Goal: Information Seeking & Learning: Learn about a topic

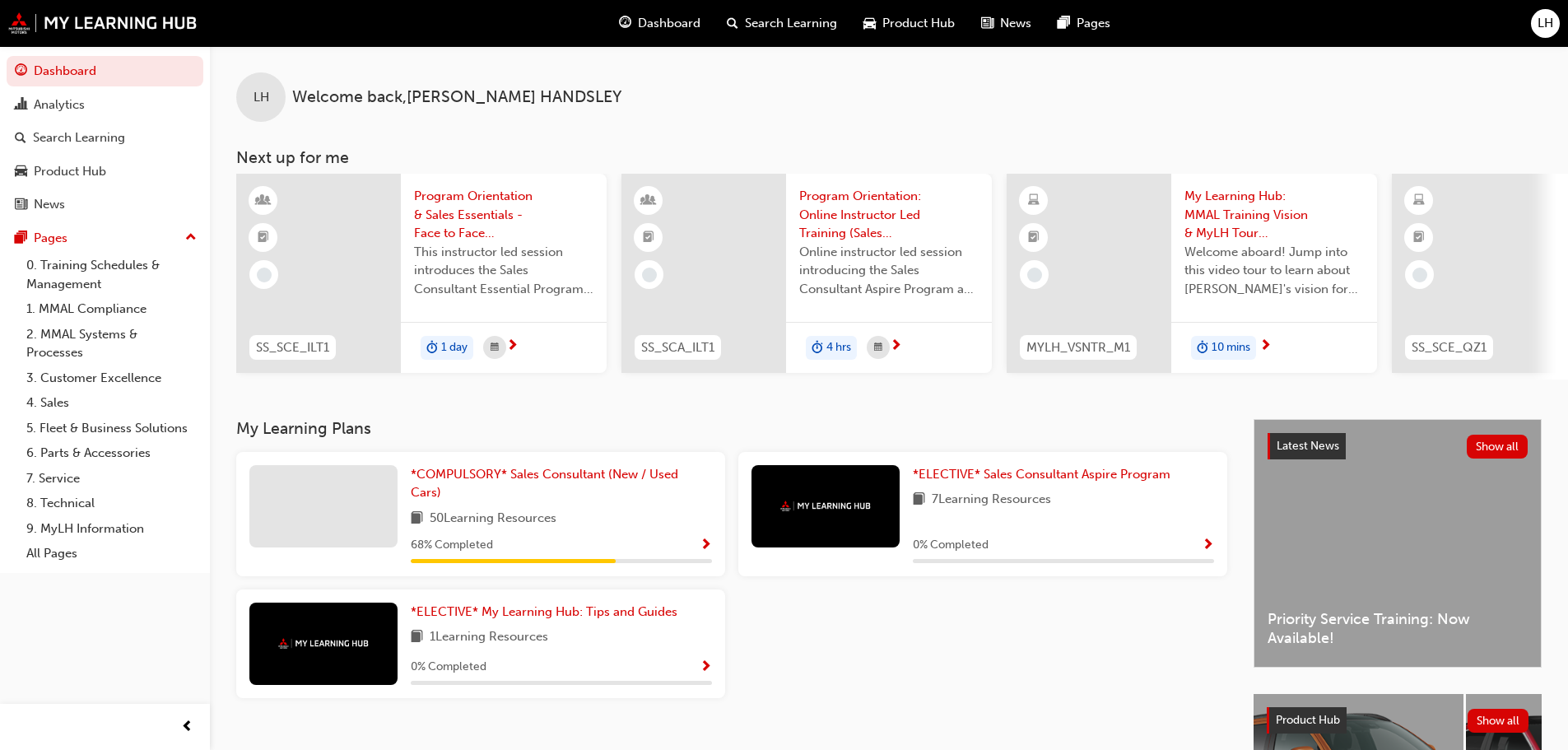
scroll to position [0, 977]
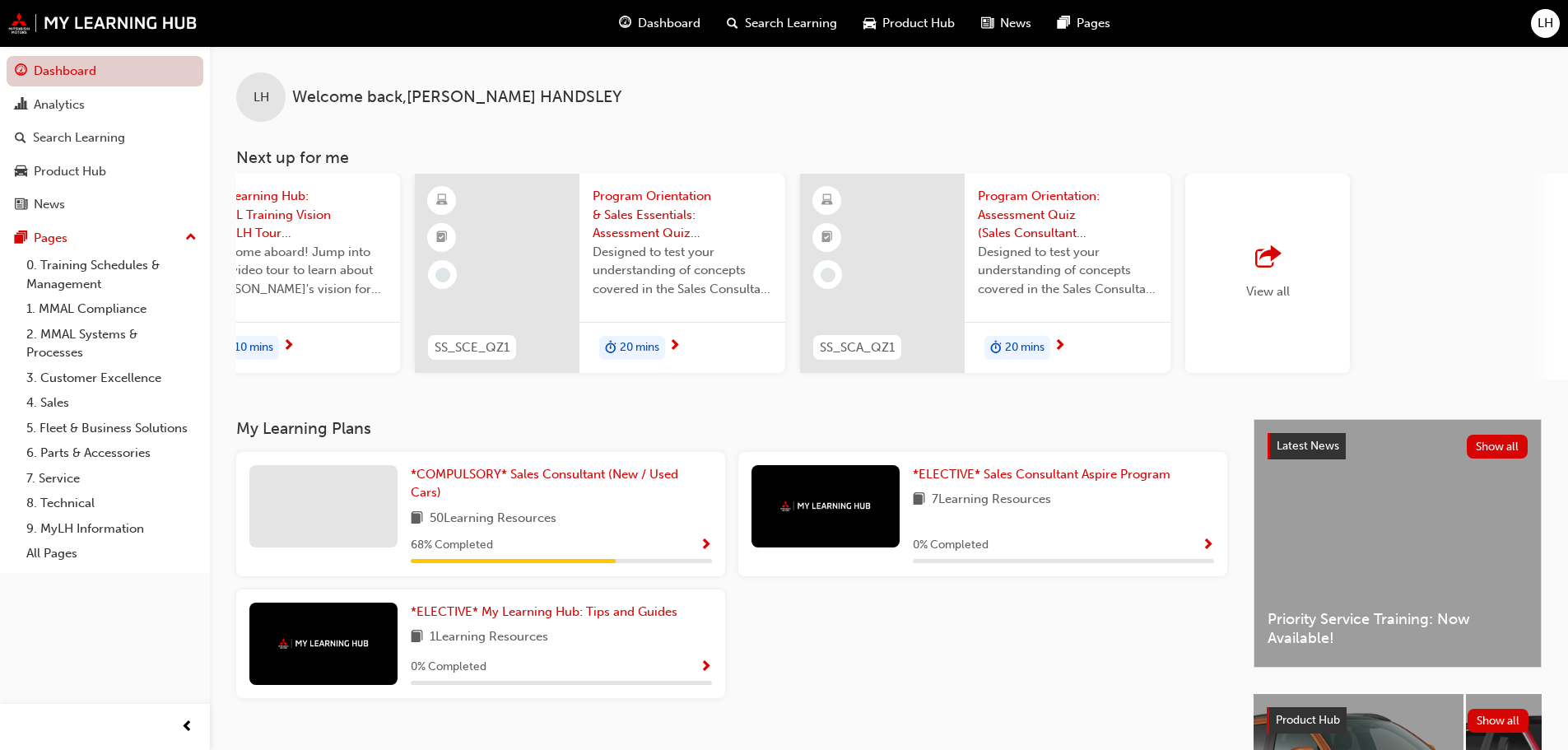
click at [102, 70] on link "Dashboard" at bounding box center [104, 72] width 197 height 31
click at [101, 93] on link "Analytics" at bounding box center [104, 105] width 197 height 31
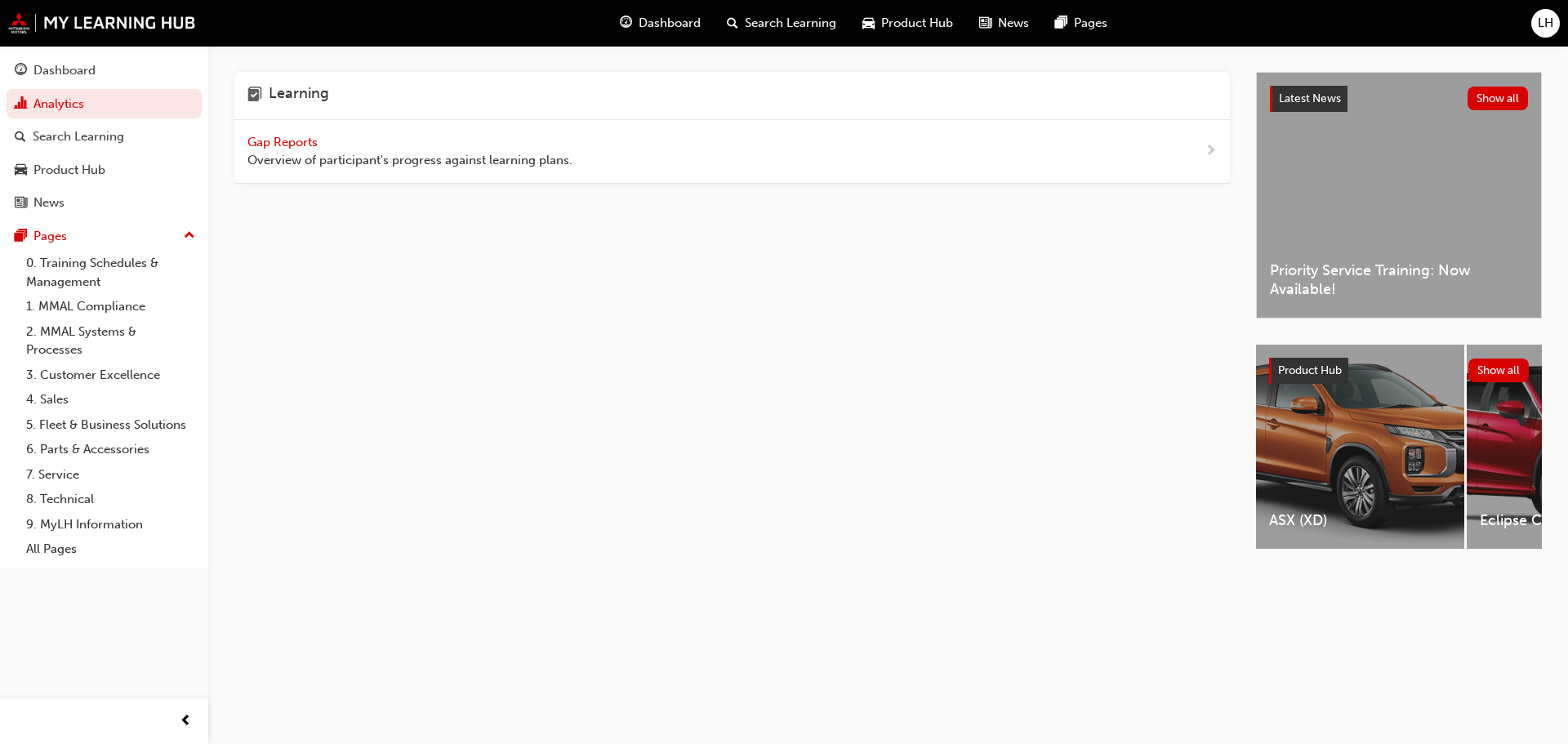
click at [291, 142] on span "Gap Reports" at bounding box center [284, 142] width 74 height 14
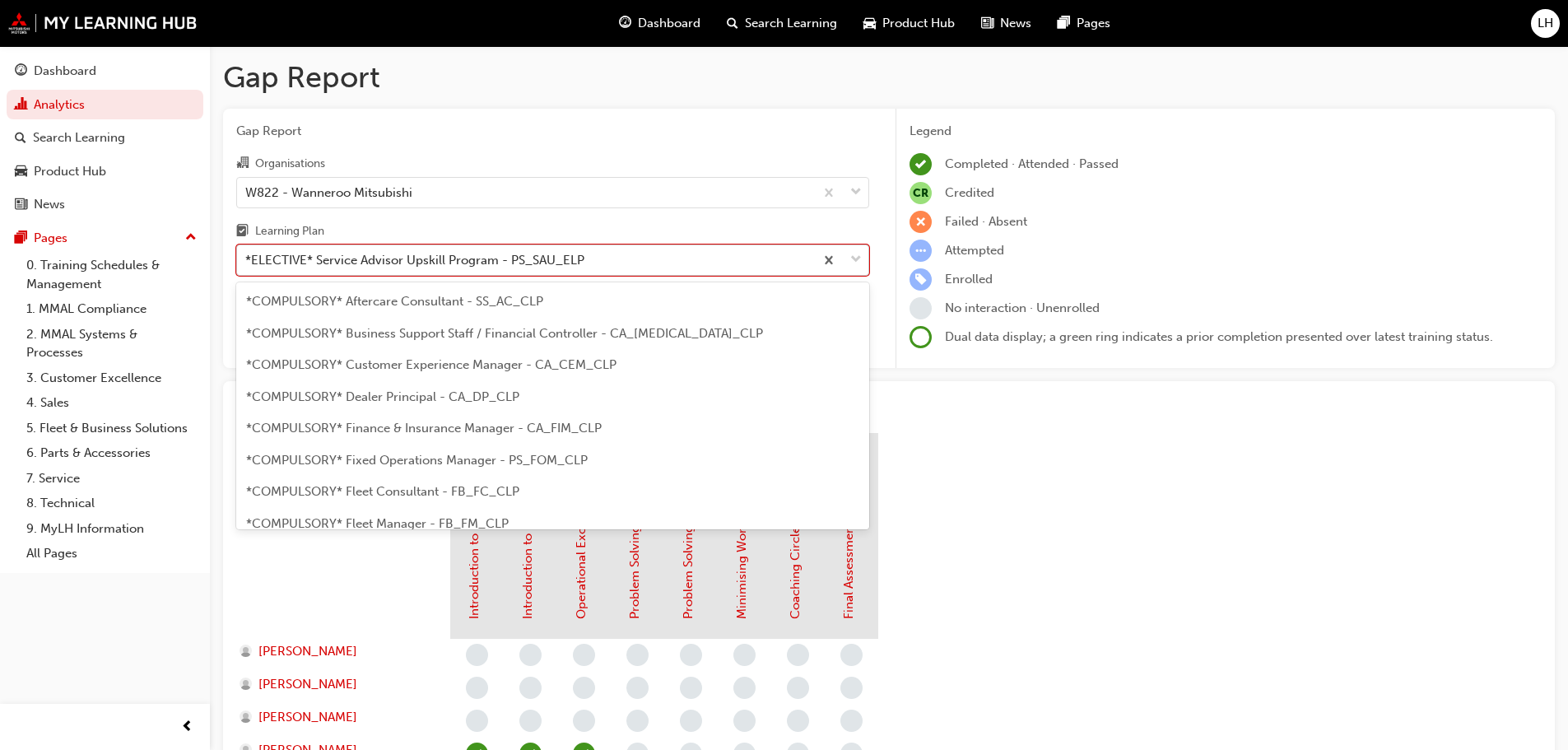
click at [421, 269] on div "*ELECTIVE* Service Advisor Upskill Program - PS_SAU_ELP" at bounding box center [415, 260] width 339 height 19
click at [247, 267] on input "Learning Plan option *ELECTIVE* Service Advisor Upskill Program - PS_SAU_ELP fo…" at bounding box center [247, 259] width 2 height 14
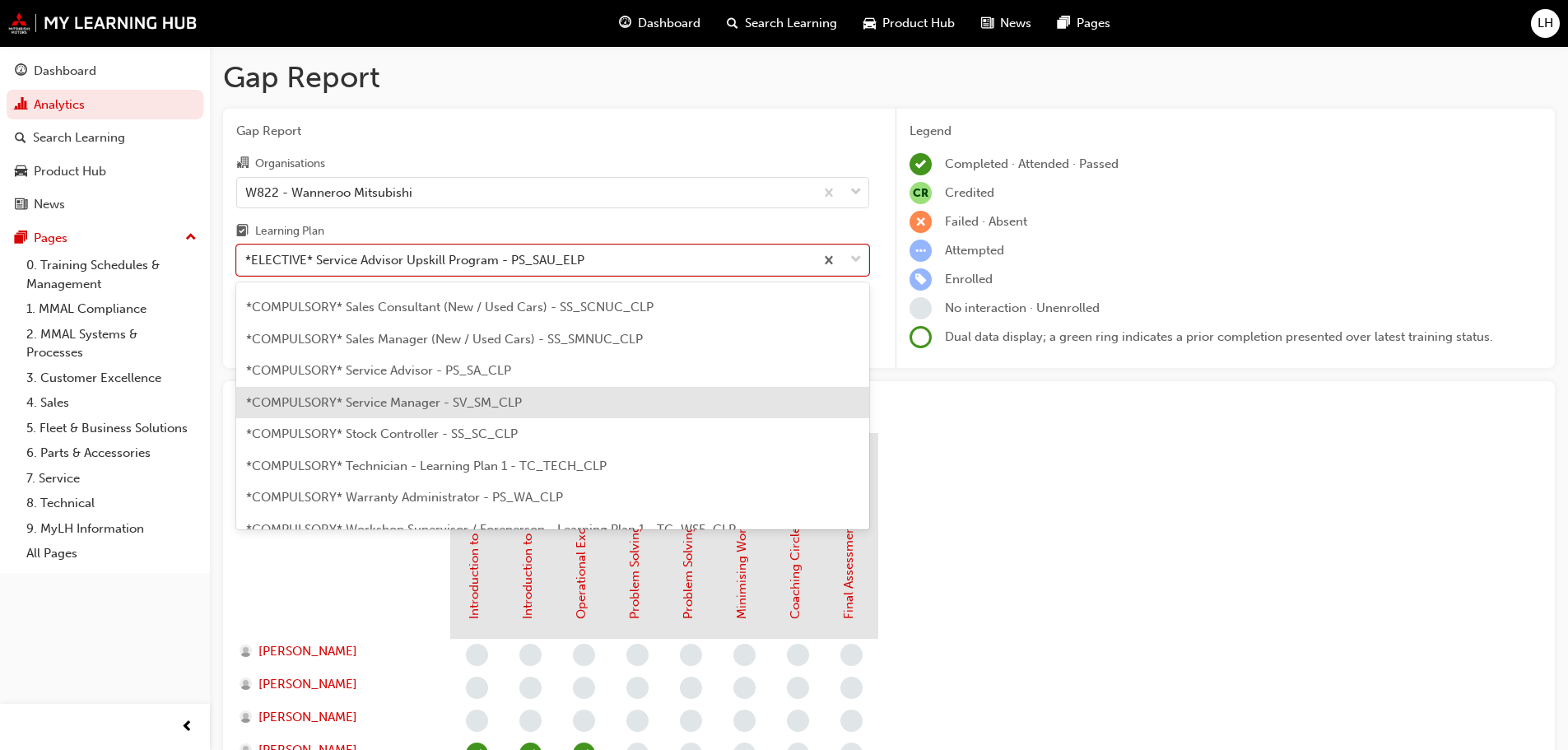
scroll to position [477, 0]
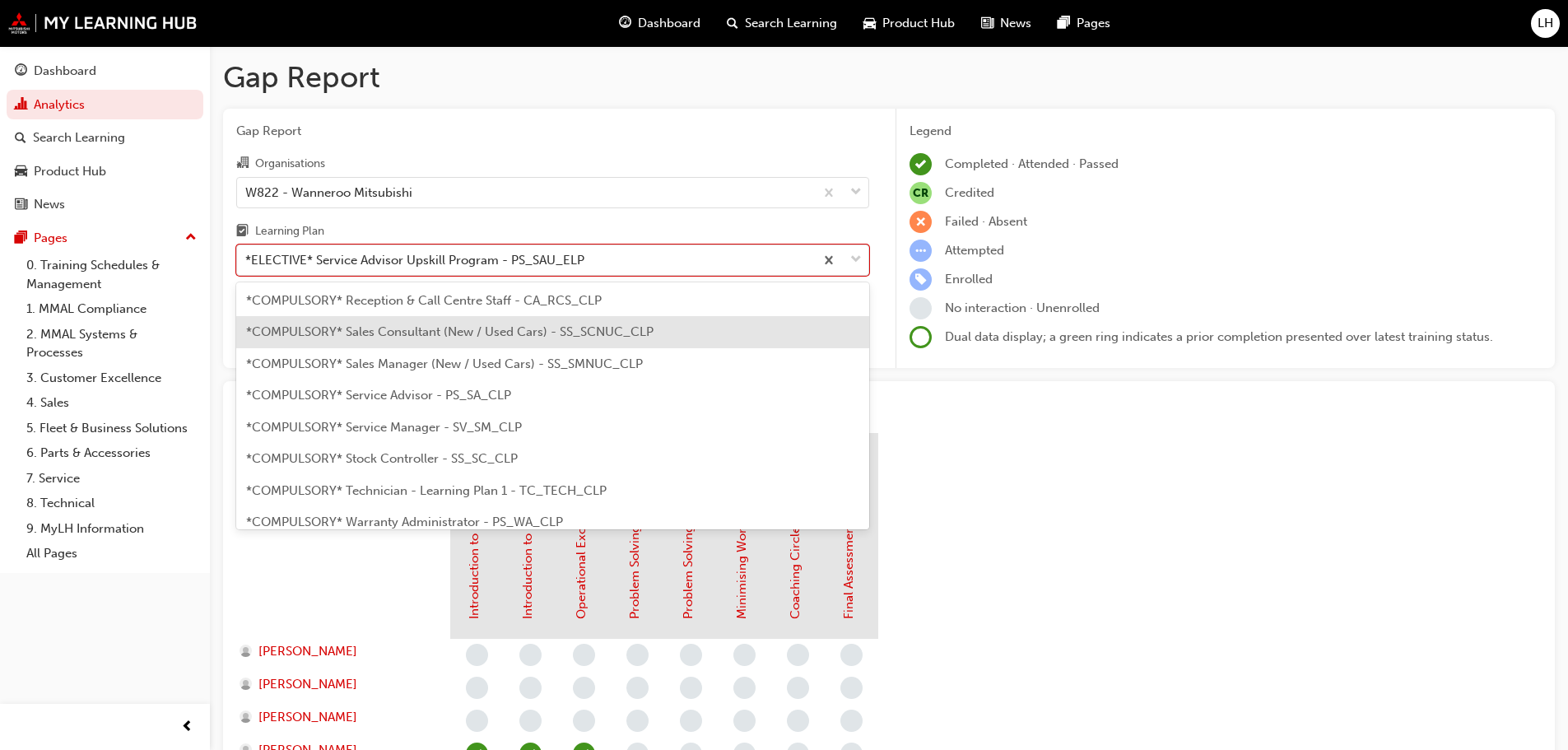
click at [433, 346] on div "*COMPULSORY* Sales Consultant (New / Used Cars) - SS_SCNUC_CLP" at bounding box center [553, 332] width 633 height 32
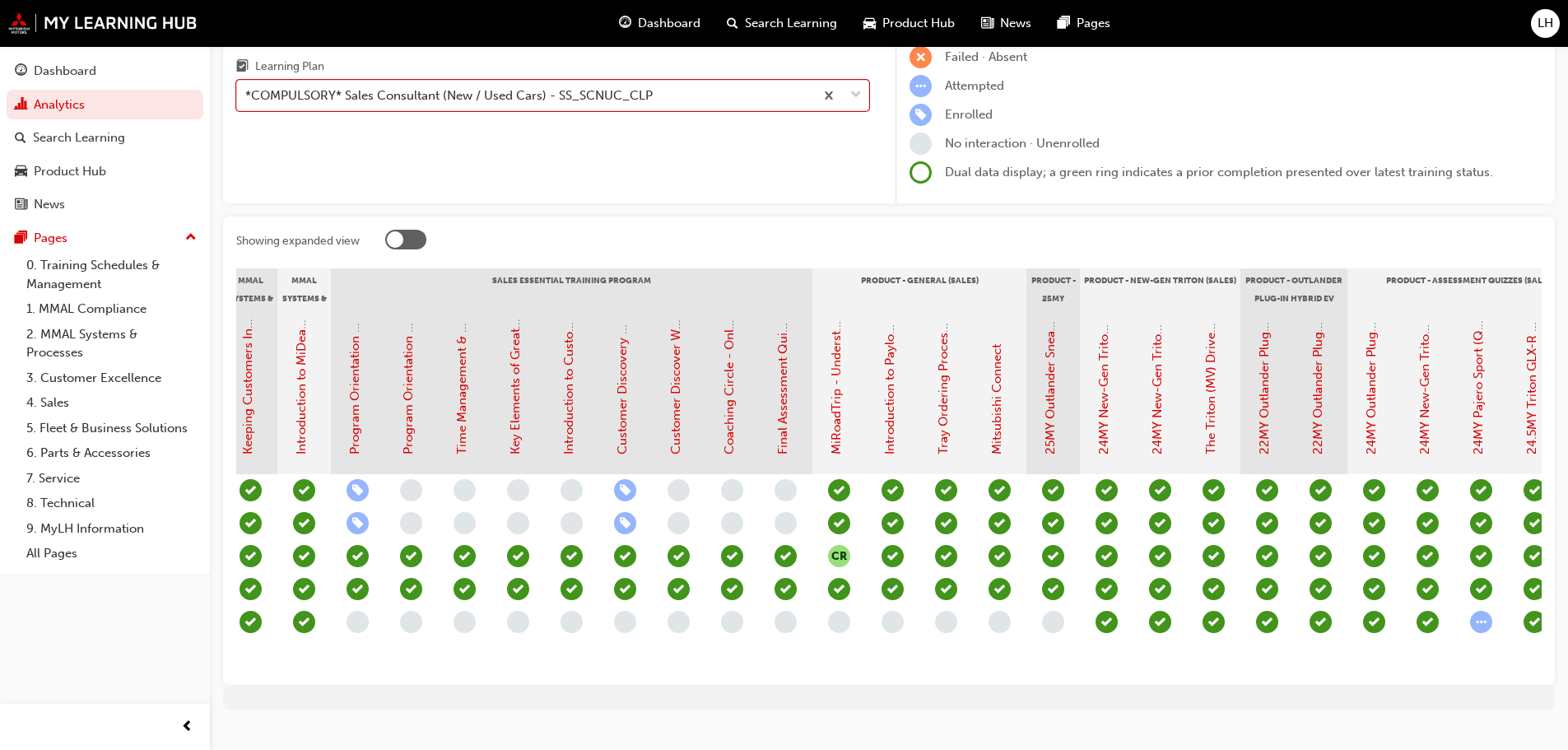
scroll to position [0, 1638]
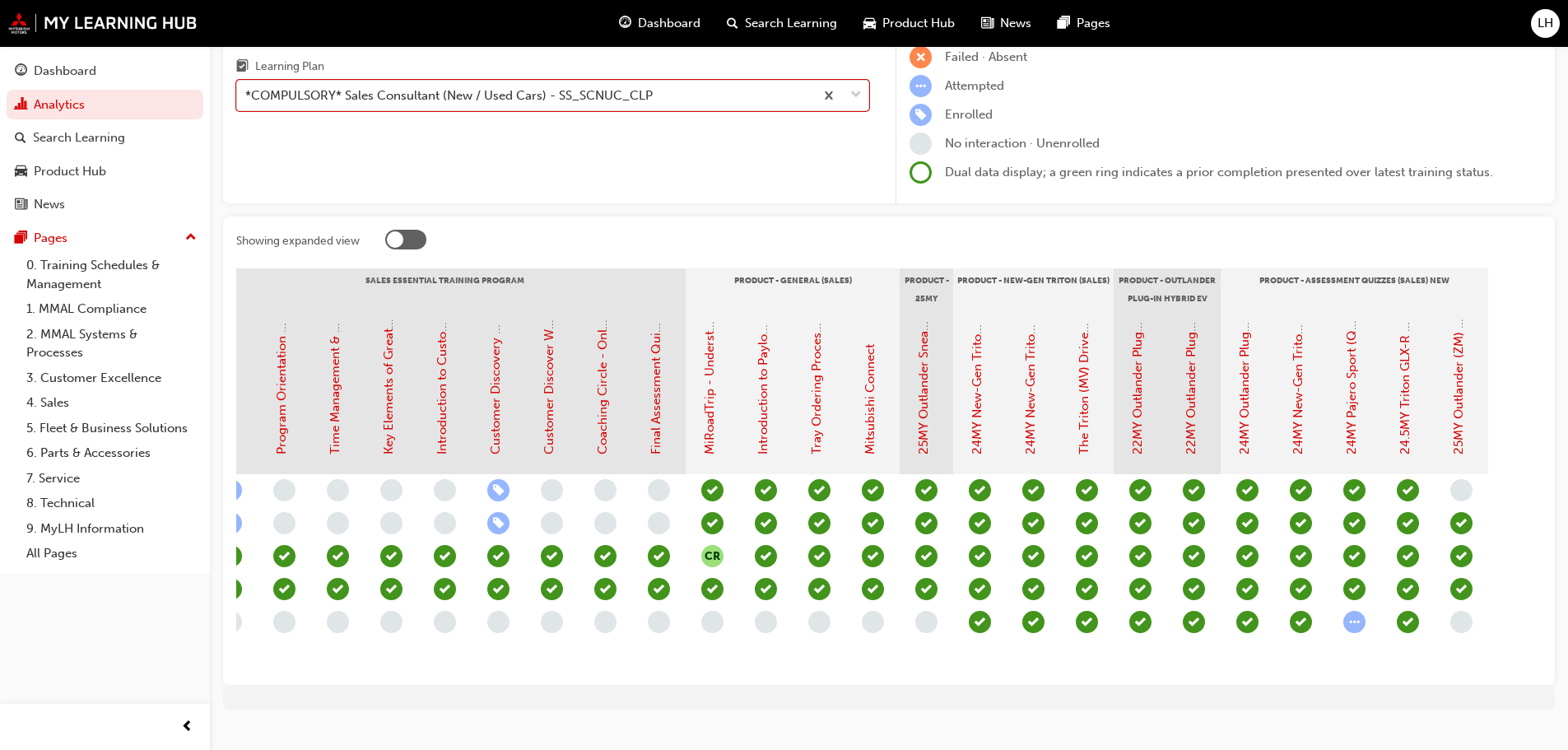
click at [1360, 619] on span "learningRecordVerb_ATTEMPT-icon" at bounding box center [1354, 622] width 23 height 23
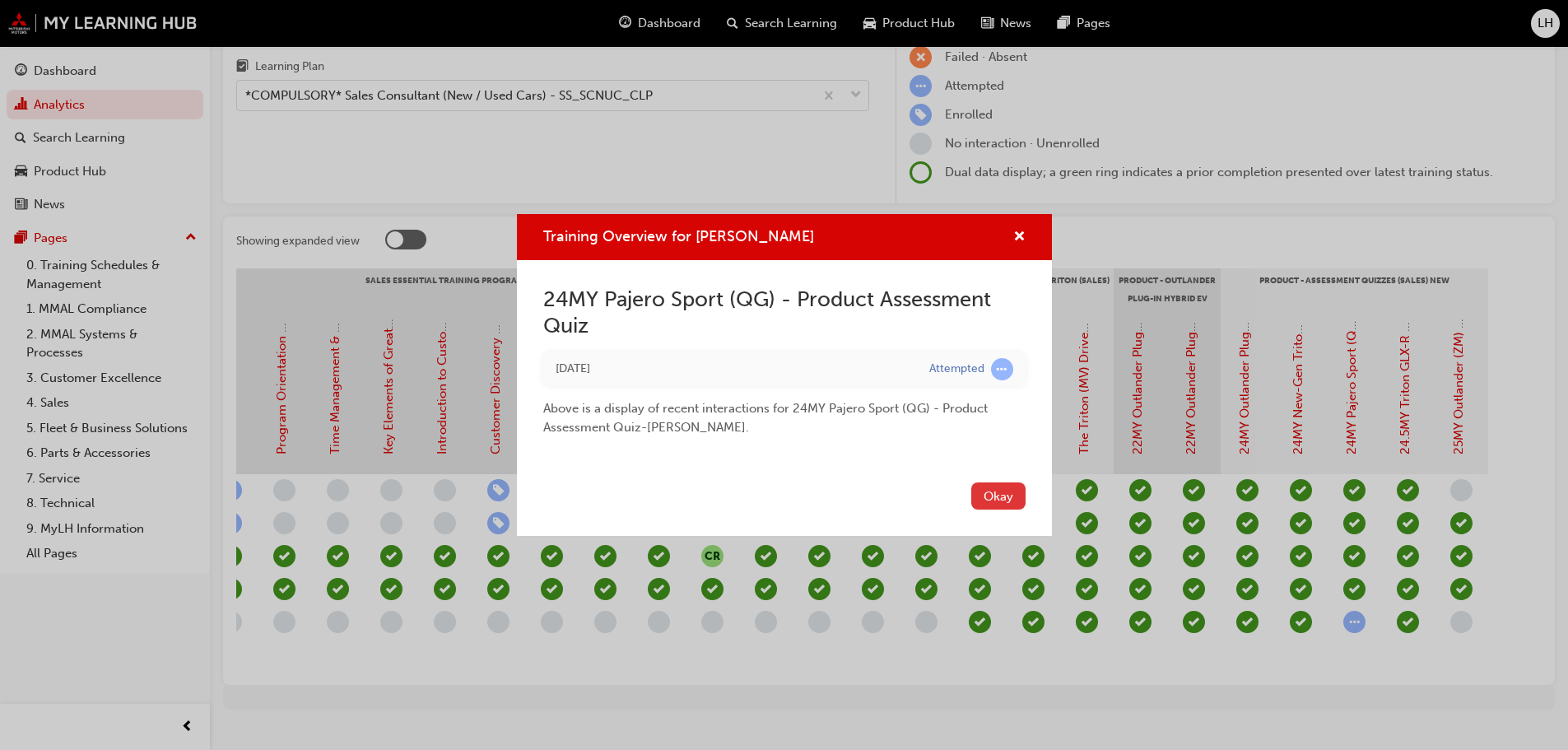
click at [1005, 491] on button "Okay" at bounding box center [999, 496] width 54 height 27
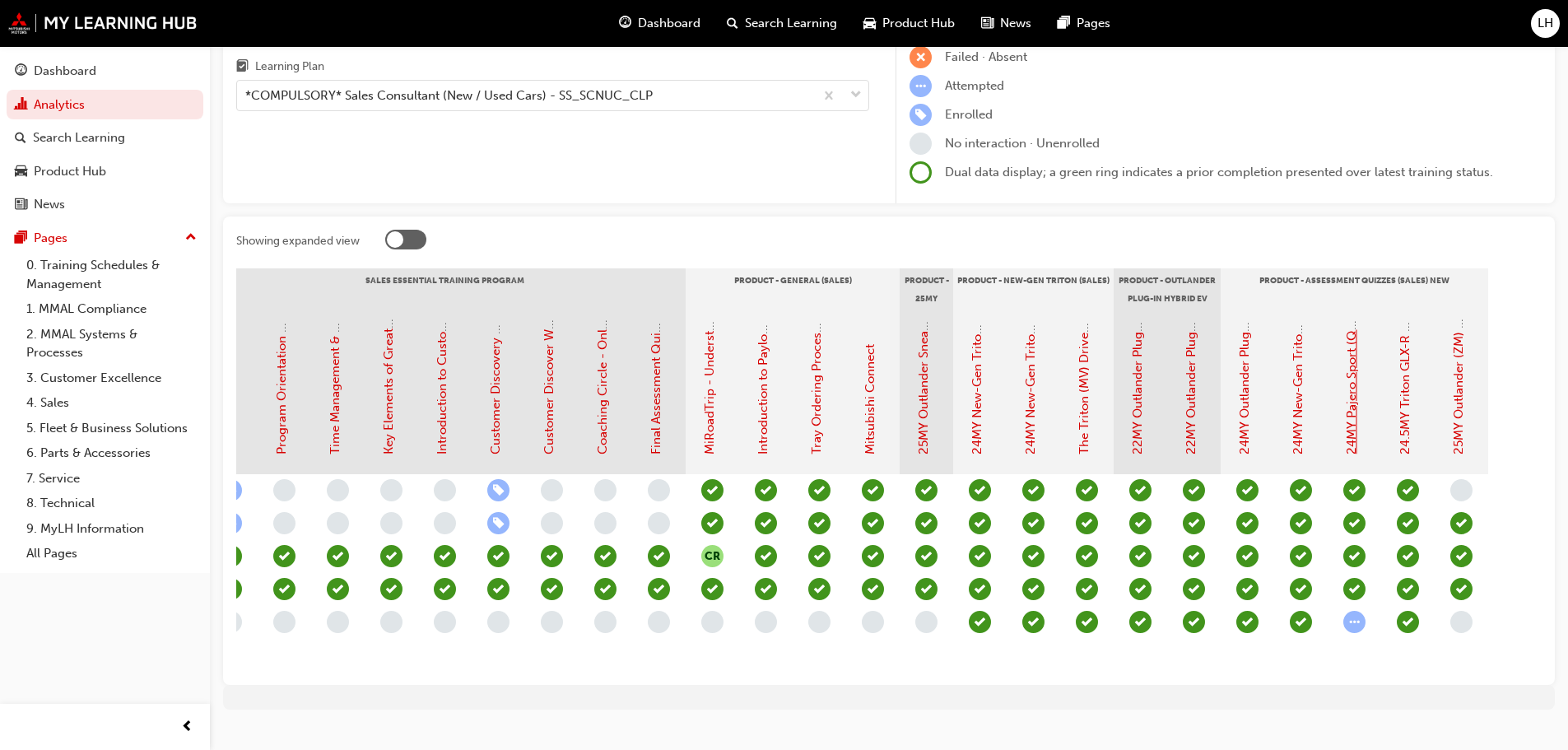
click at [1354, 429] on link "24MY Pajero Sport (QG) - Product Assessment Quiz" at bounding box center [1351, 306] width 15 height 297
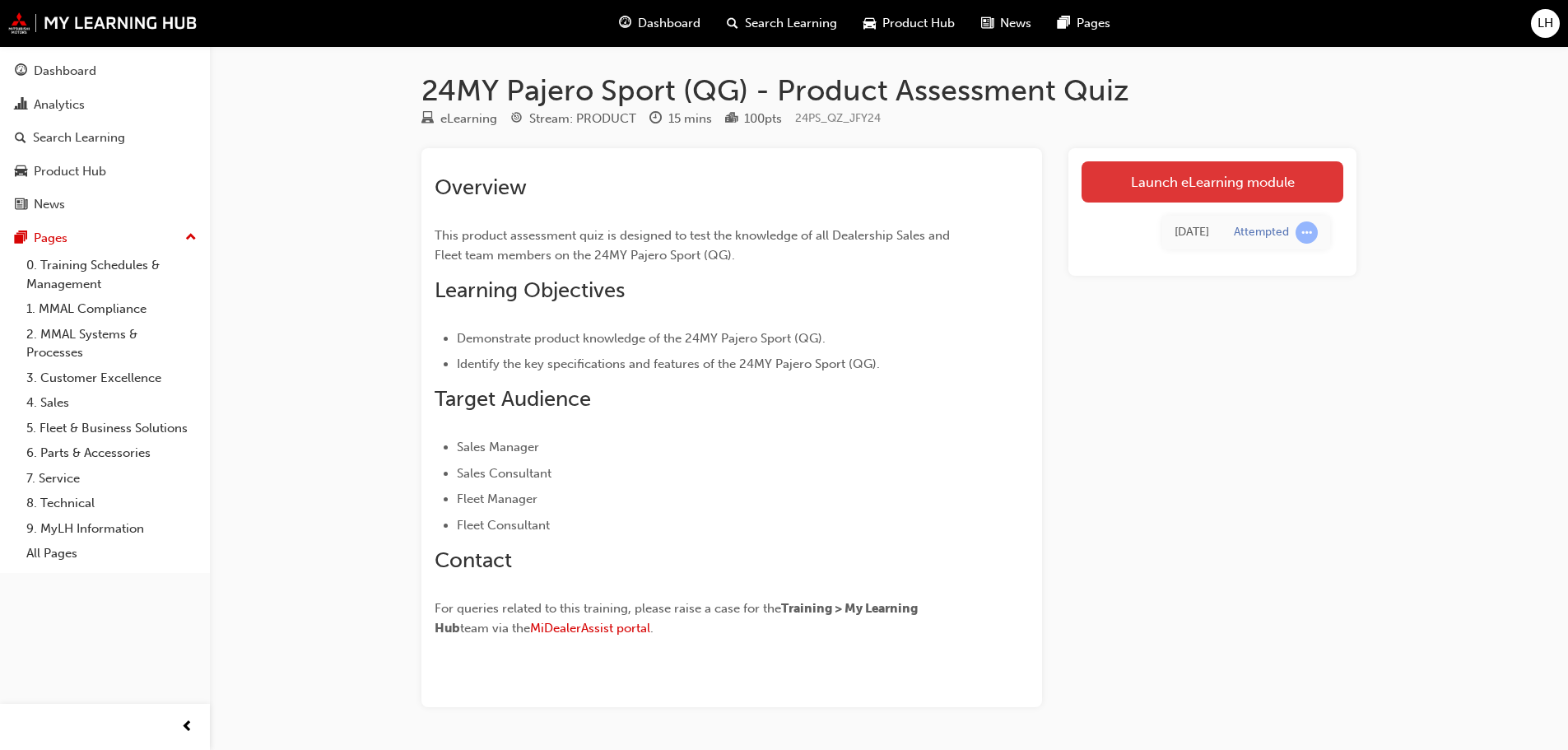
click at [1215, 179] on link "Launch eLearning module" at bounding box center [1212, 181] width 262 height 41
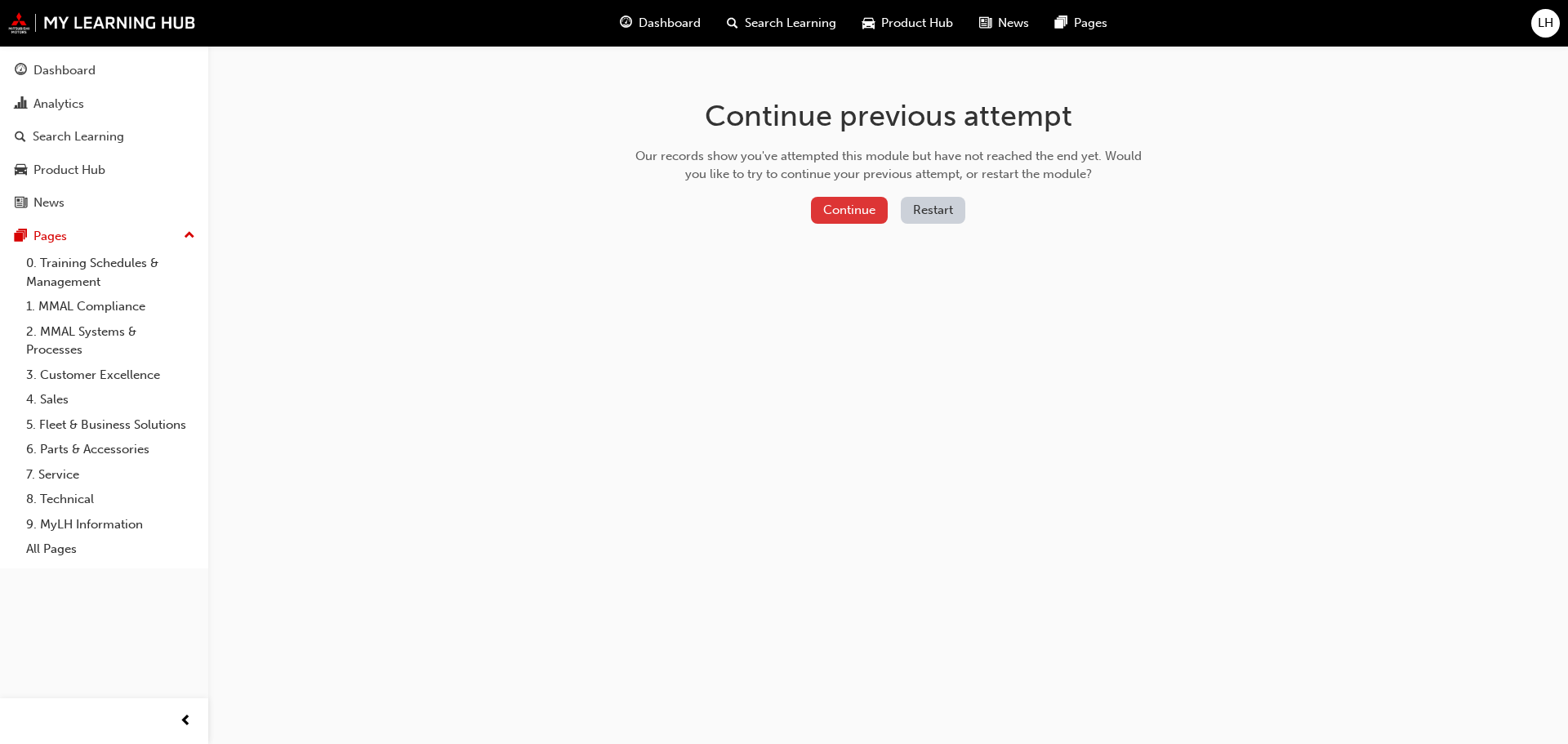
click at [851, 209] on button "Continue" at bounding box center [849, 211] width 76 height 27
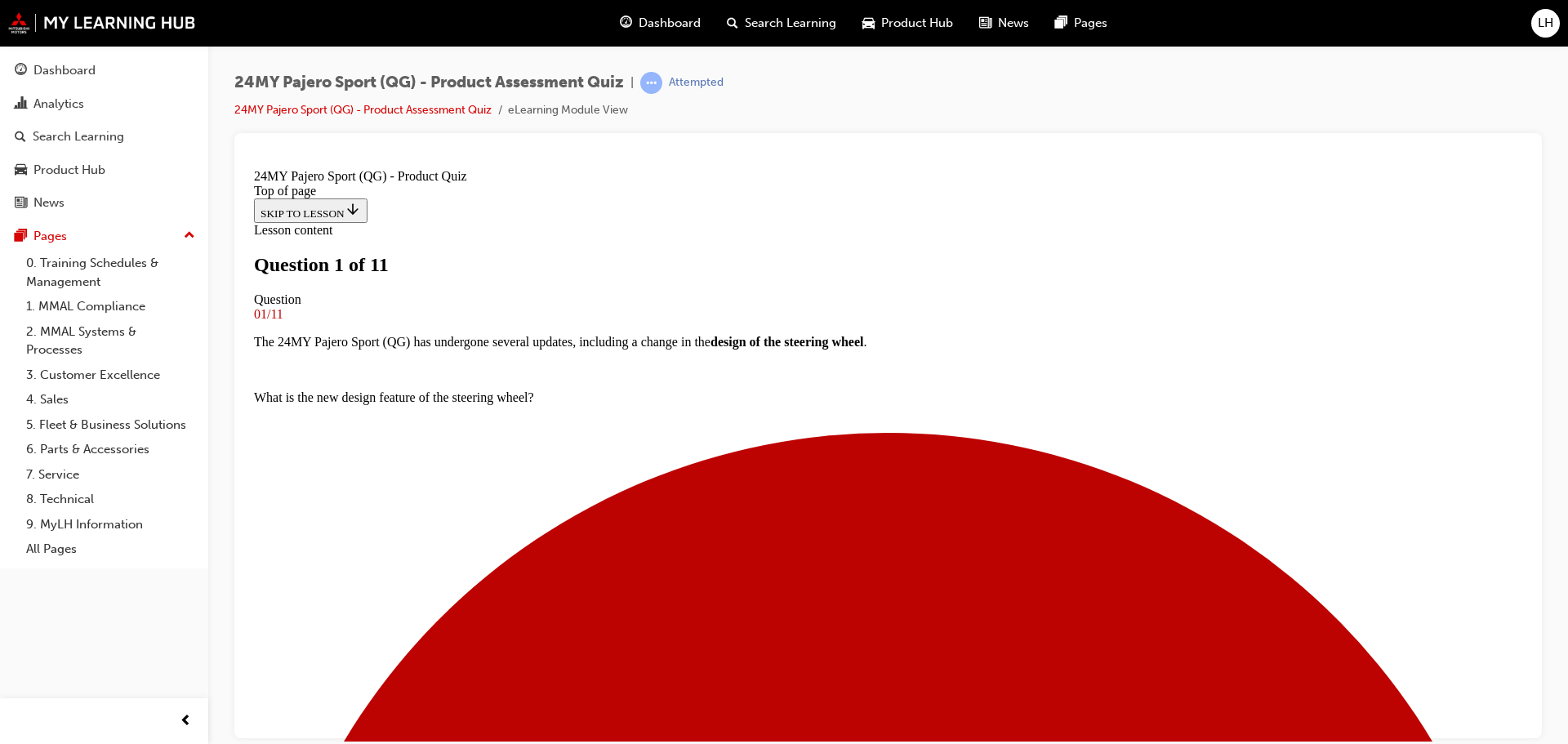
scroll to position [164, 0]
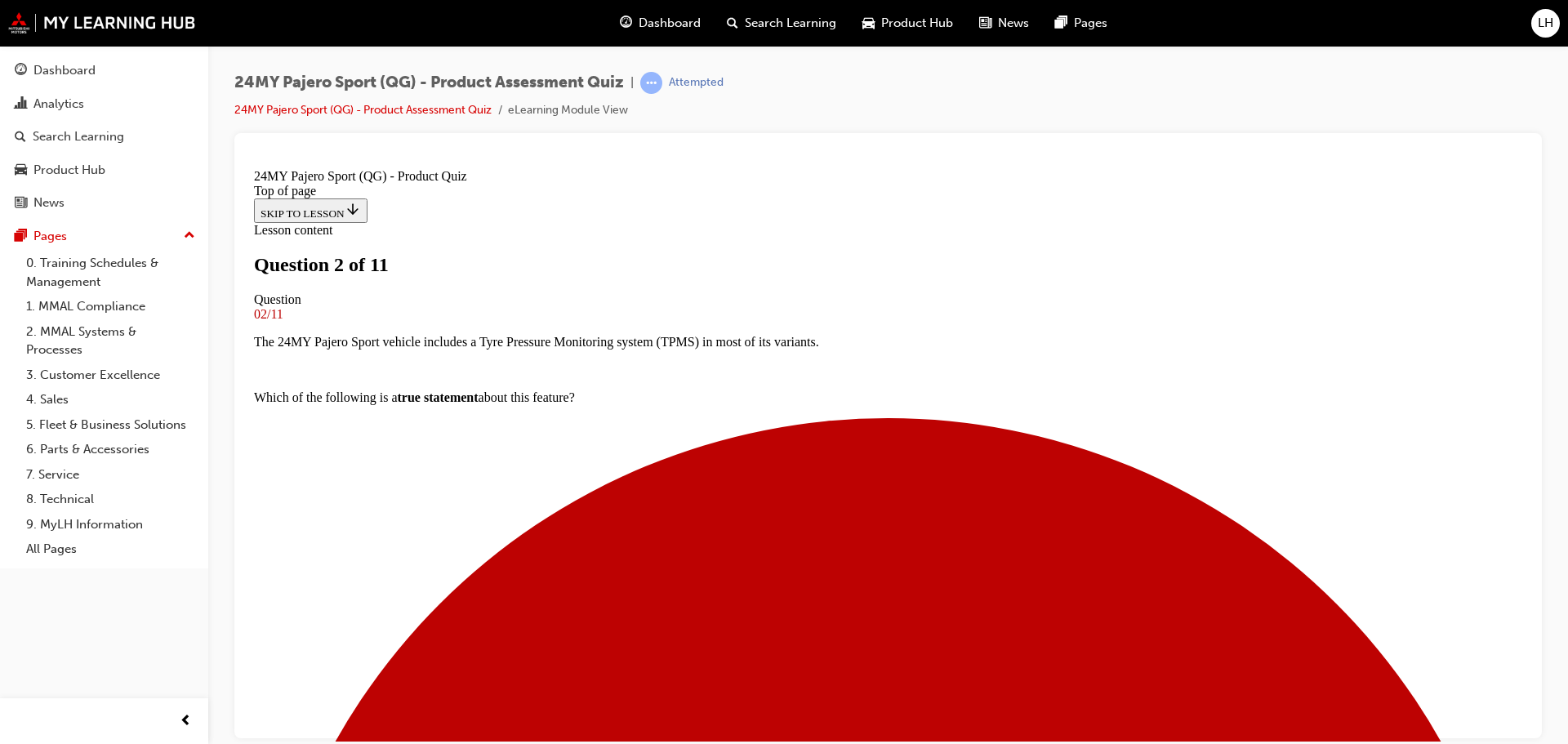
scroll to position [166, 0]
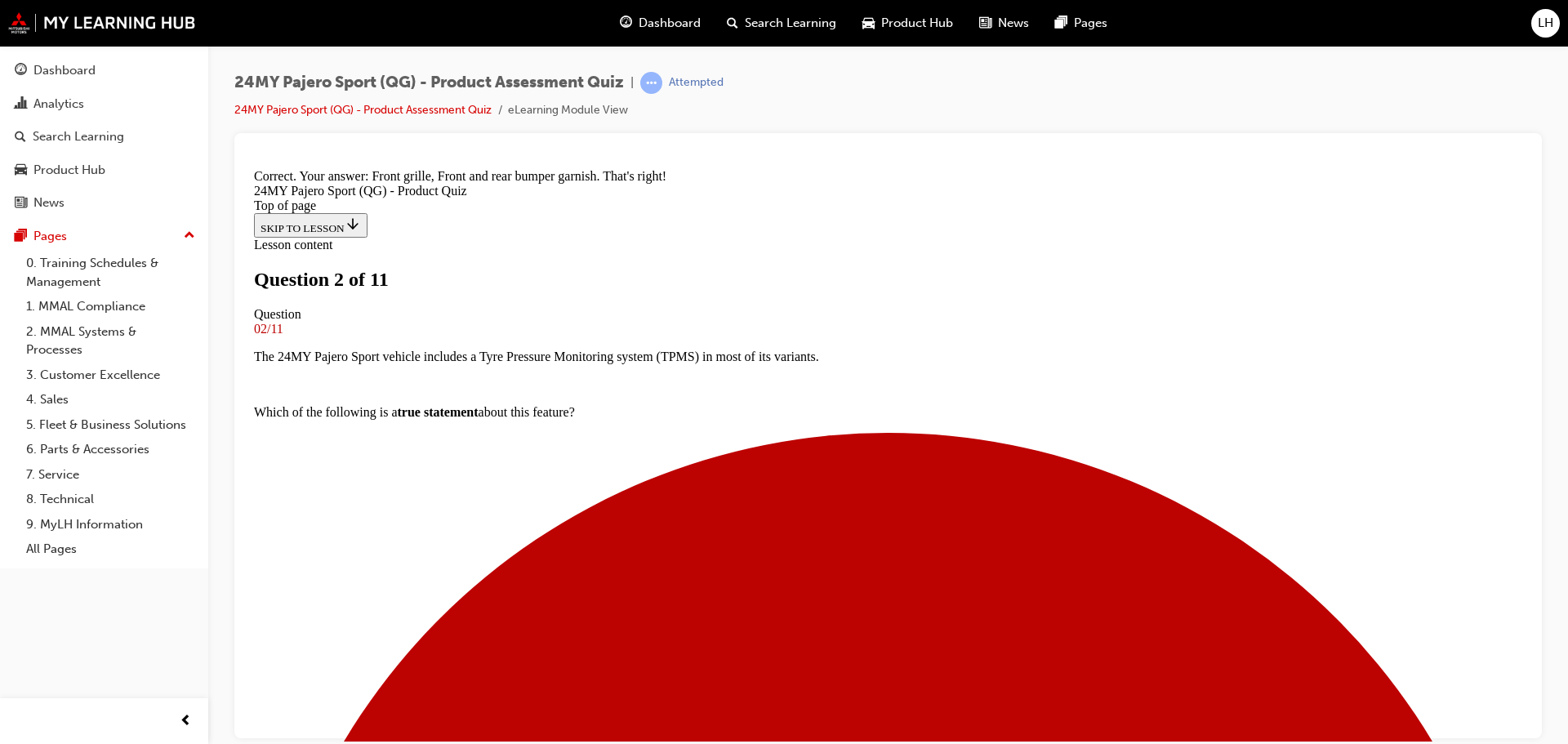
scroll to position [423, 0]
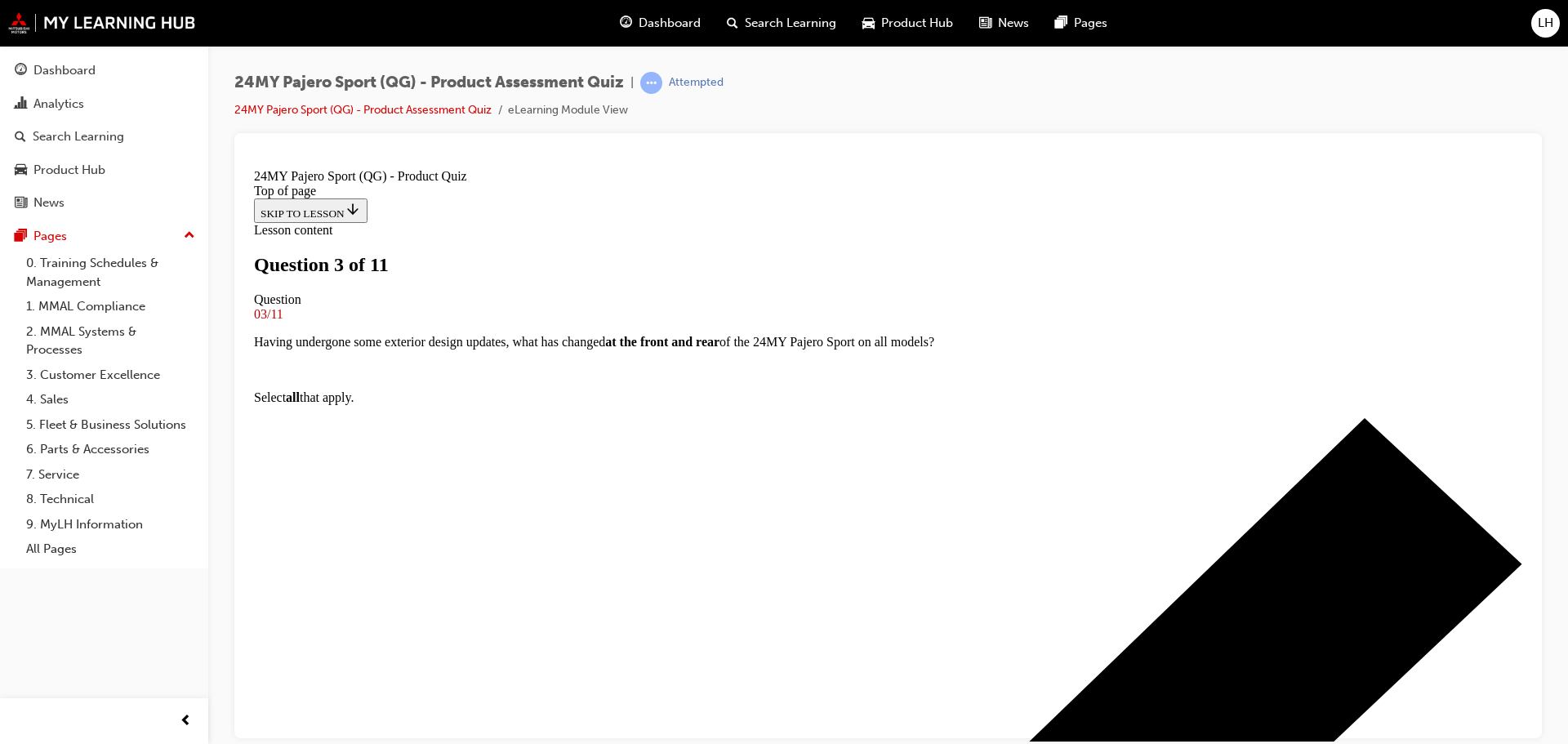
scroll to position [166, 0]
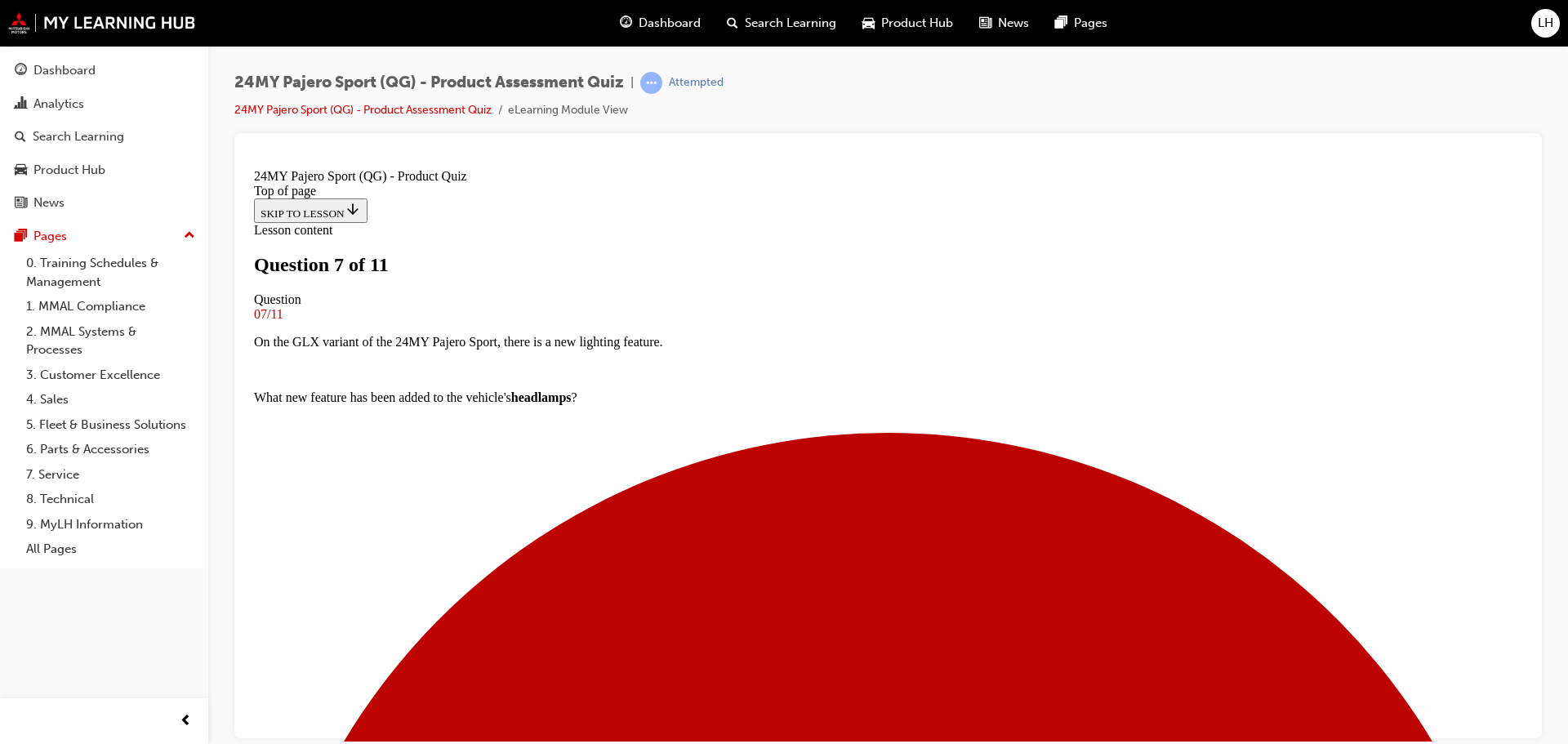
scroll to position [85, 0]
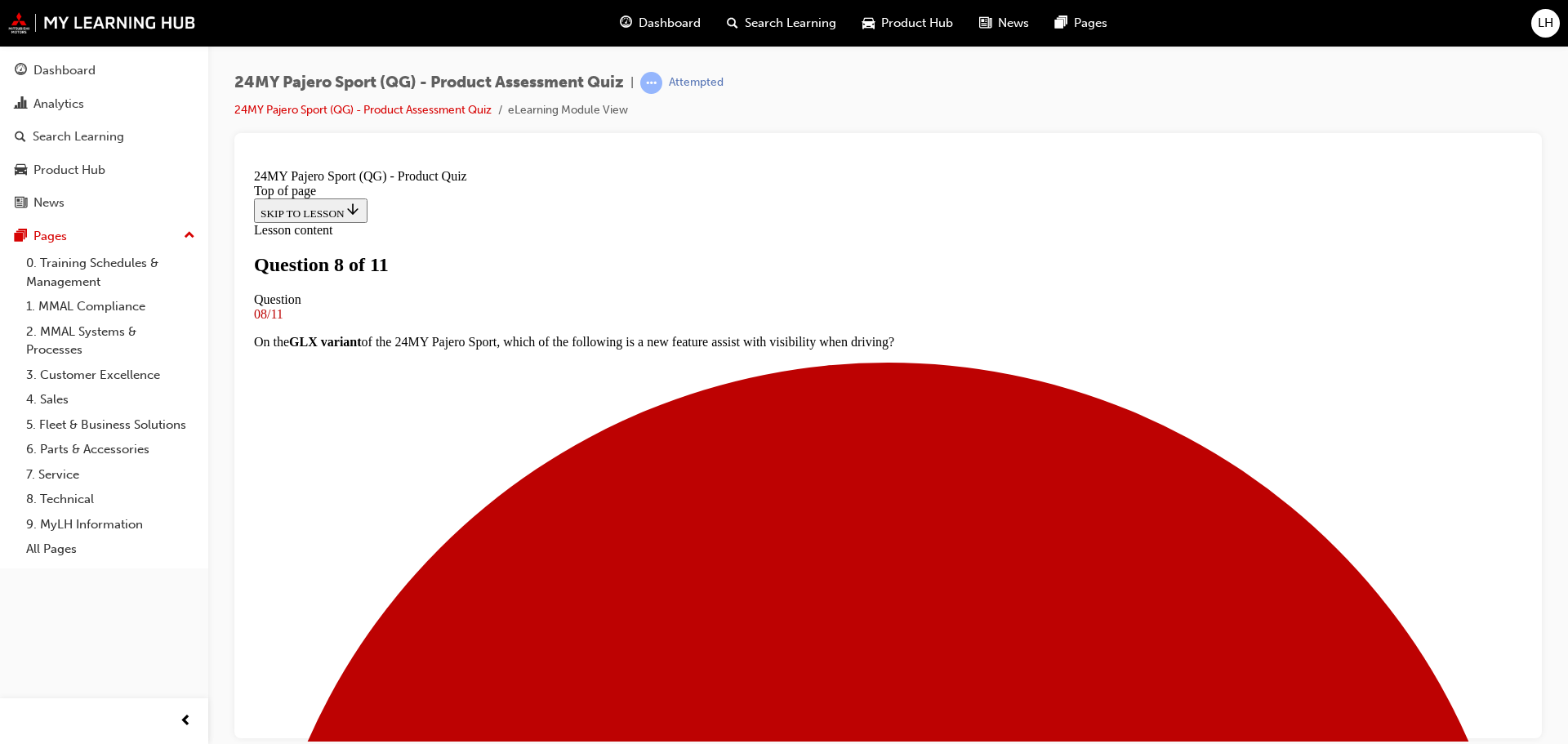
scroll to position [3, 0]
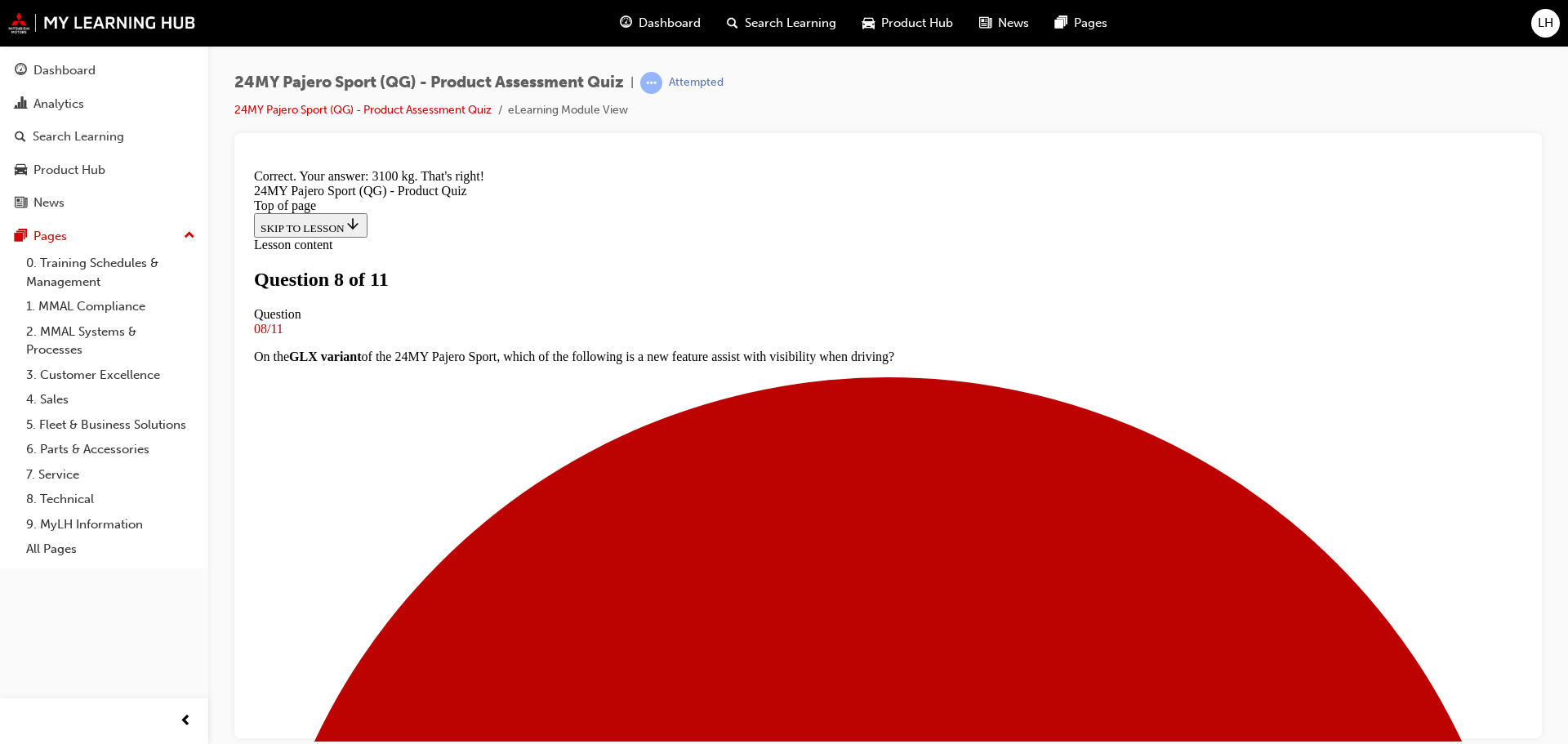
scroll to position [339, 0]
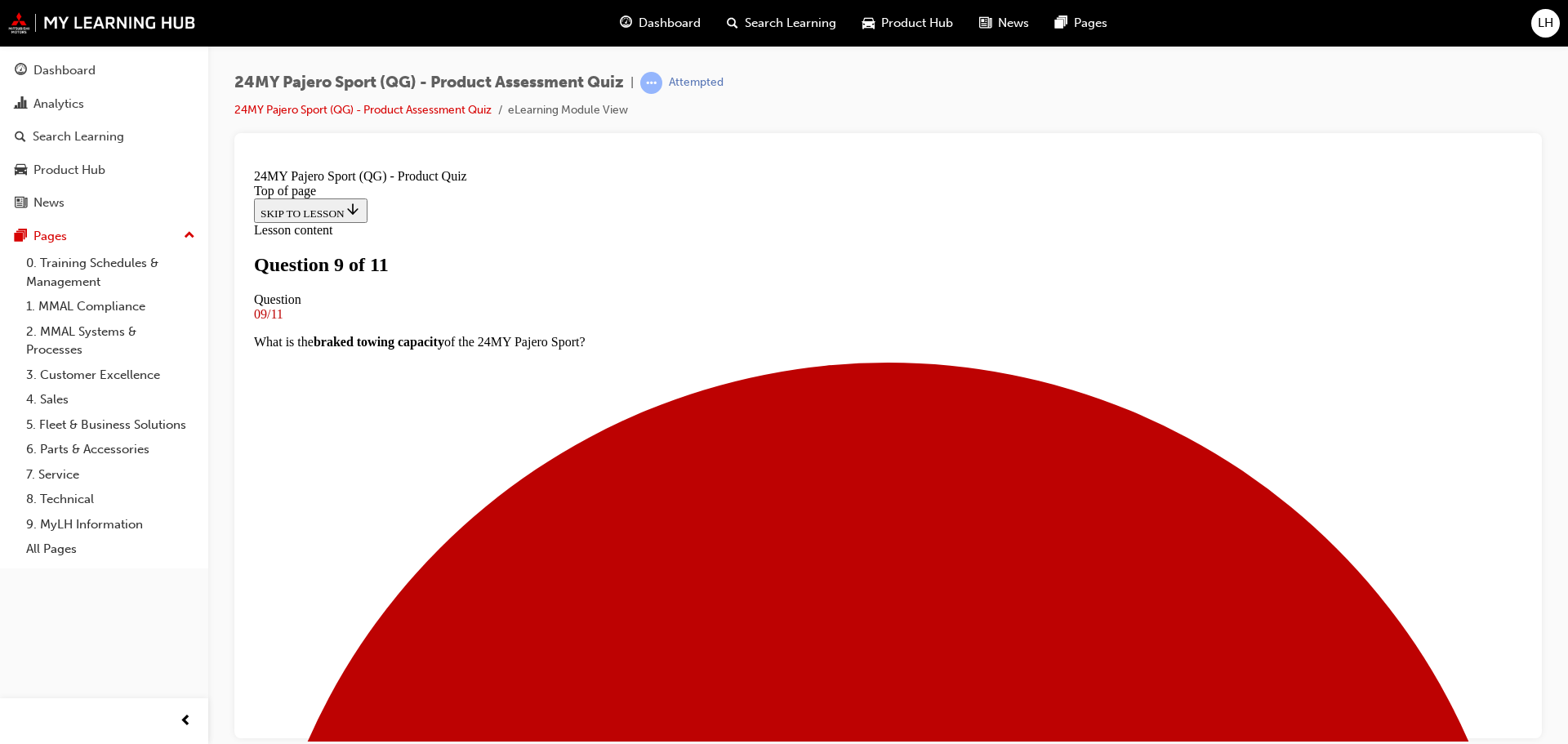
scroll to position [85, 0]
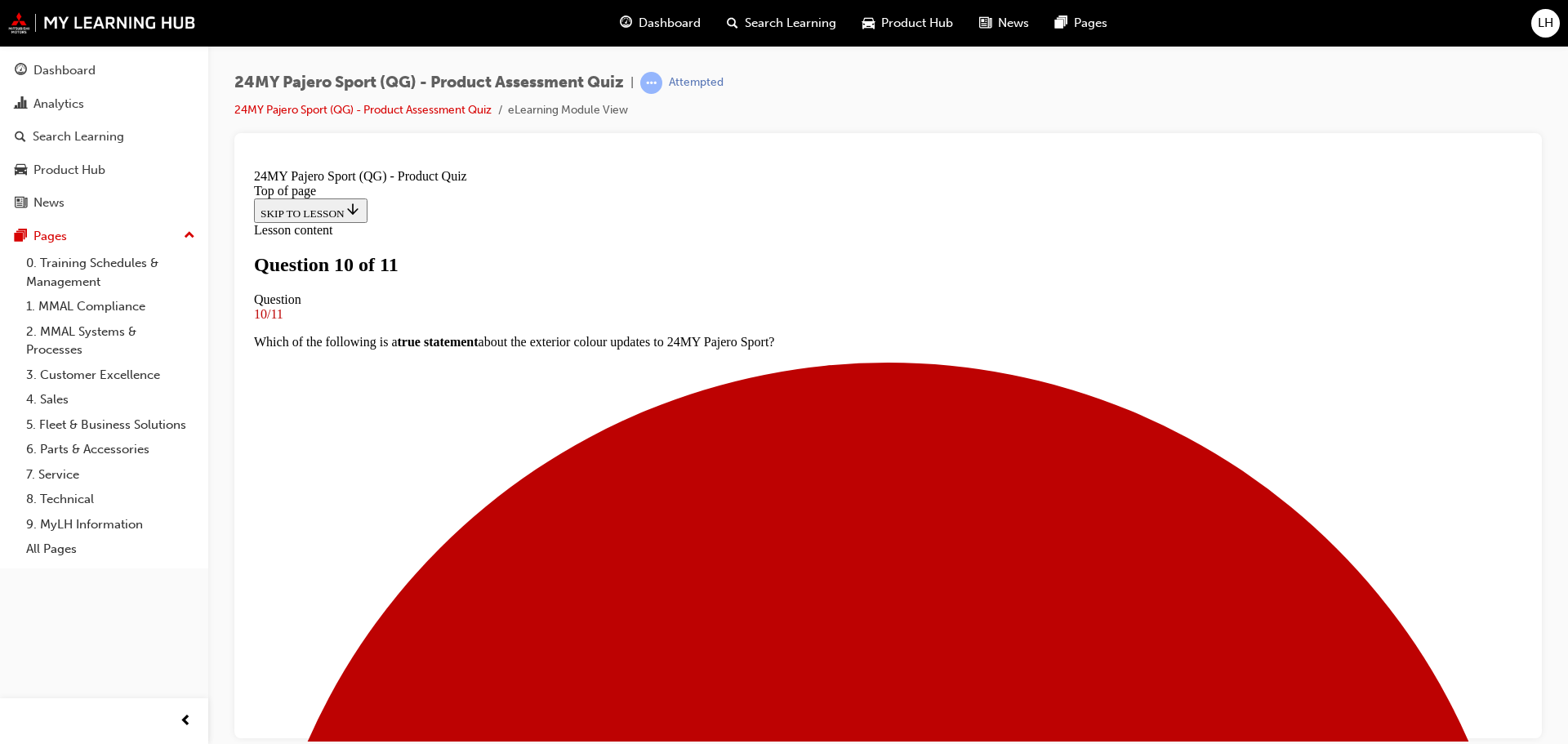
scroll to position [247, 0]
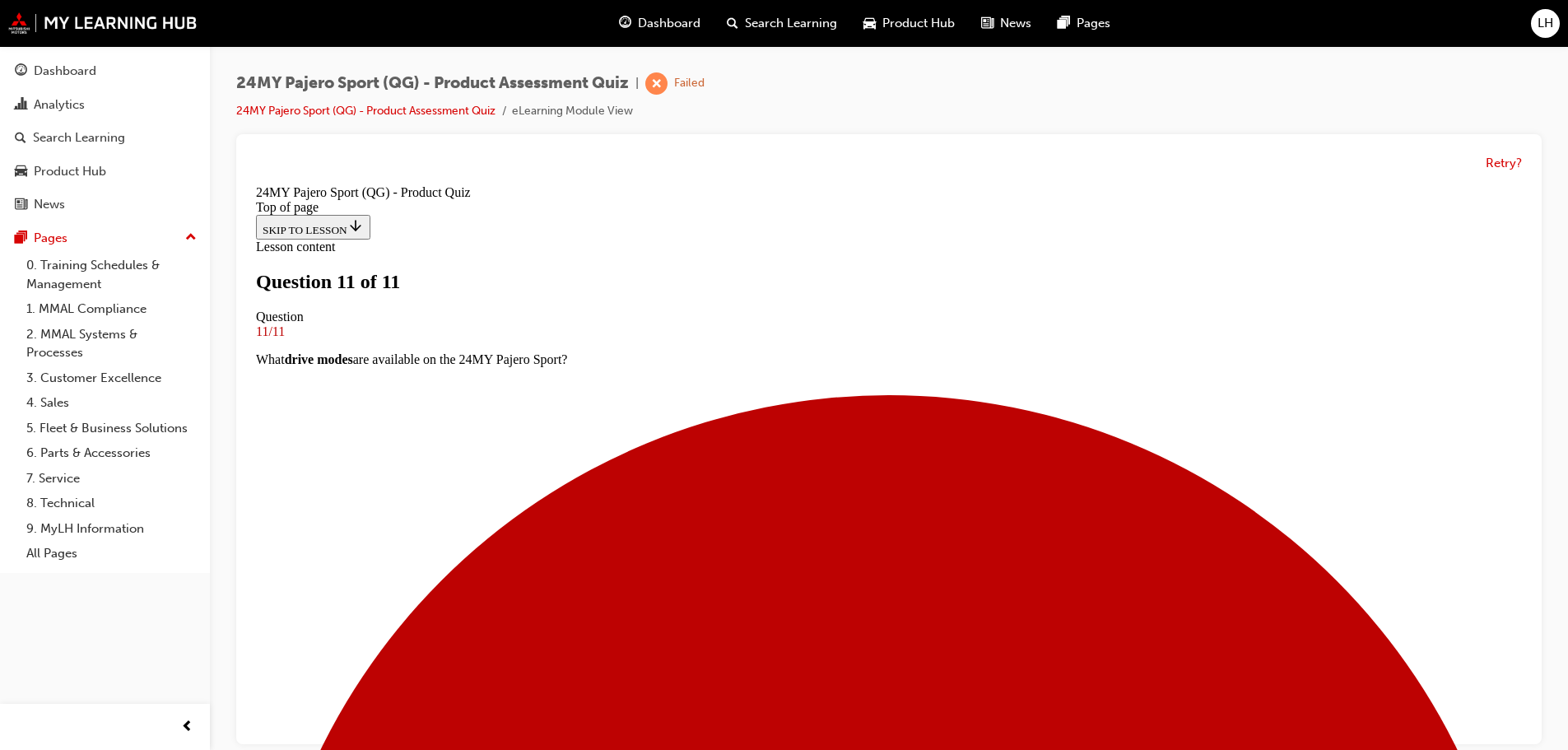
scroll to position [277, 0]
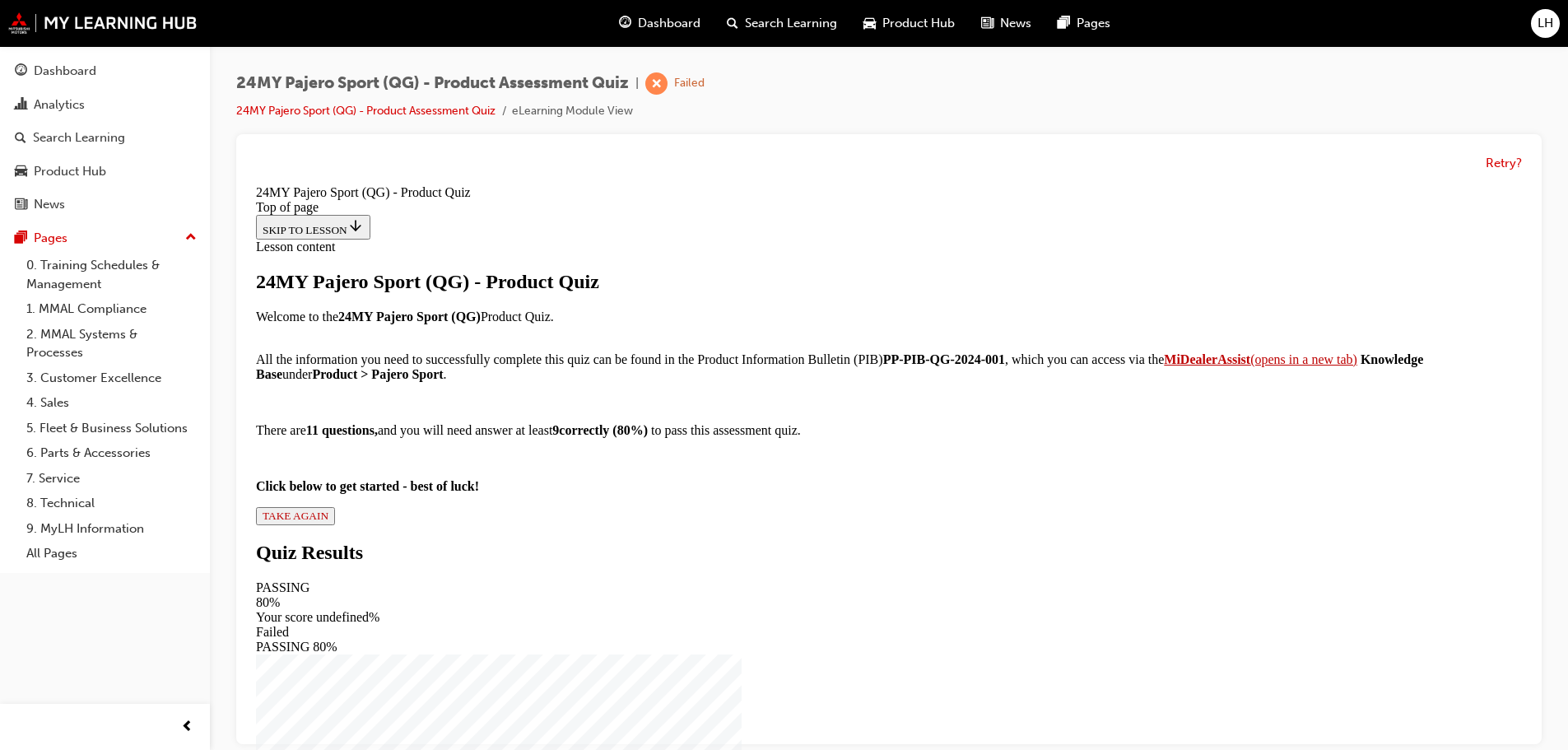
scroll to position [183, 0]
click at [335, 525] on button "TAKE AGAIN" at bounding box center [295, 517] width 79 height 18
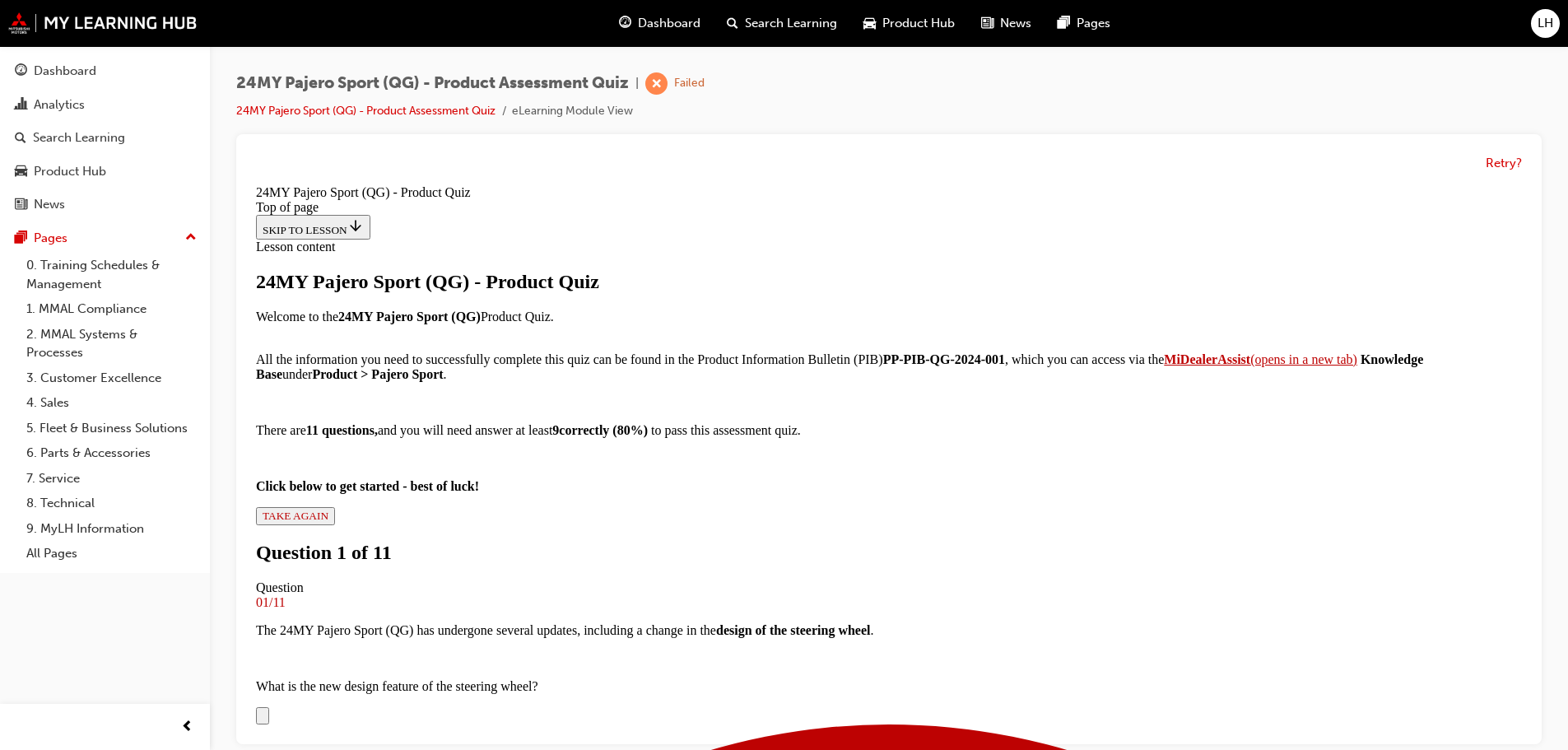
scroll to position [180, 0]
drag, startPoint x: 963, startPoint y: 247, endPoint x: 599, endPoint y: 229, distance: 364.4
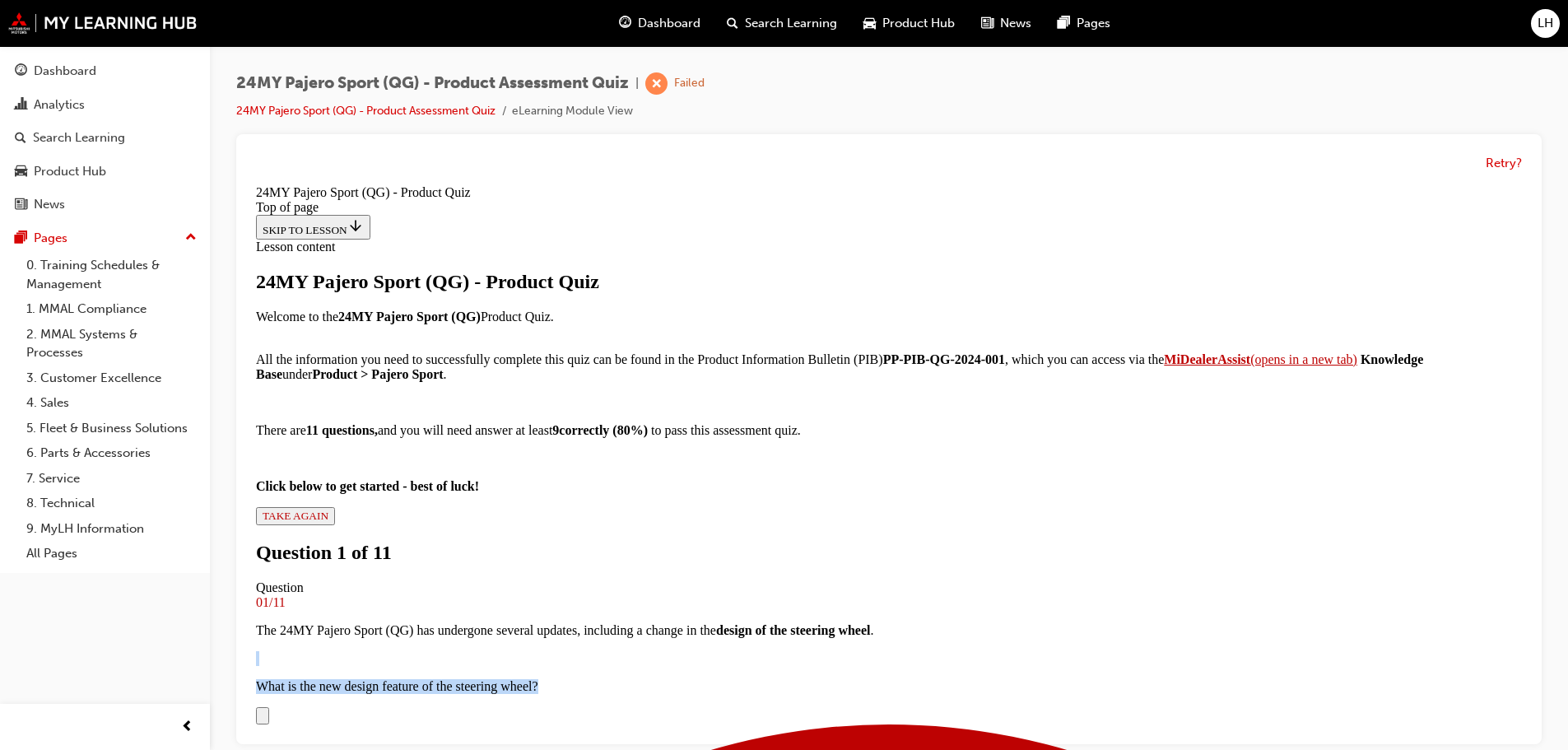
copy div "What is the new design feature of the steering wheel?"
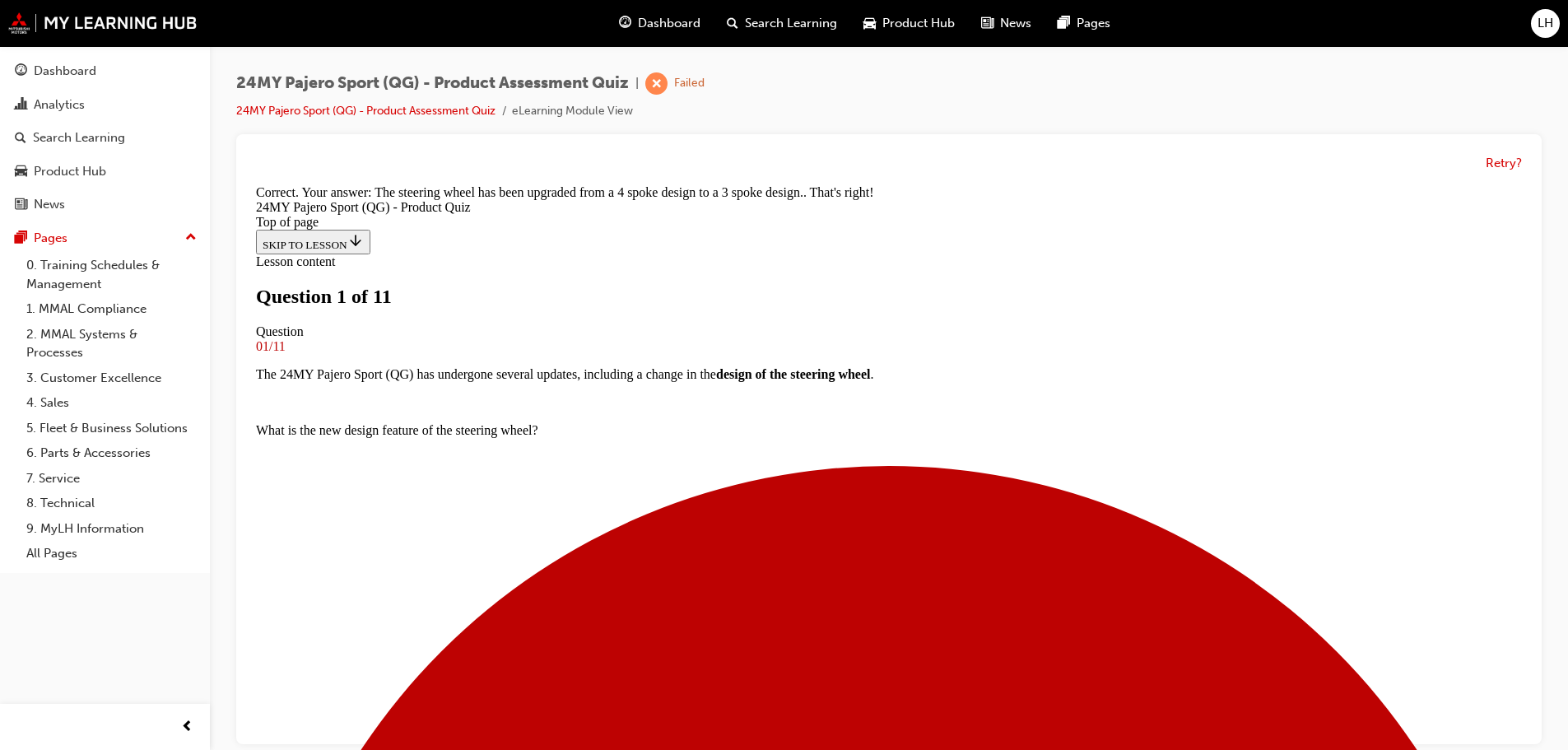
scroll to position [167, 0]
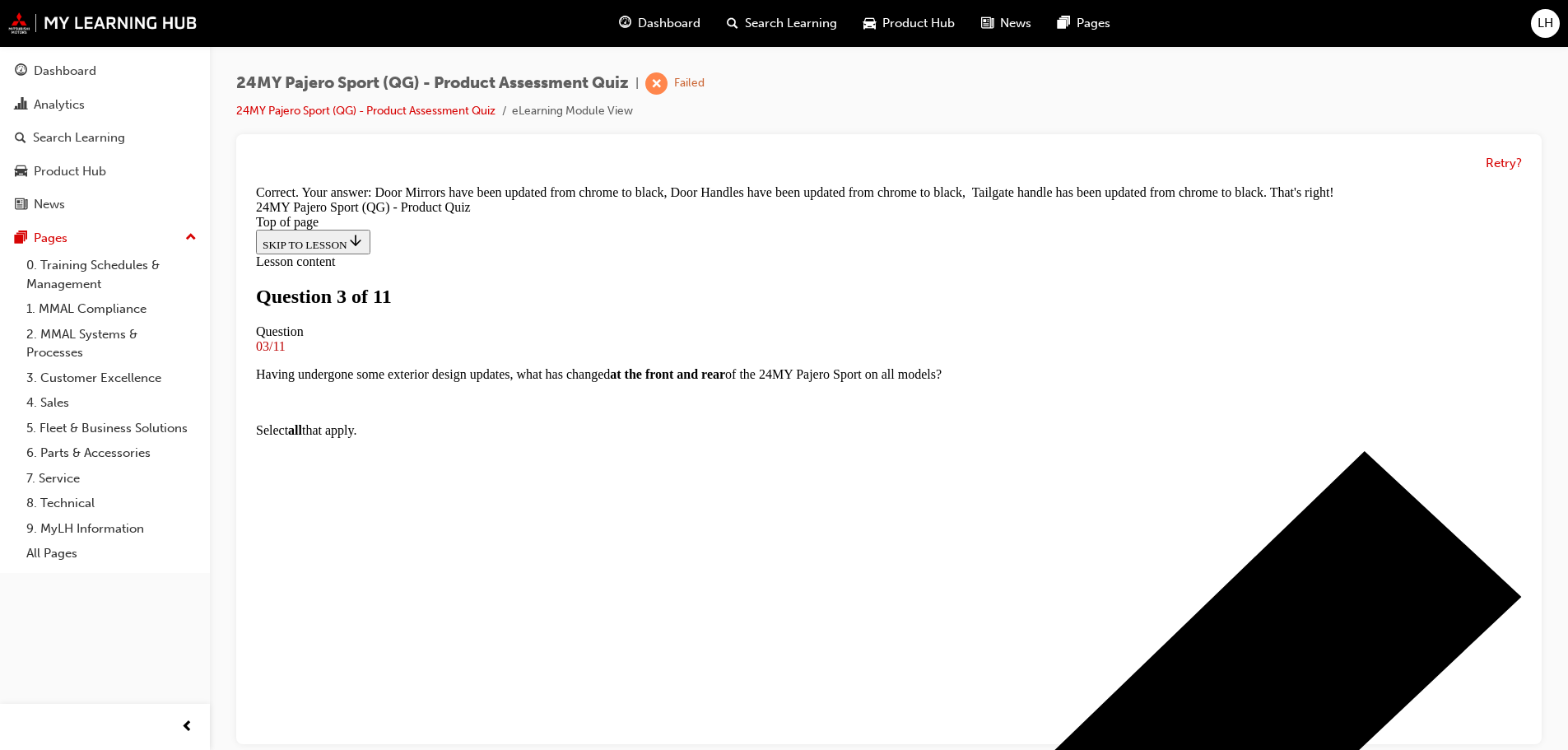
scroll to position [426, 0]
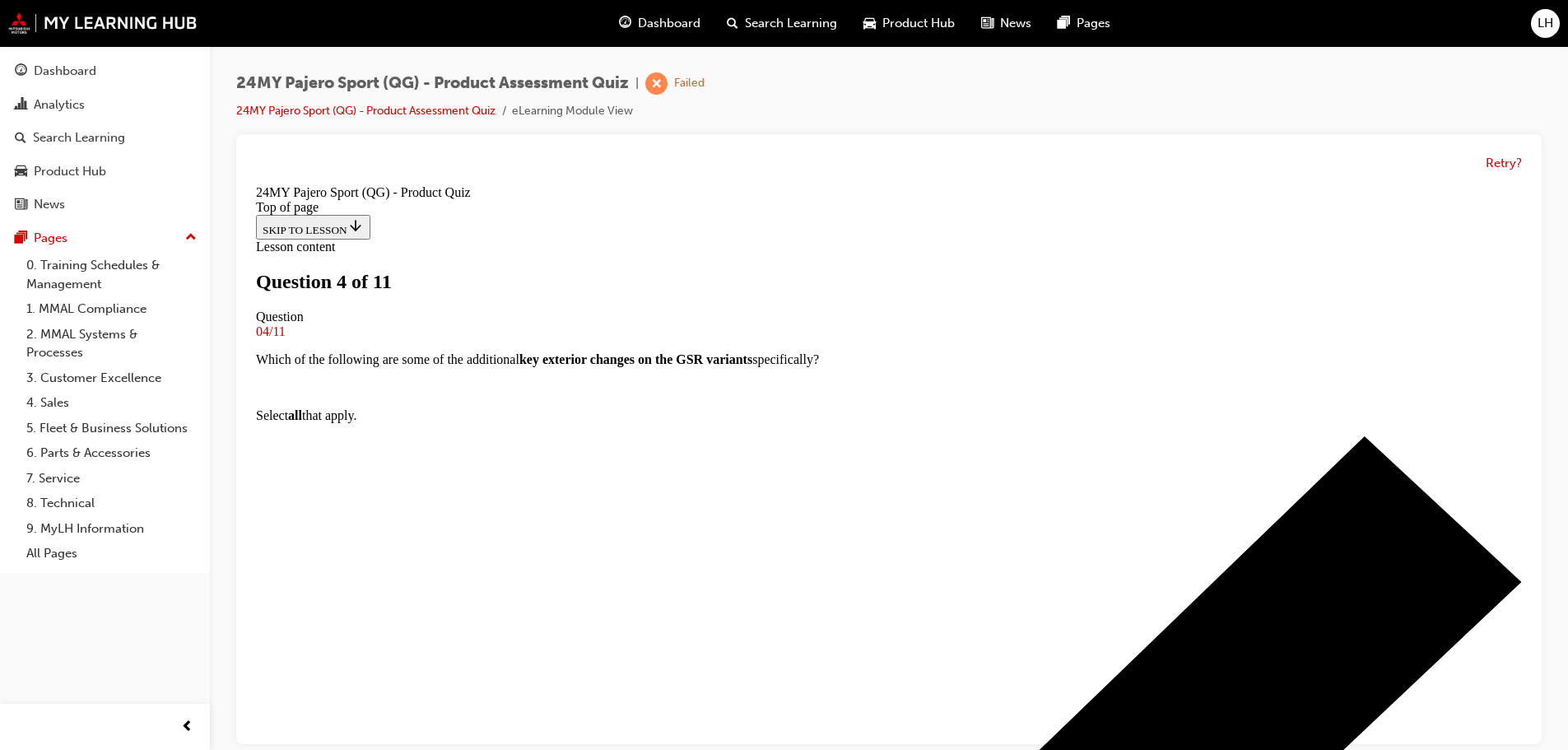
scroll to position [167, 0]
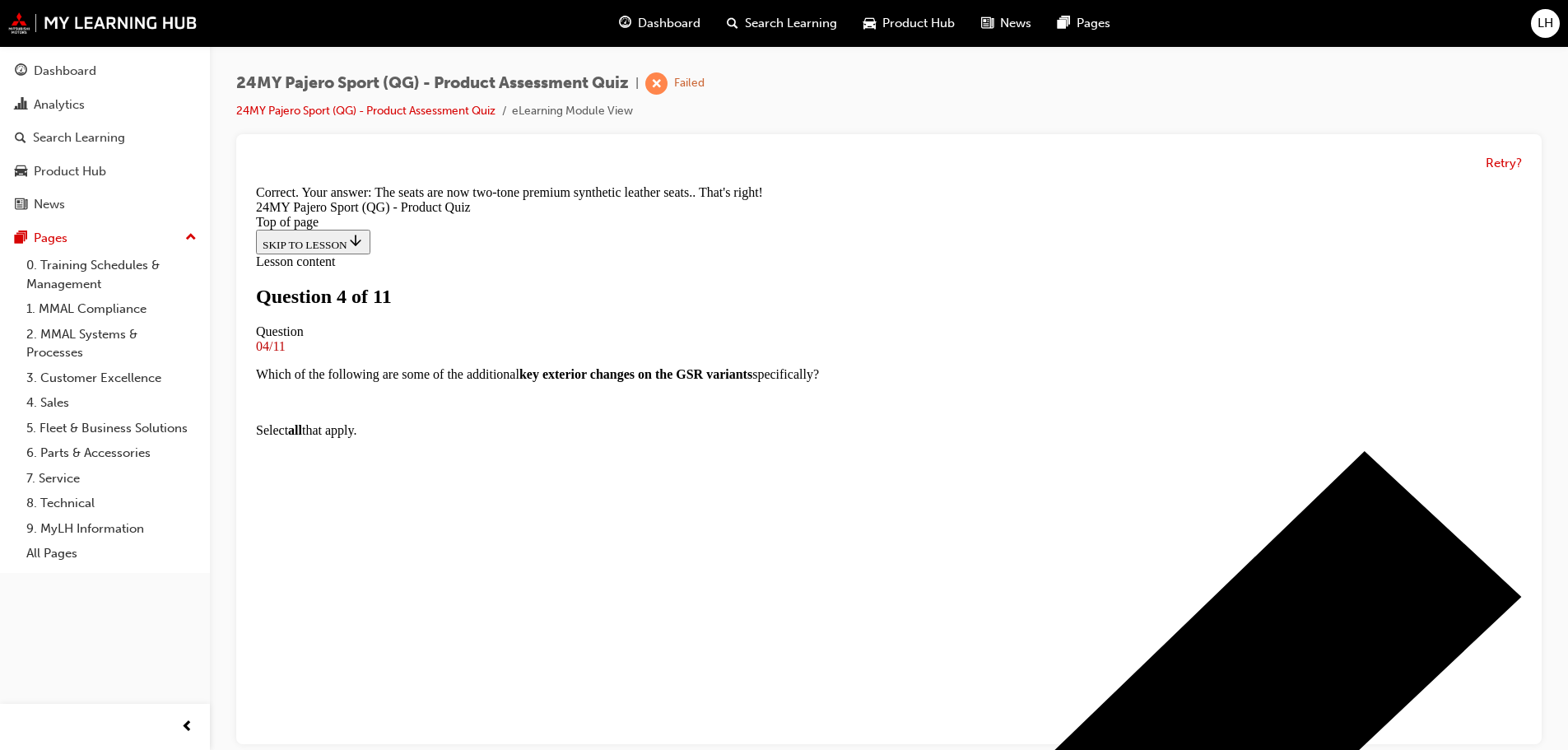
scroll to position [398, 0]
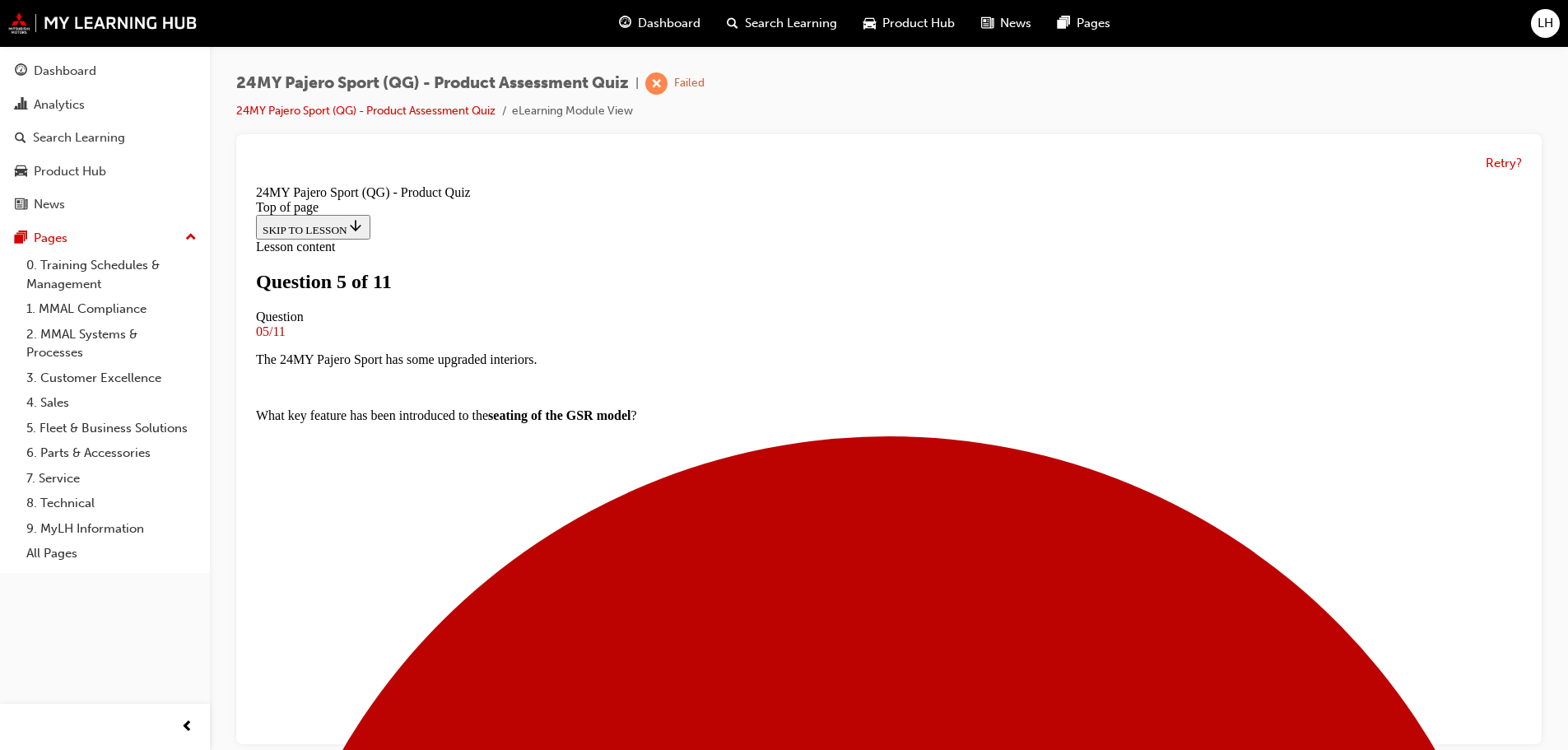
scroll to position [167, 0]
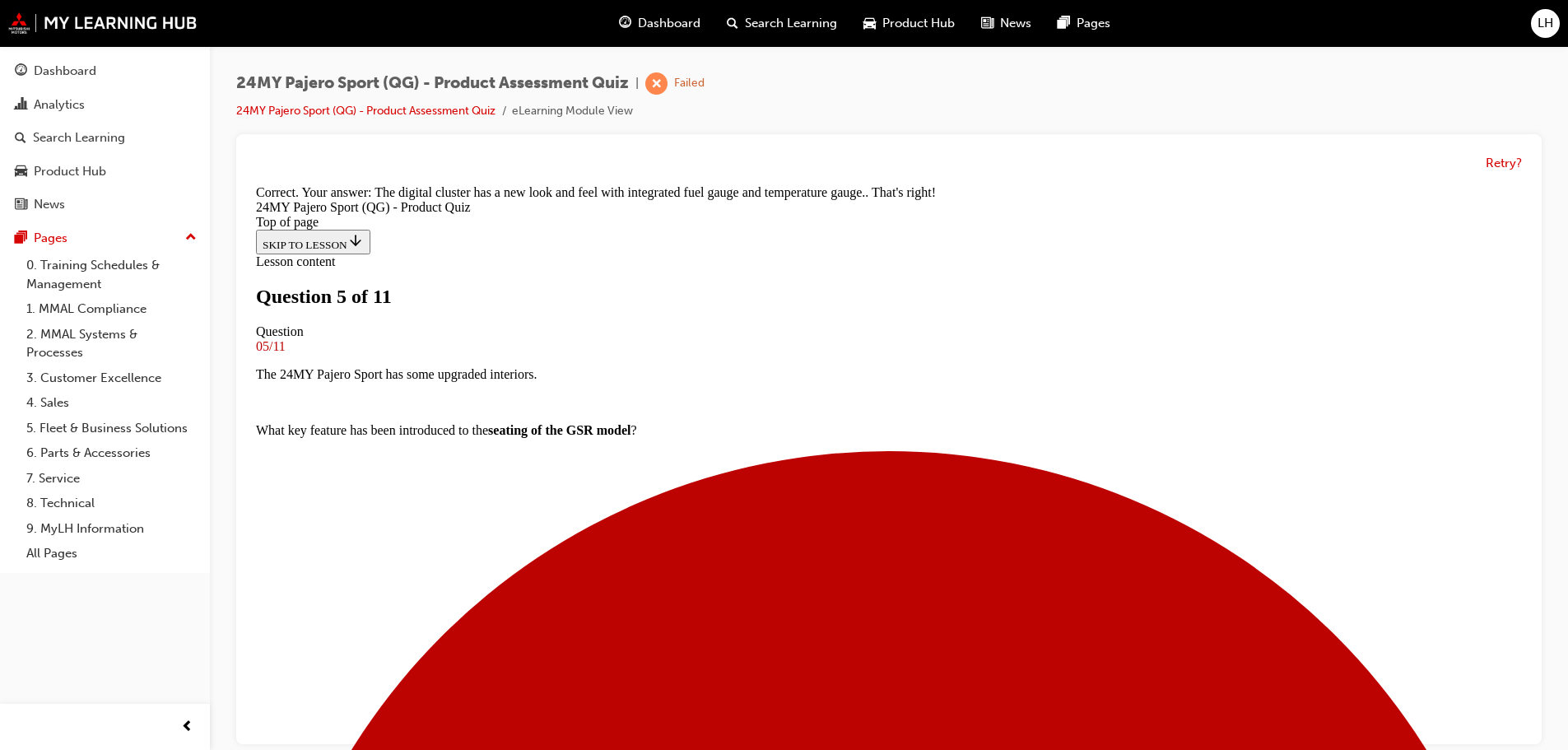
scroll to position [475, 0]
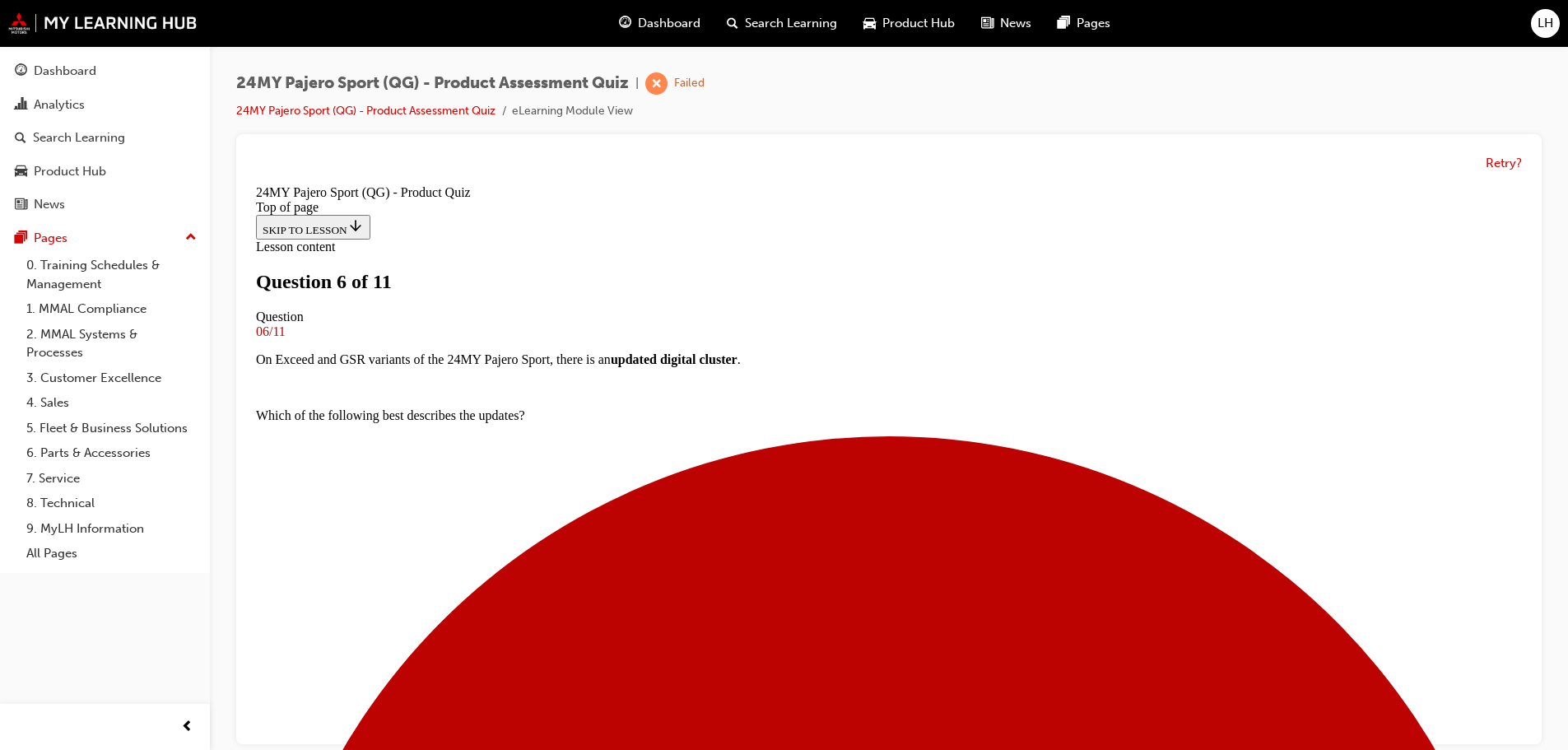
scroll to position [414, 0]
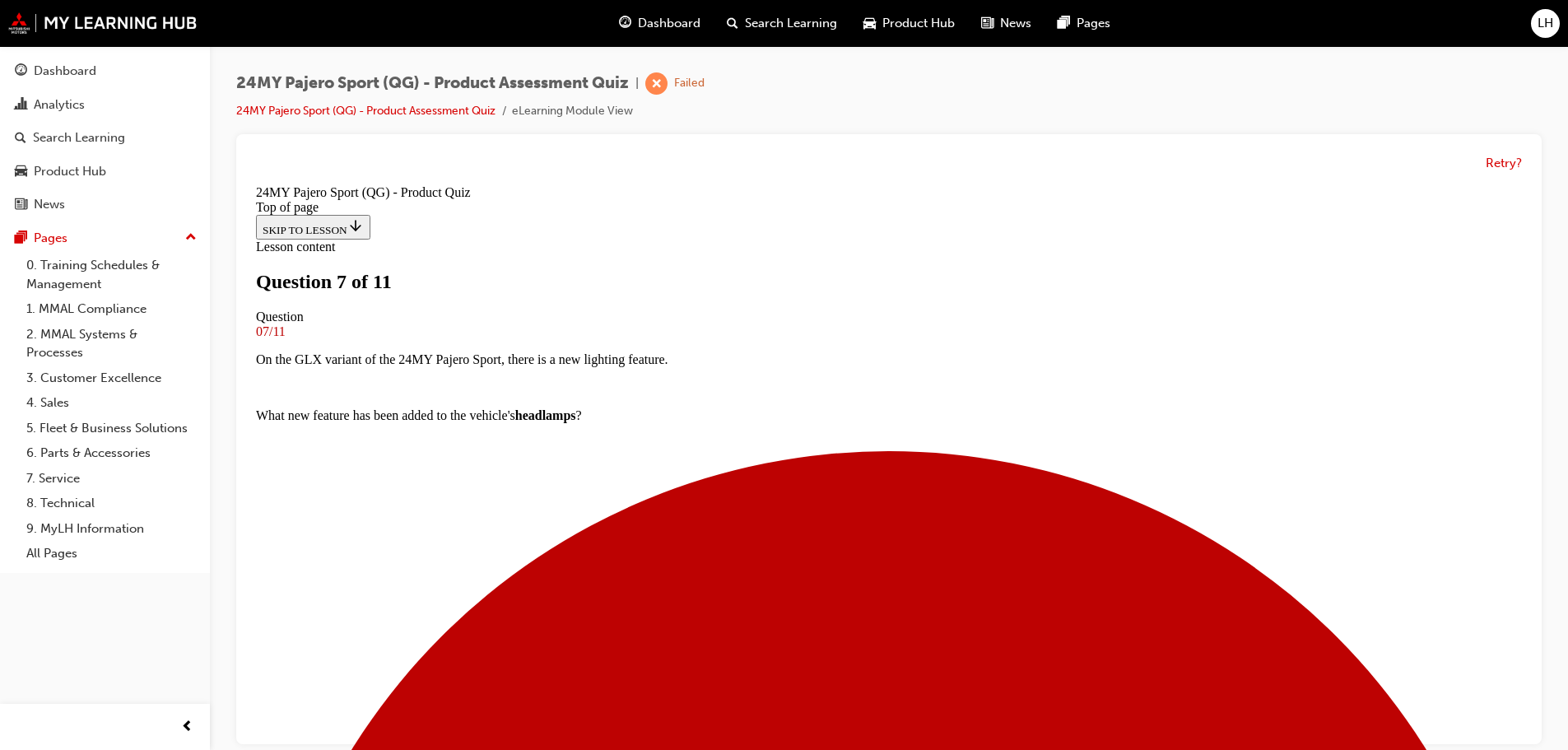
scroll to position [167, 0]
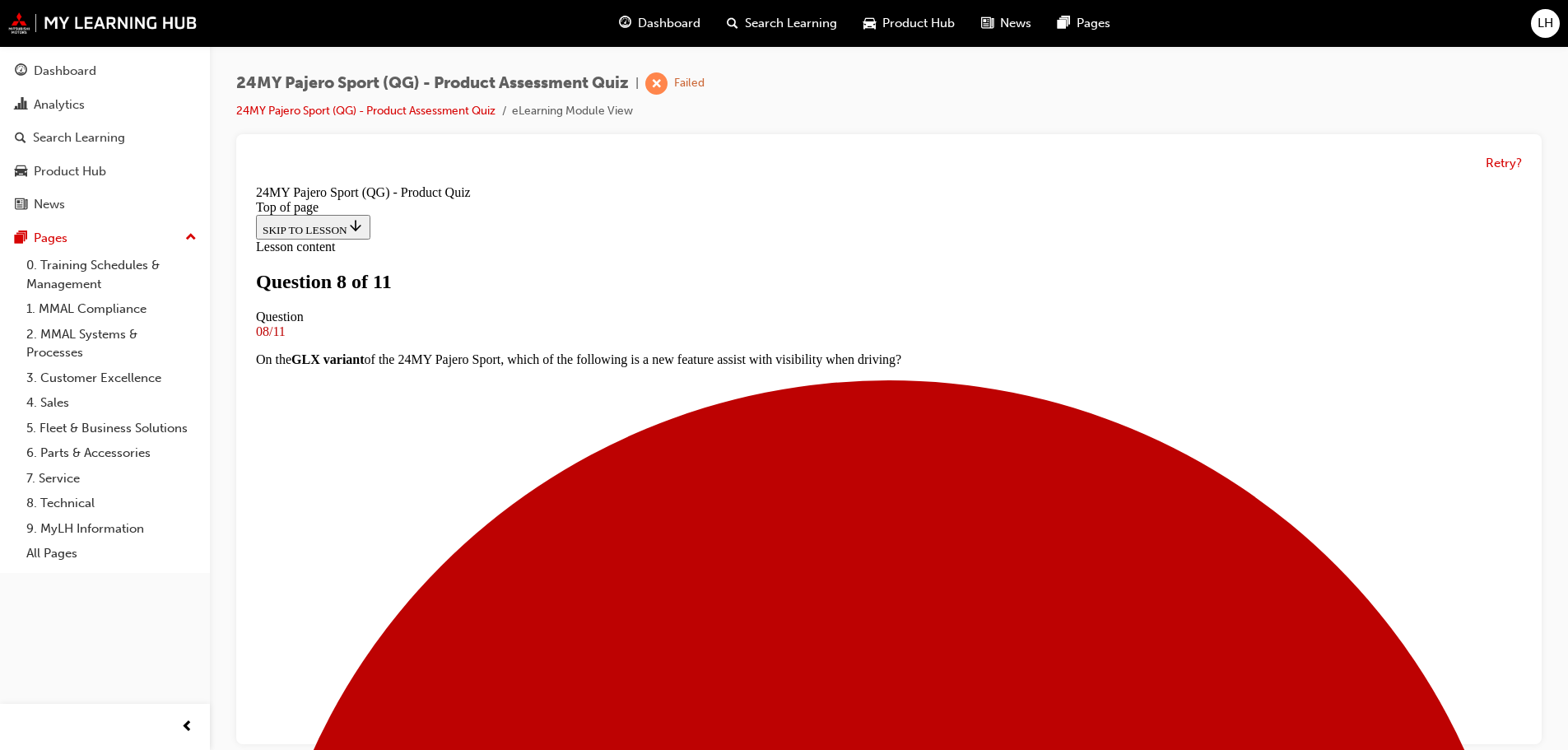
scroll to position [85, 0]
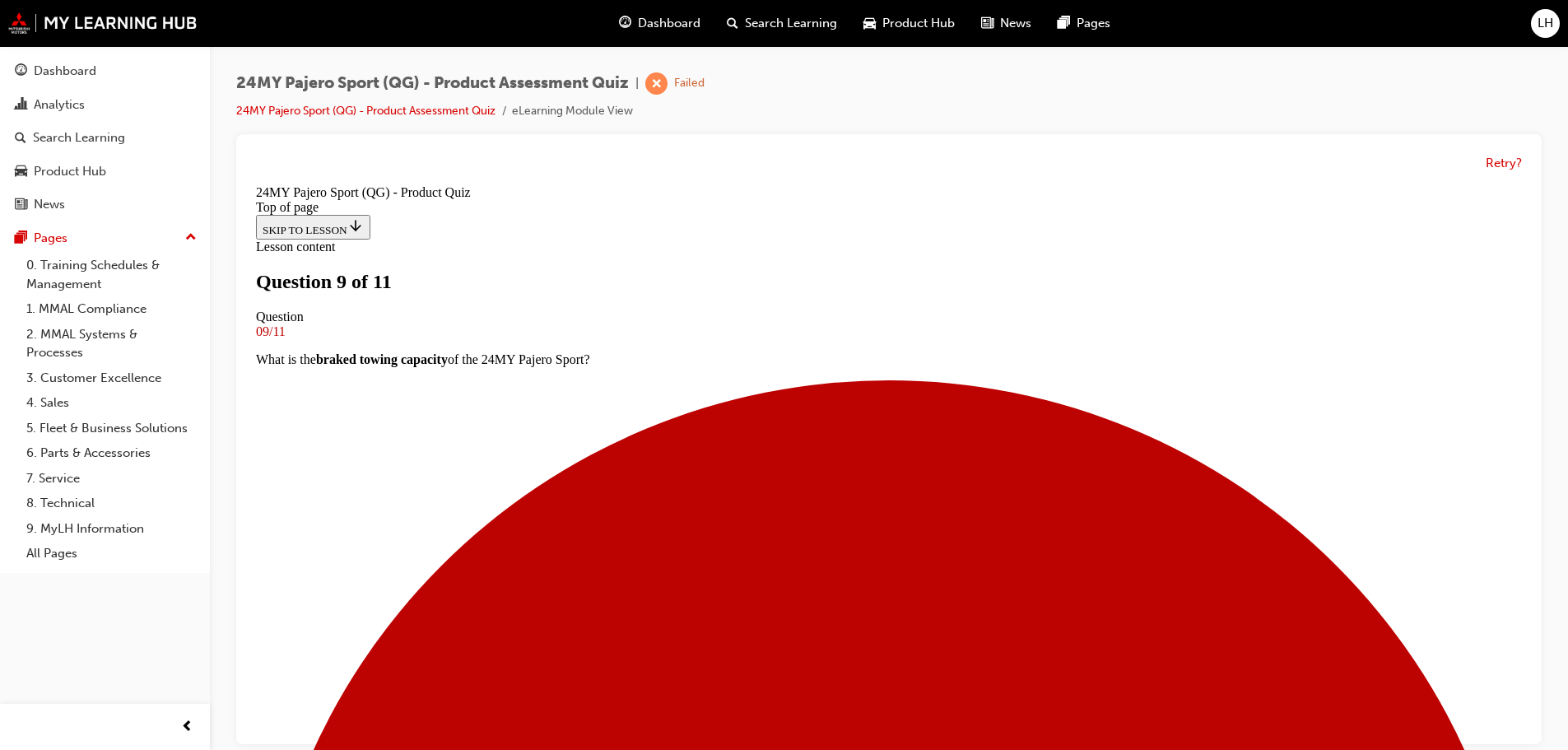
scroll to position [167, 0]
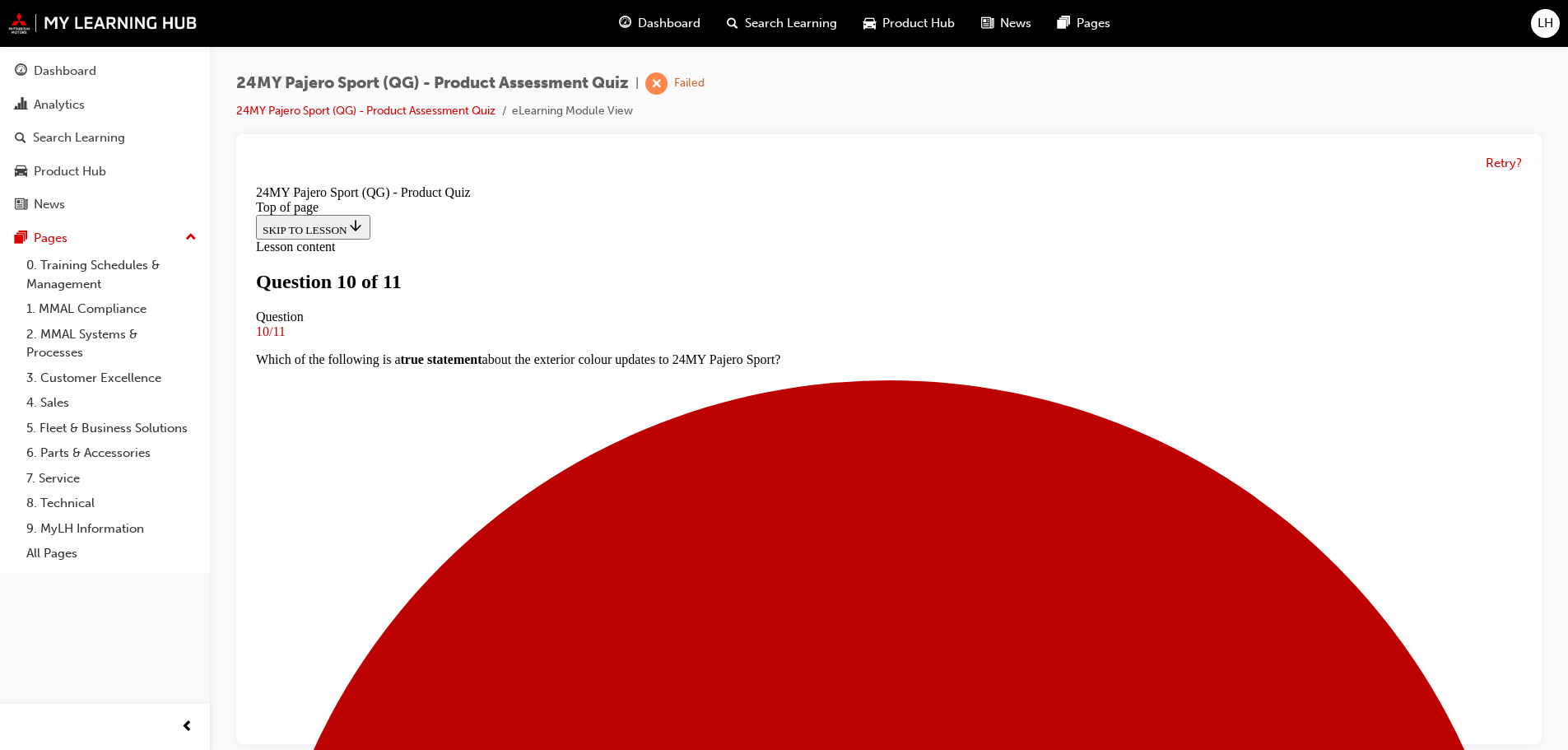
scroll to position [249, 0]
drag, startPoint x: 925, startPoint y: 685, endPoint x: 920, endPoint y: 677, distance: 9.4
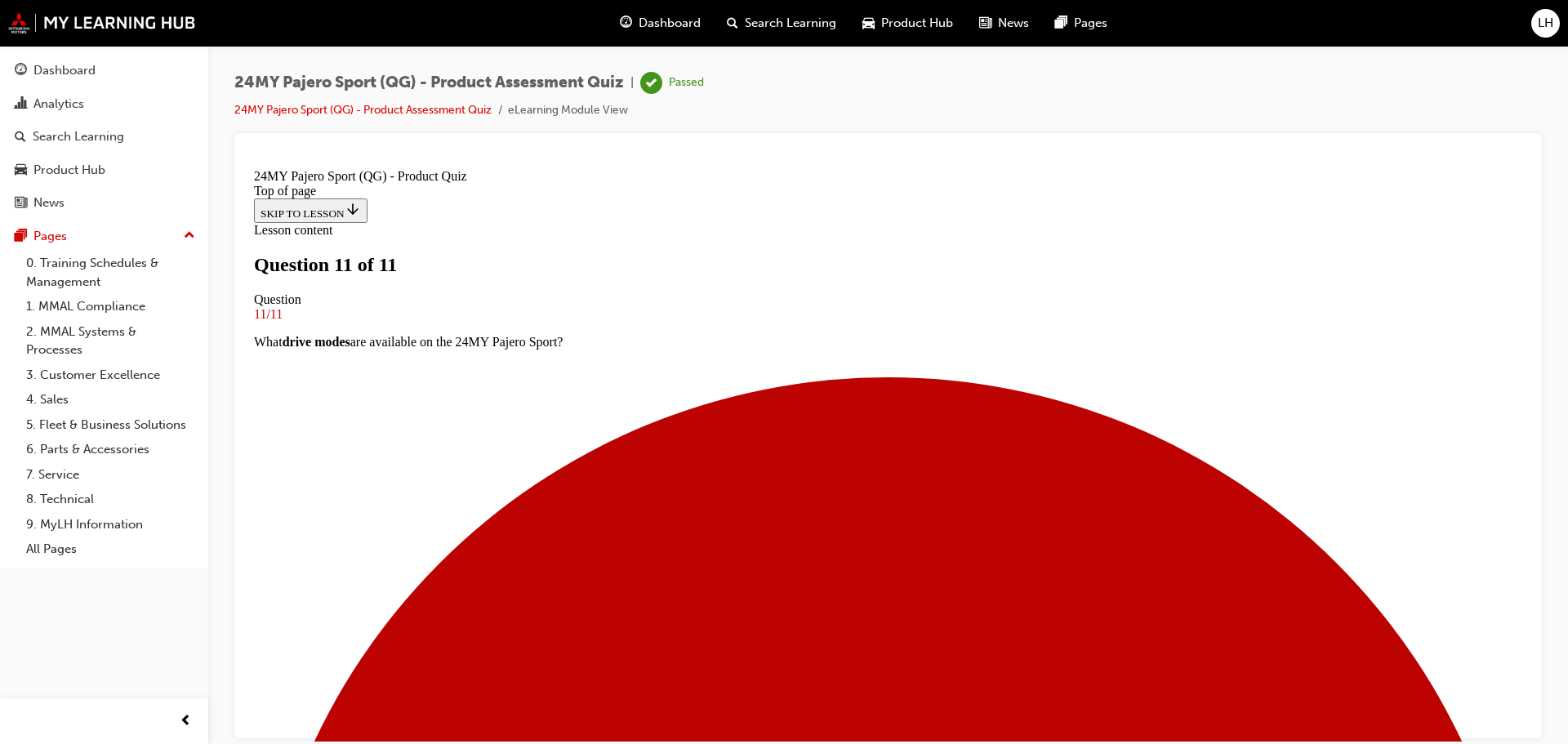
scroll to position [254, 0]
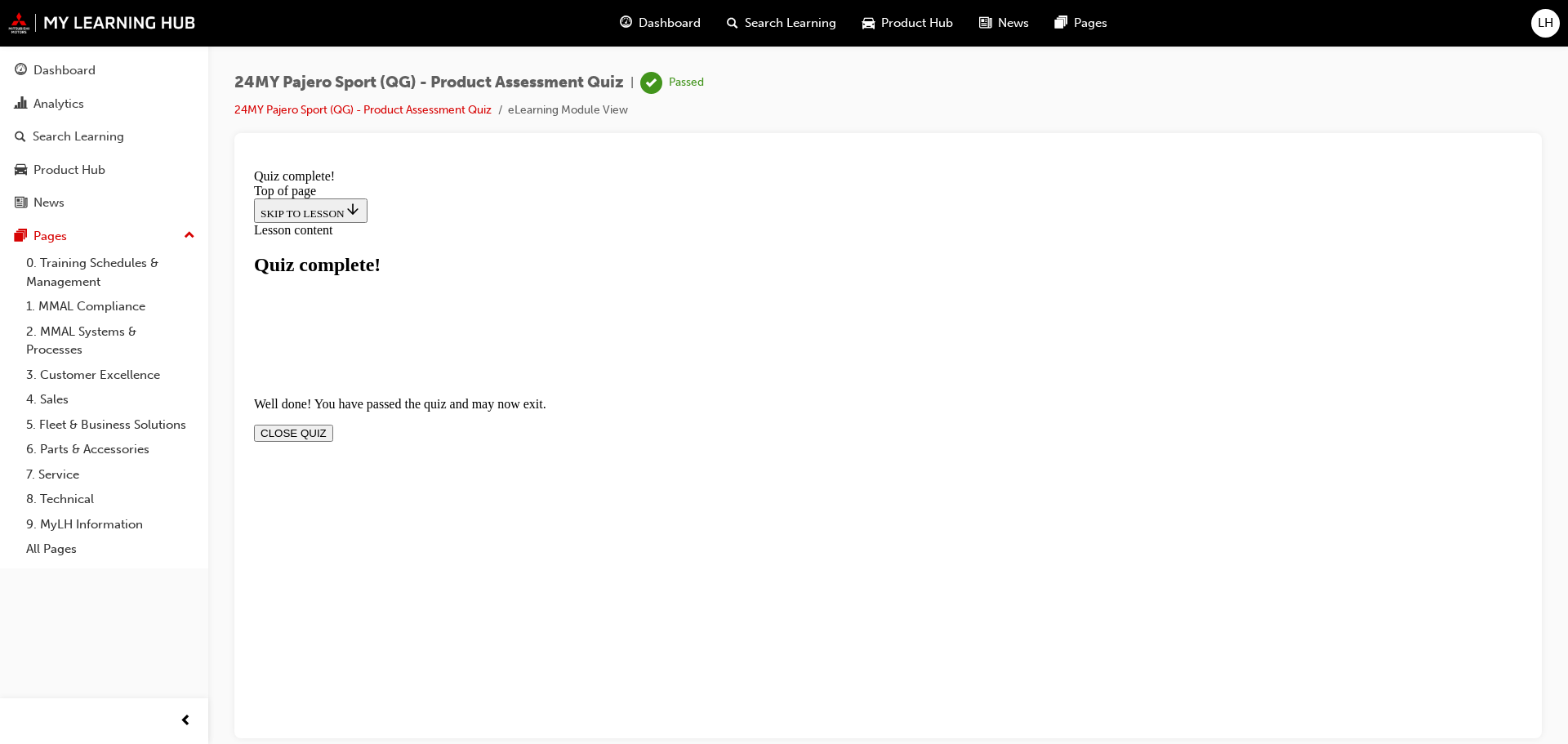
click at [334, 424] on button "CLOSE QUIZ" at bounding box center [293, 432] width 79 height 17
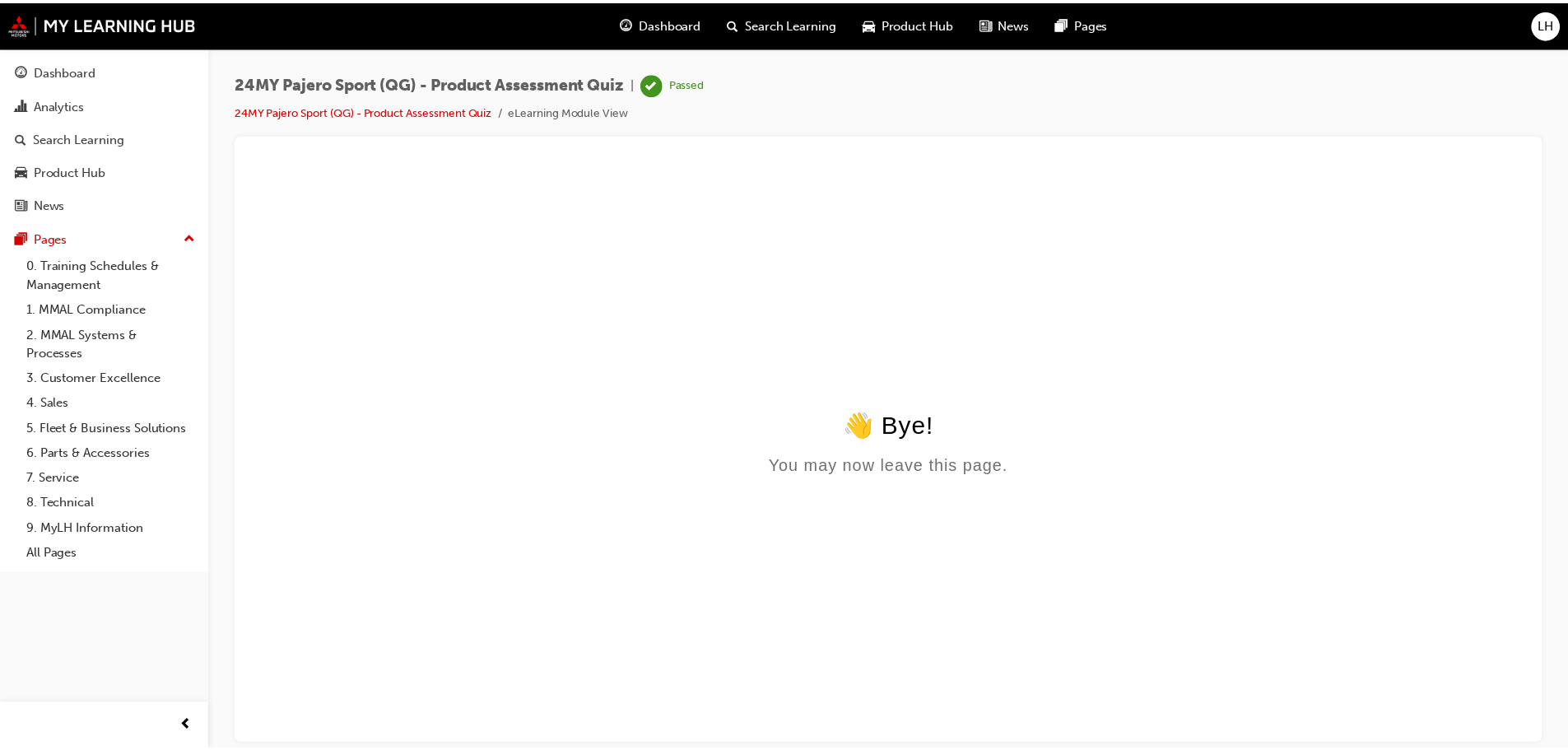
scroll to position [0, 0]
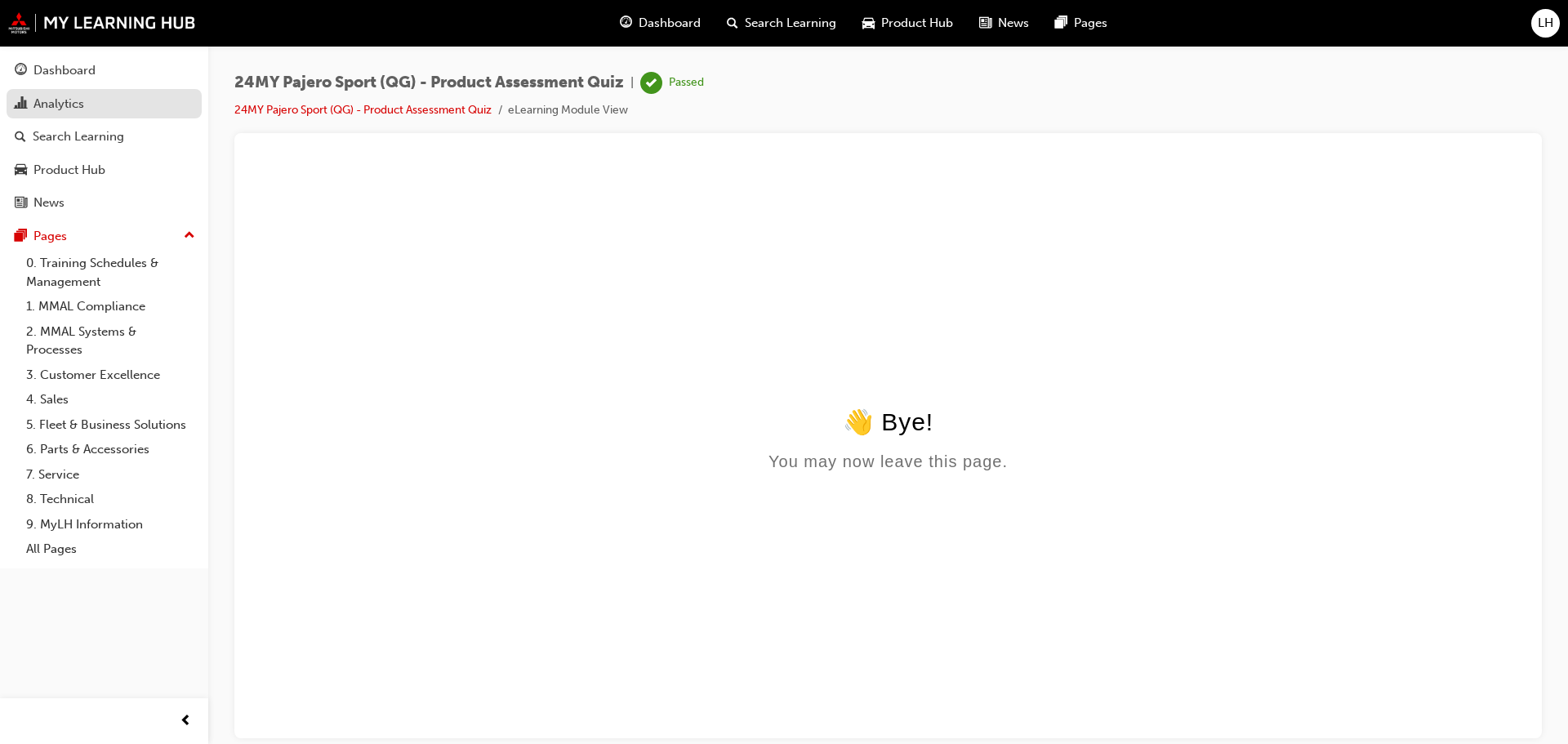
click at [114, 91] on link "Analytics" at bounding box center [103, 104] width 195 height 31
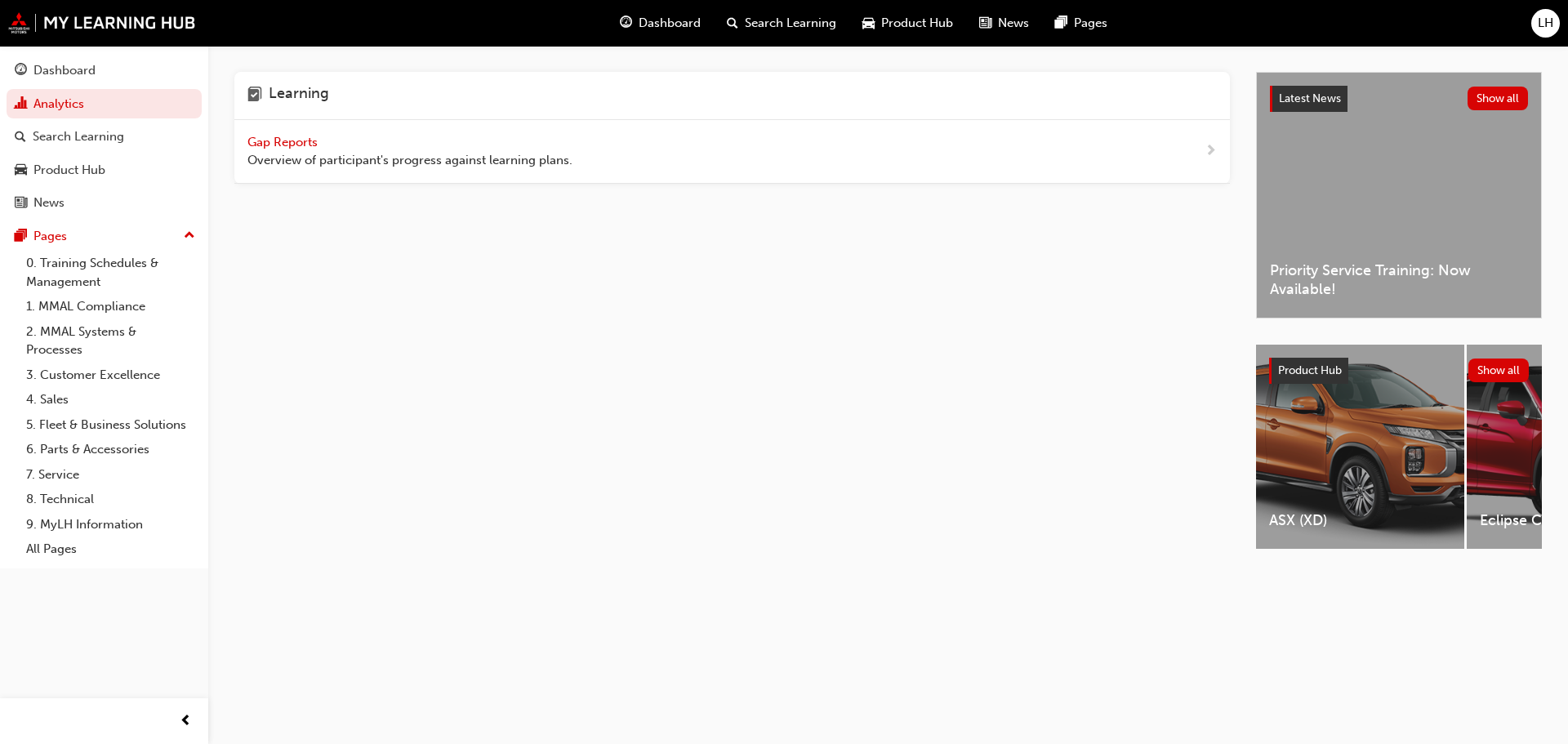
click at [280, 144] on span "Gap Reports" at bounding box center [284, 142] width 74 height 14
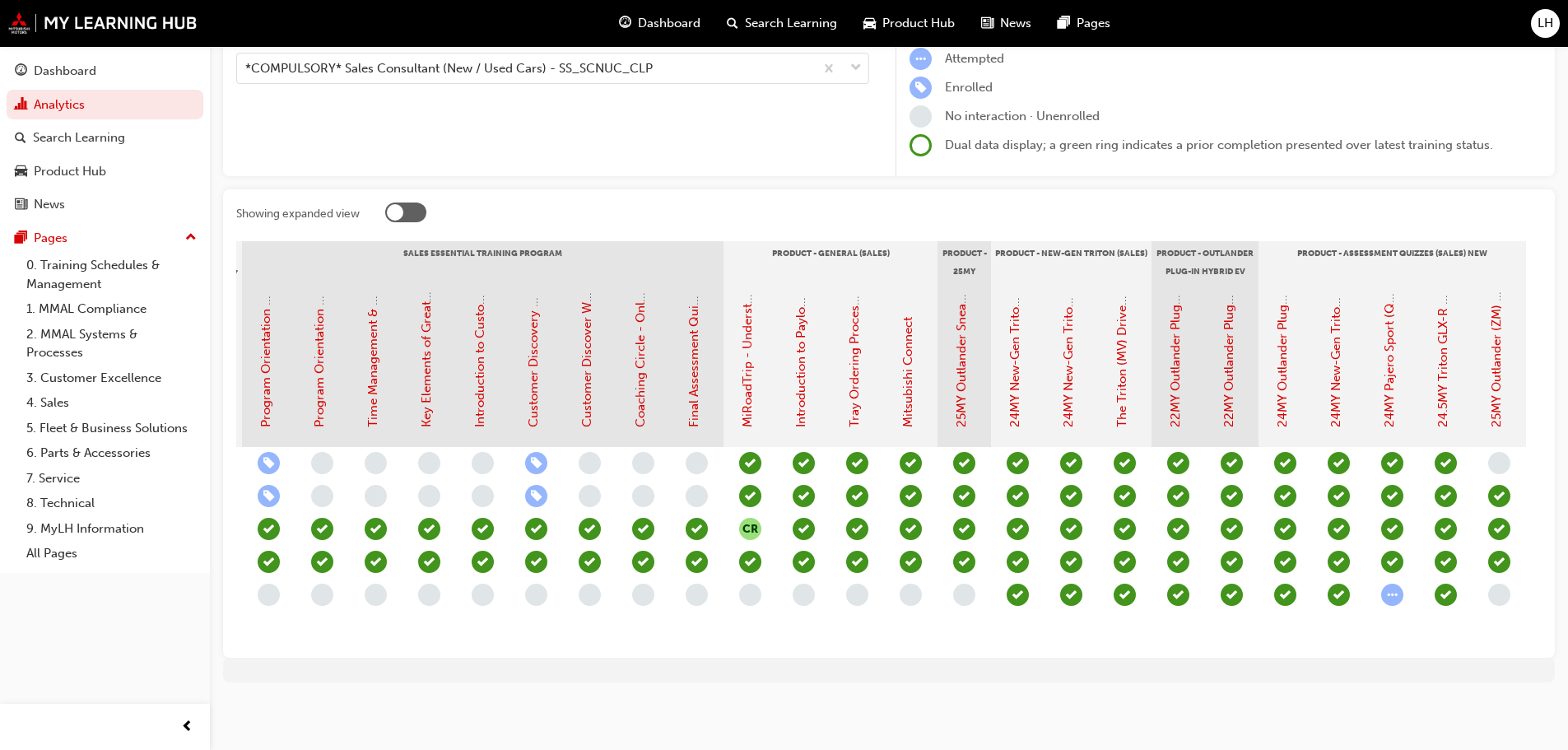
scroll to position [0, 1638]
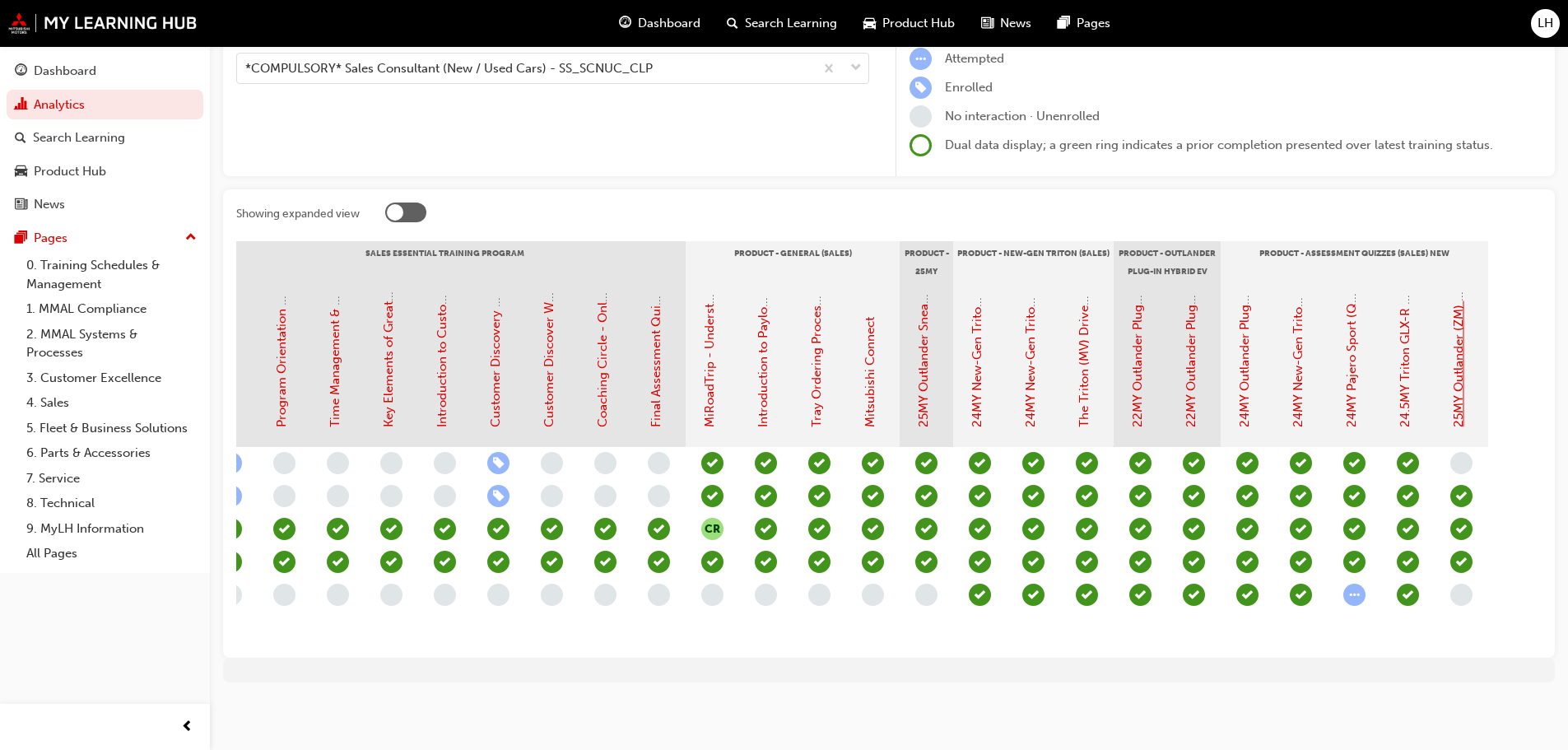
click at [1461, 373] on link "25MY Outlander (ZM) - Product Assessment Quiz" at bounding box center [1458, 287] width 15 height 282
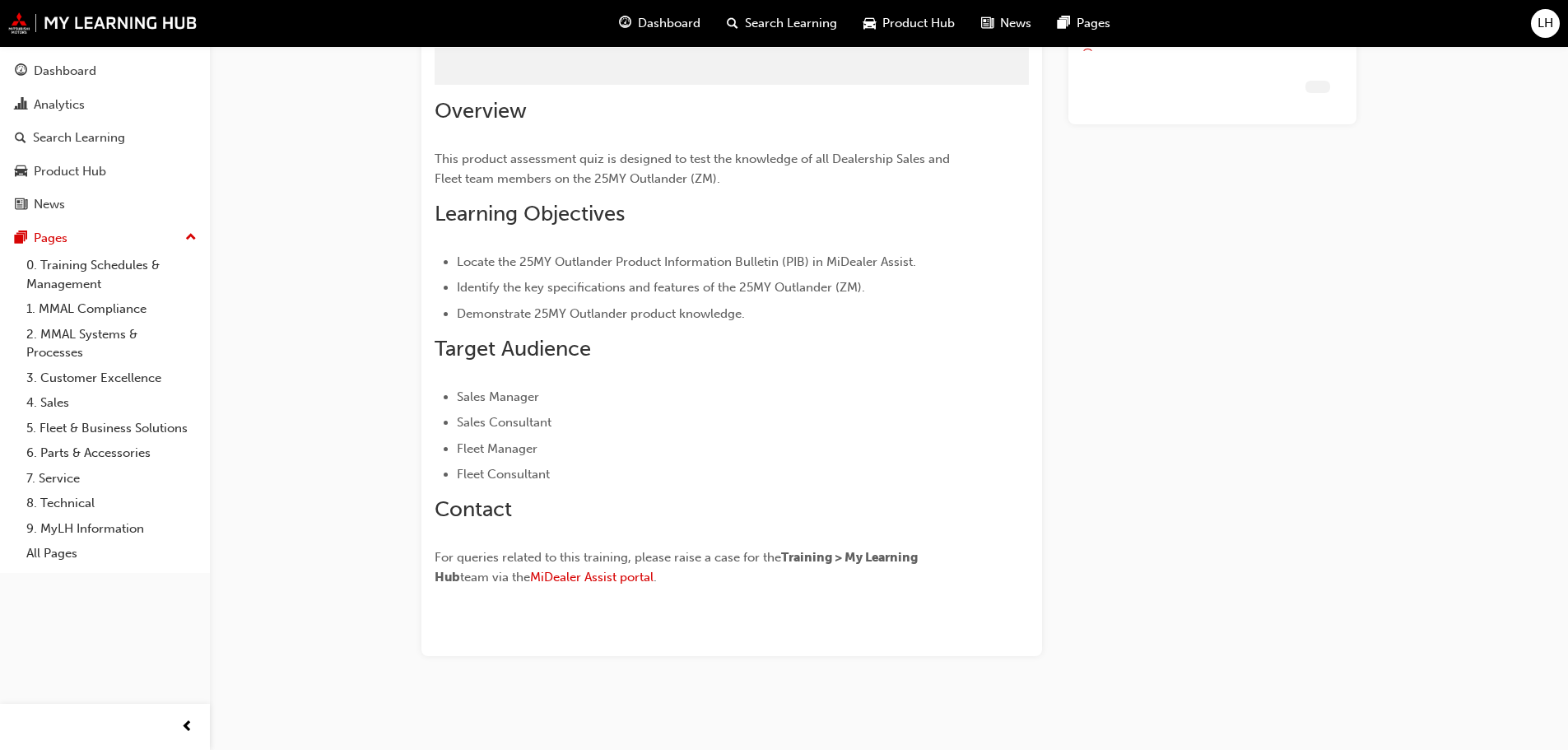
scroll to position [76, 0]
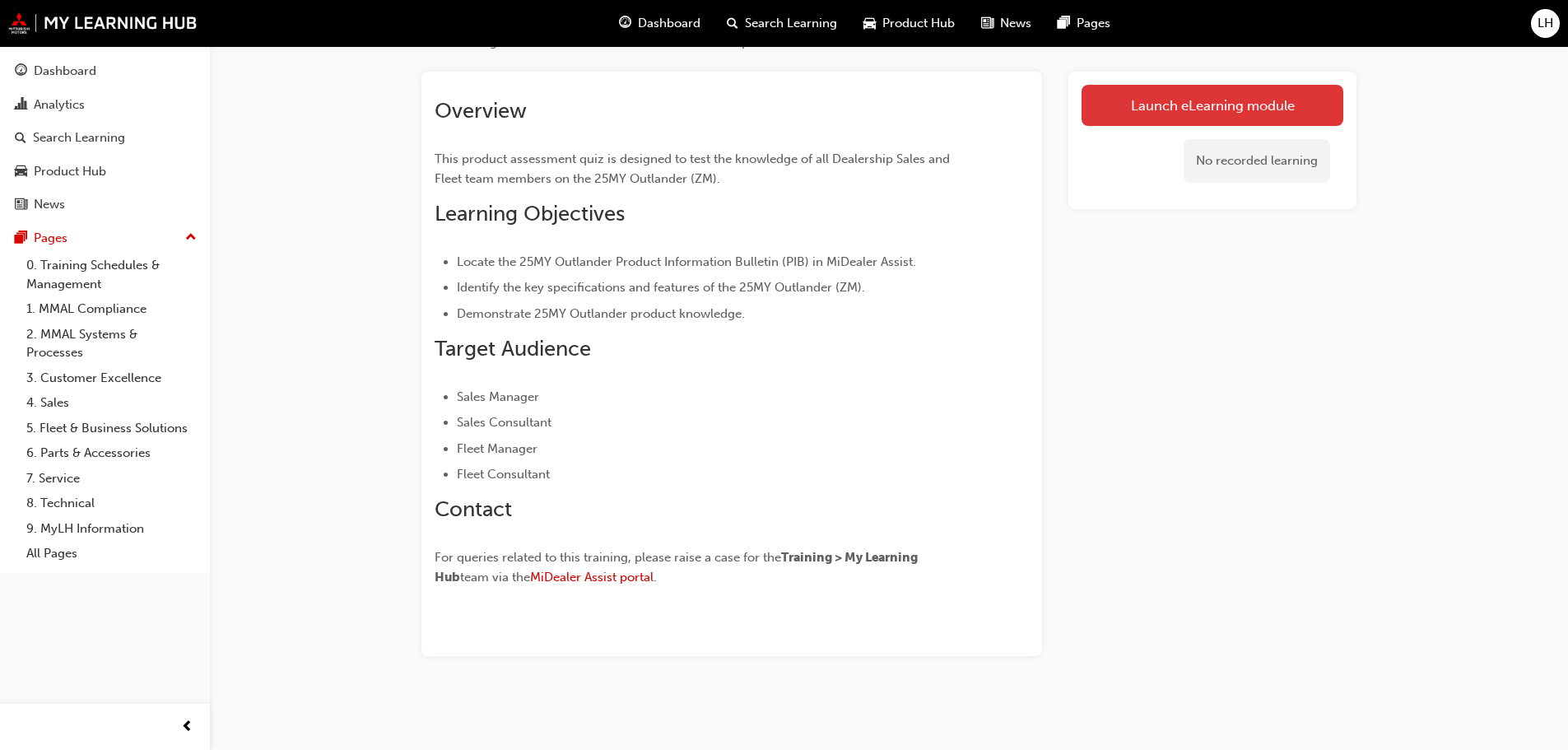
click at [1159, 120] on link "Launch eLearning module" at bounding box center [1212, 105] width 262 height 41
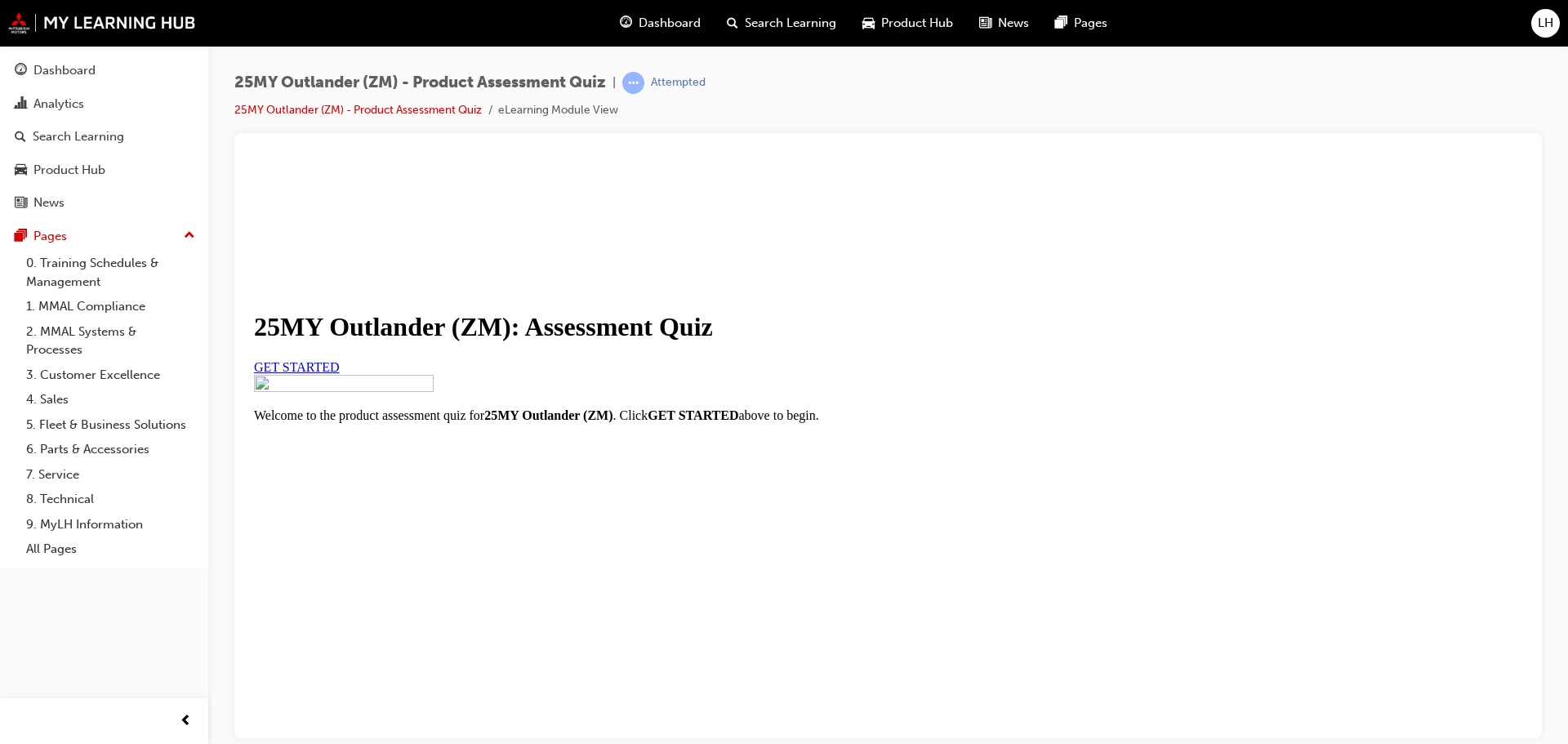
click at [340, 373] on link "GET STARTED" at bounding box center [296, 366] width 85 height 13
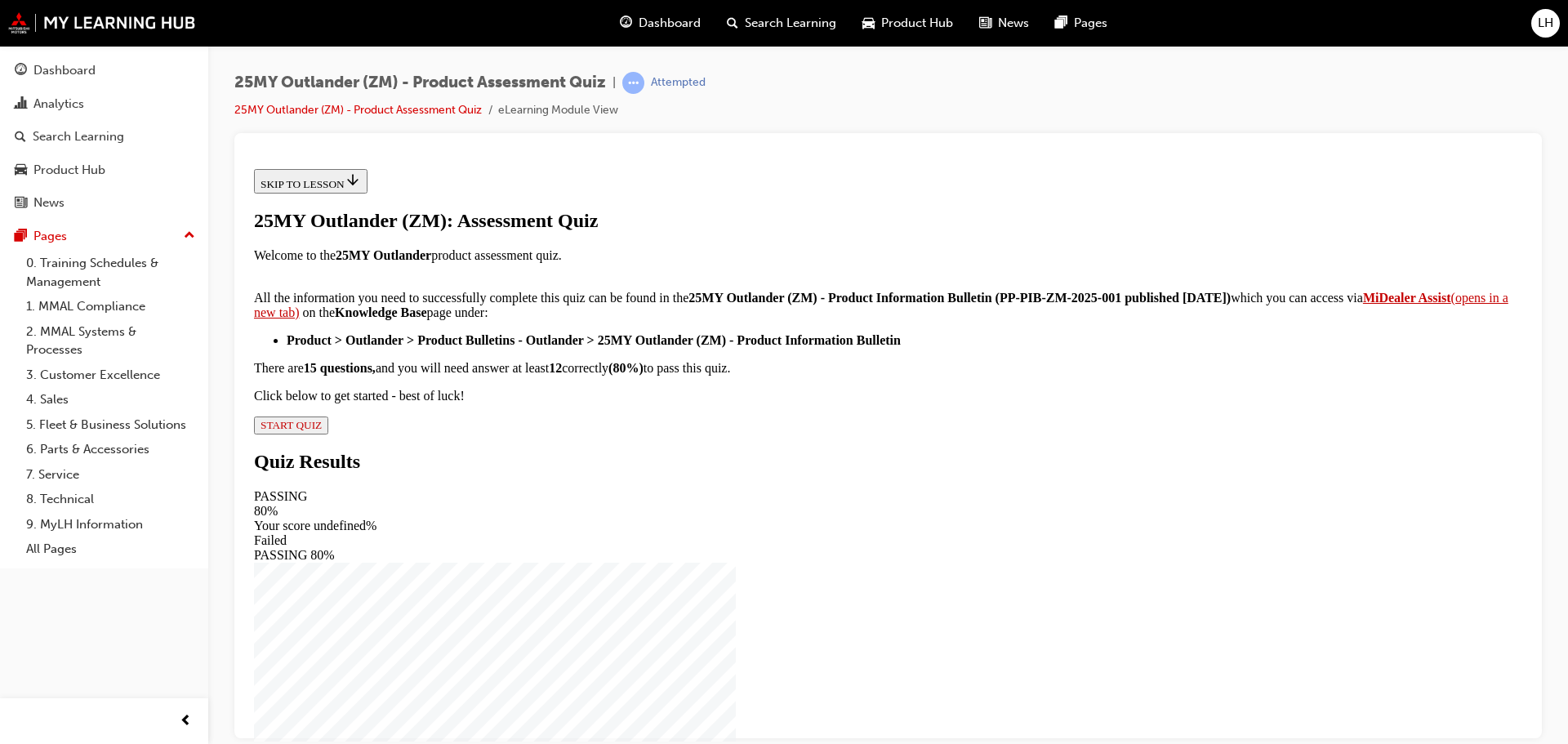
scroll to position [272, 0]
click at [669, 434] on div "25MY Outlander (ZM): Assessment Quiz Welcome to the 25MY Outlander product asse…" at bounding box center [887, 322] width 1269 height 225
click at [322, 431] on span "START QUIZ" at bounding box center [291, 425] width 61 height 13
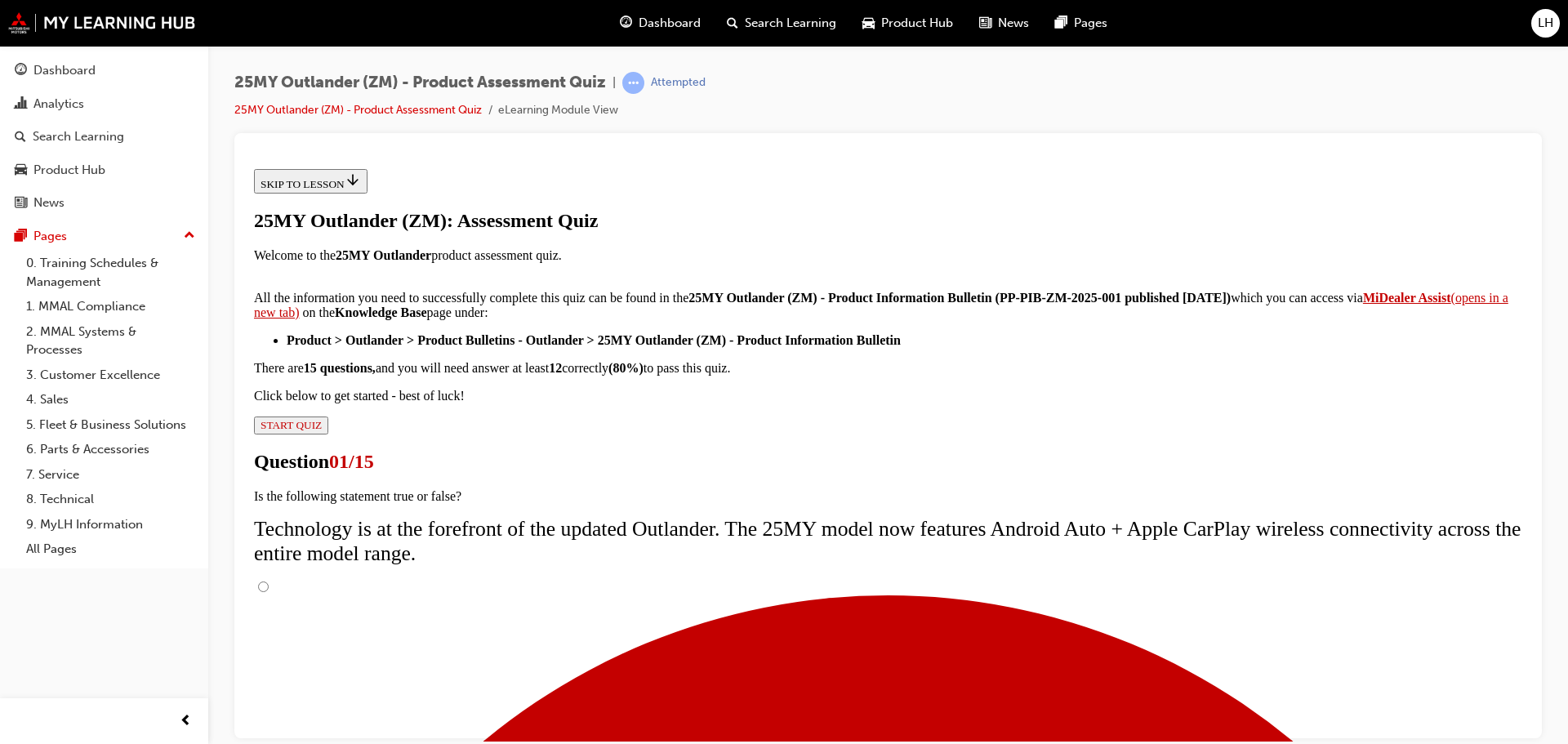
click at [269, 581] on input "True" at bounding box center [263, 587] width 11 height 11
radio input "true"
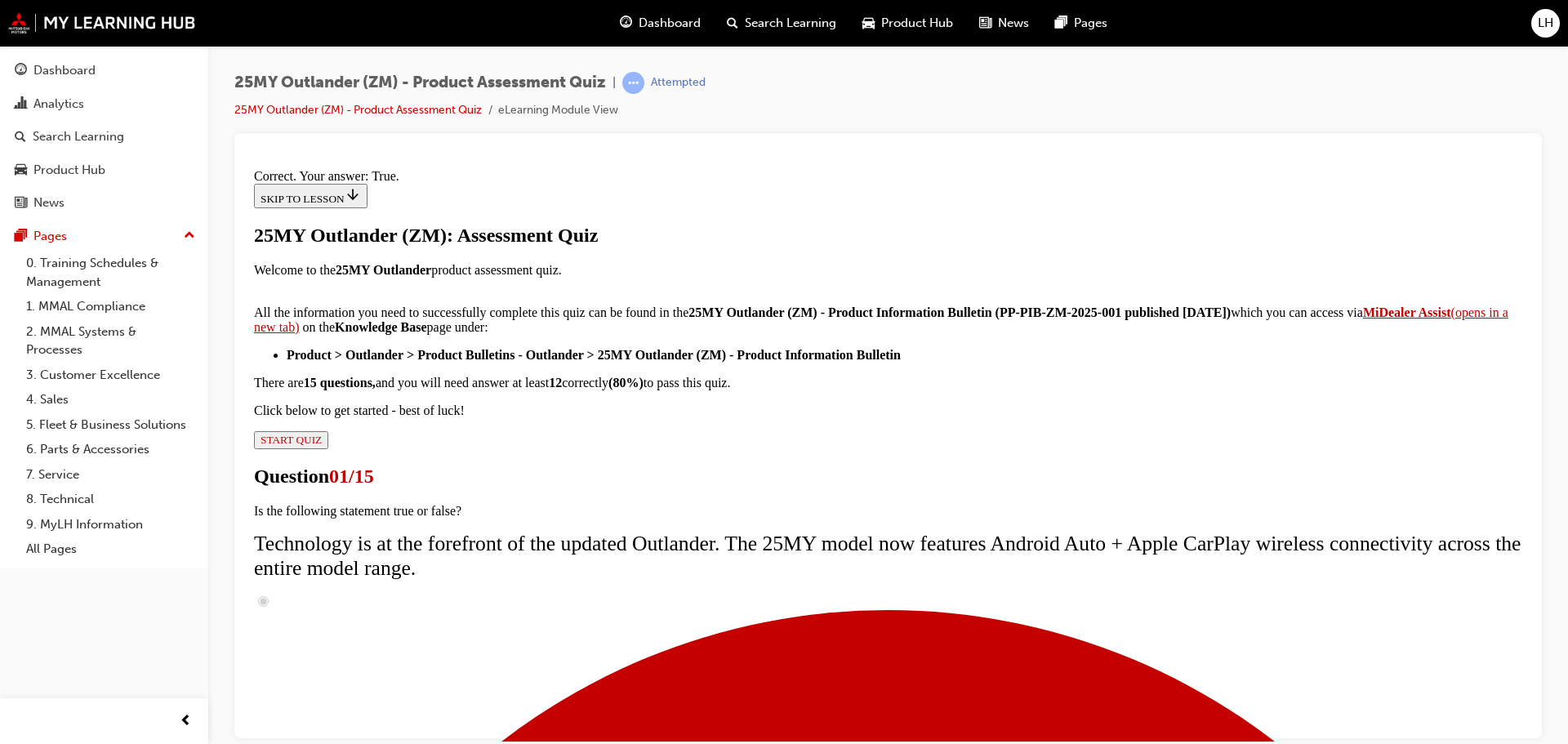
scroll to position [198, 0]
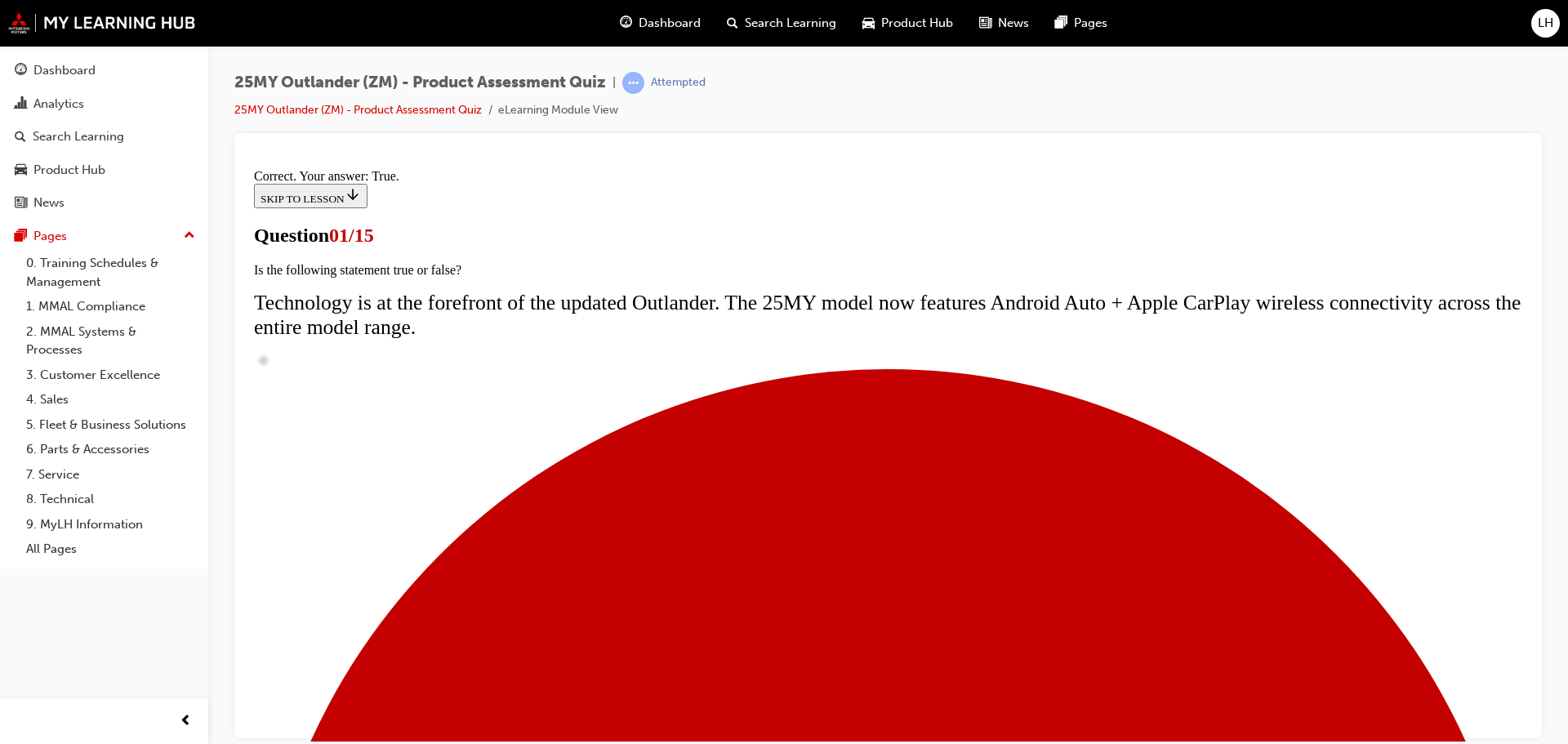
scroll to position [150, 0]
radio input "true"
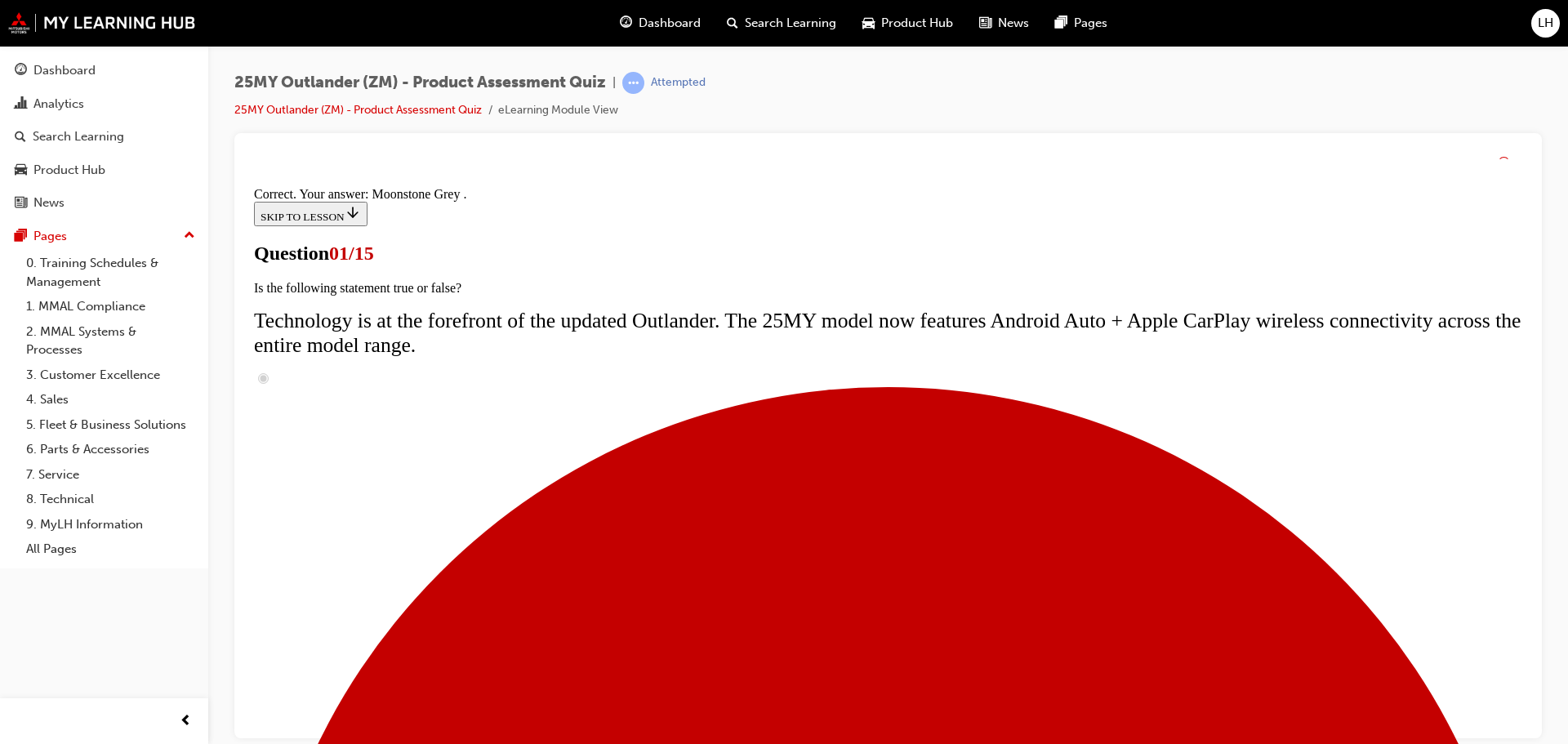
scroll to position [404, 0]
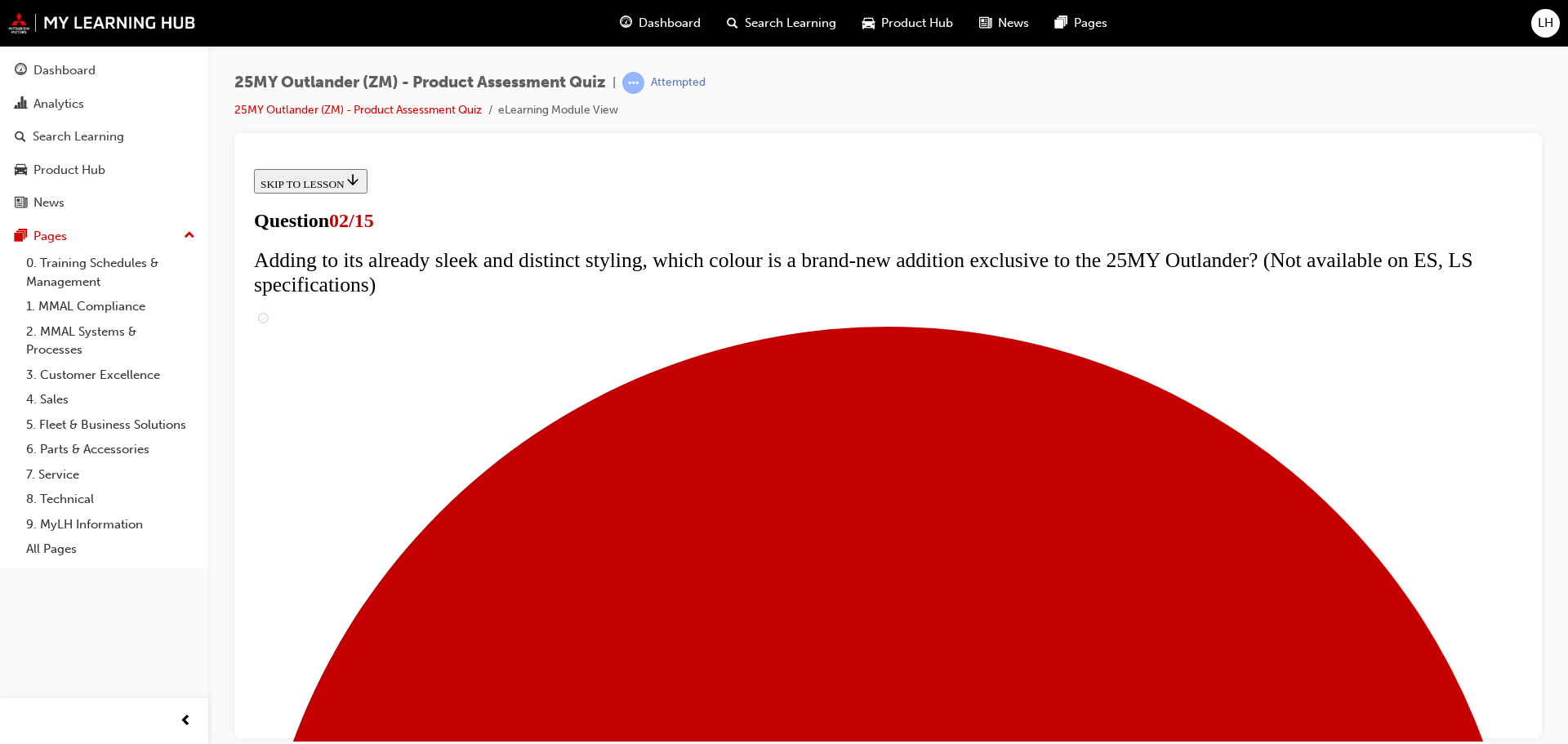
scroll to position [245, 0]
checkbox input "true"
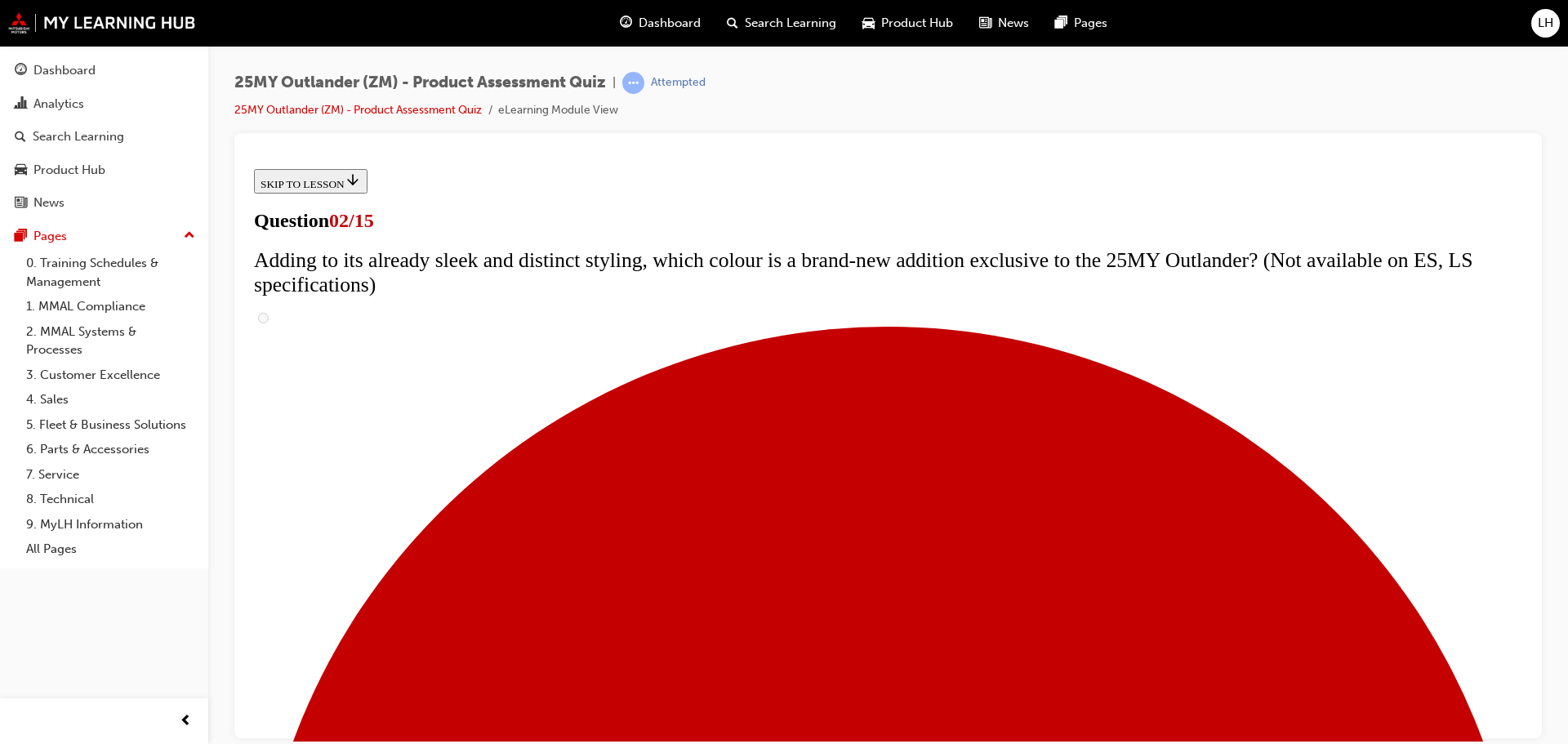
checkbox input "true"
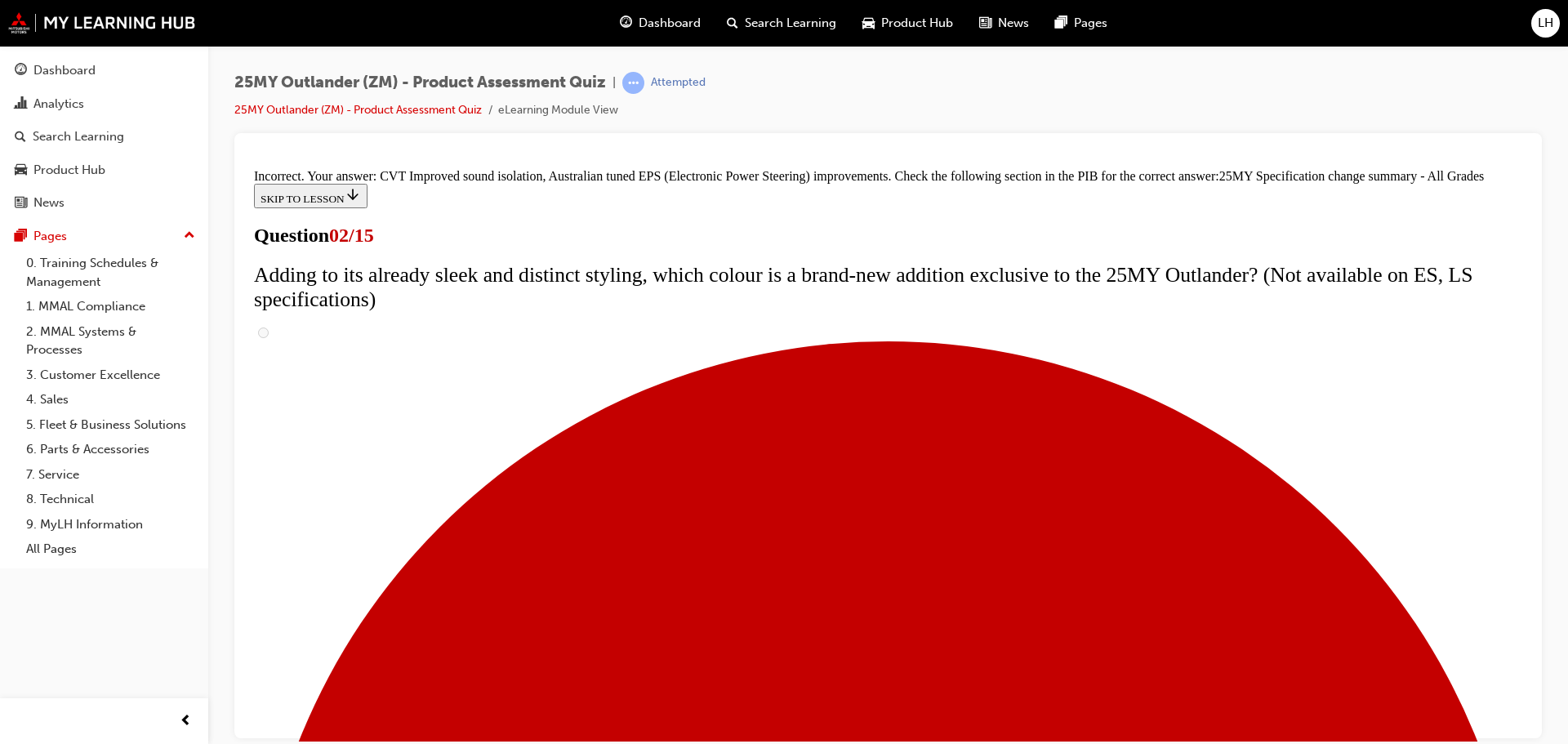
scroll to position [560, 0]
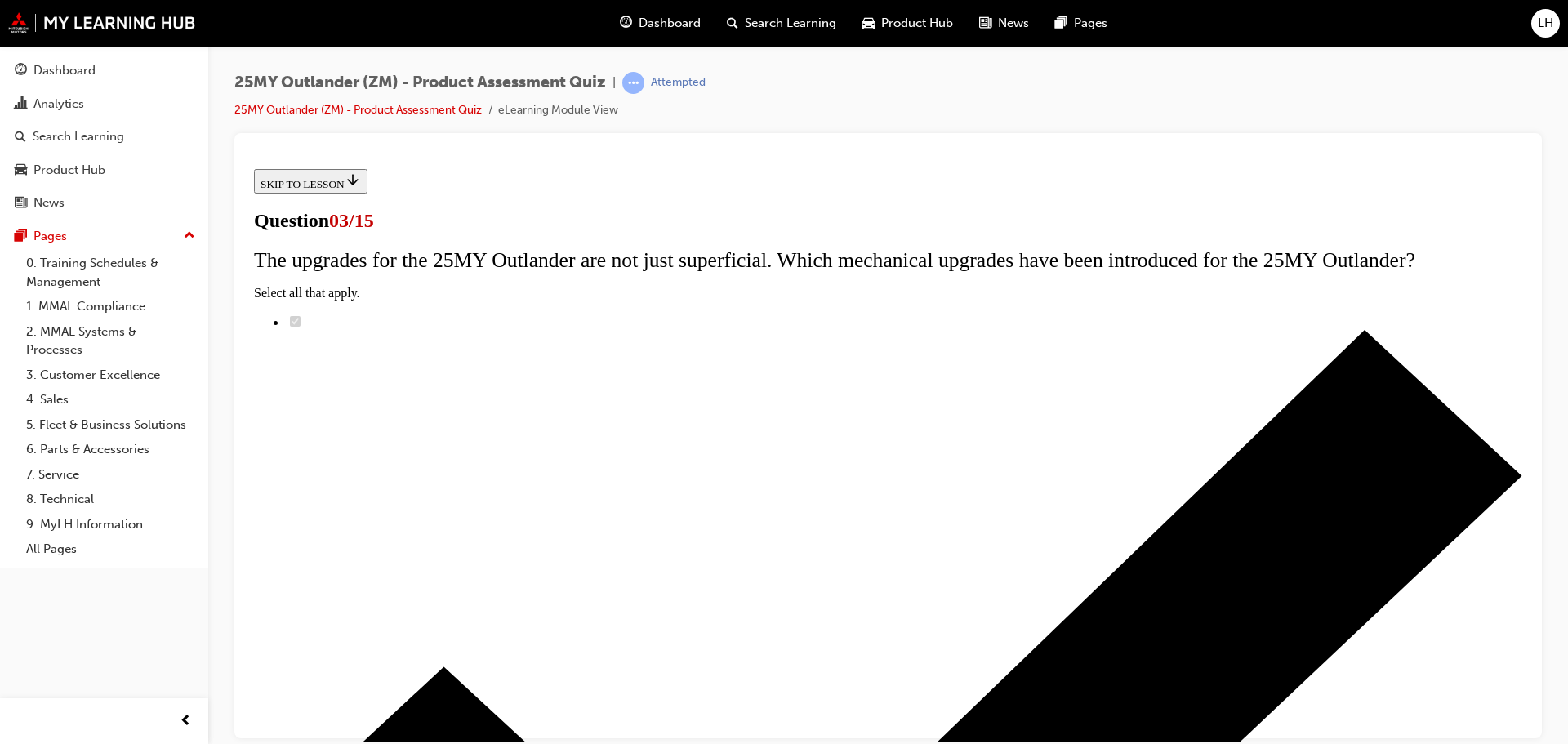
scroll to position [164, 0]
radio input "true"
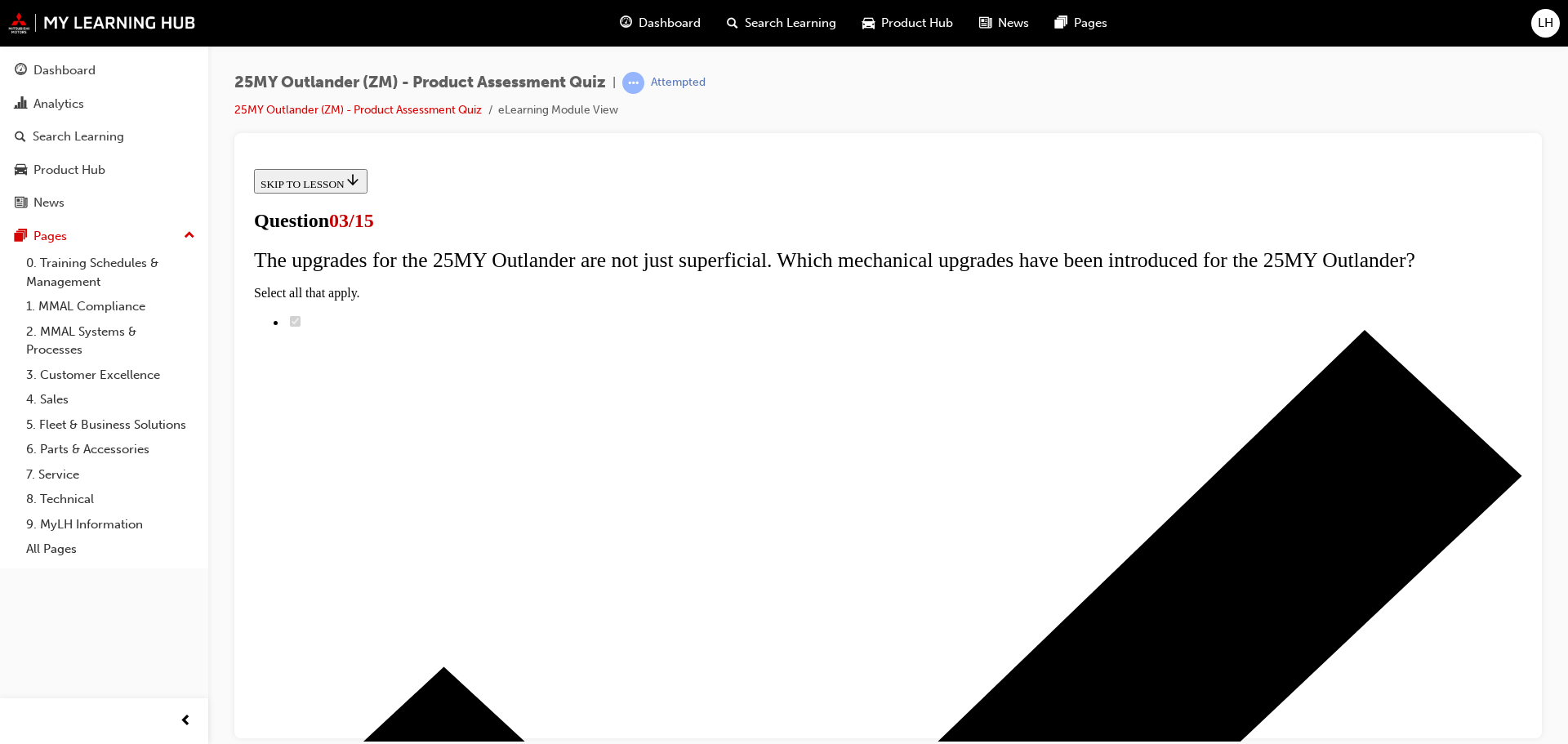
radio input "true"
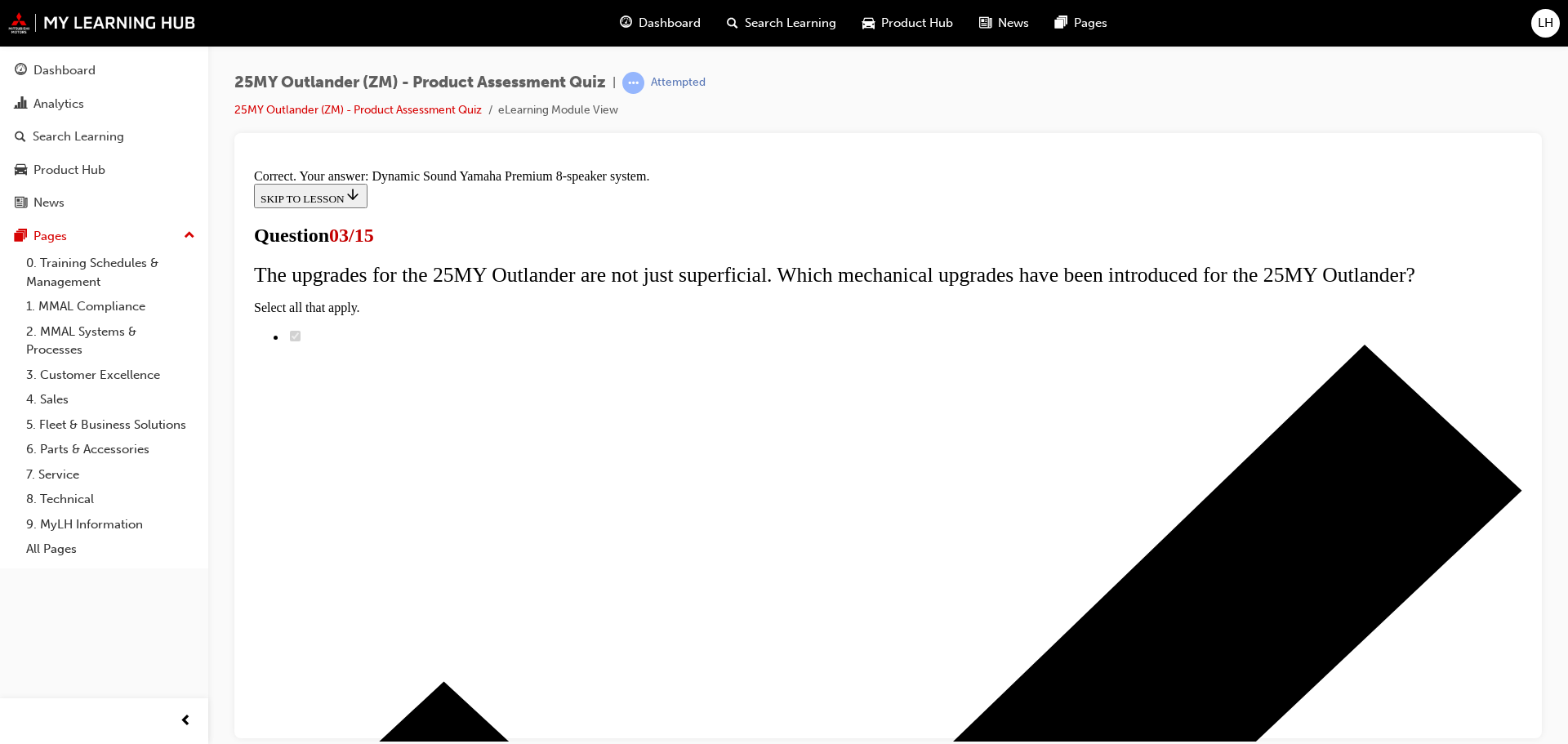
scroll to position [273, 0]
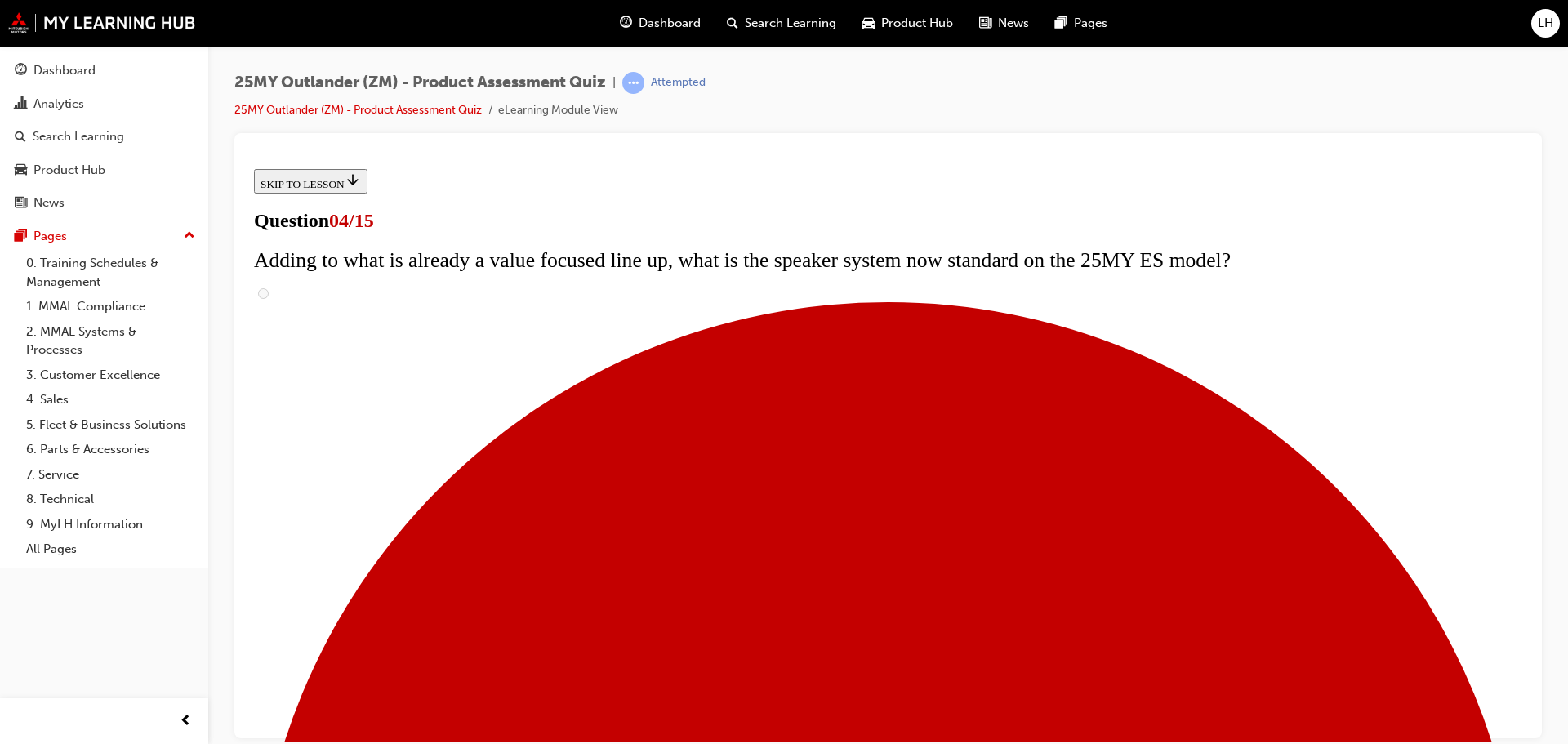
scroll to position [245, 0]
checkbox input "true"
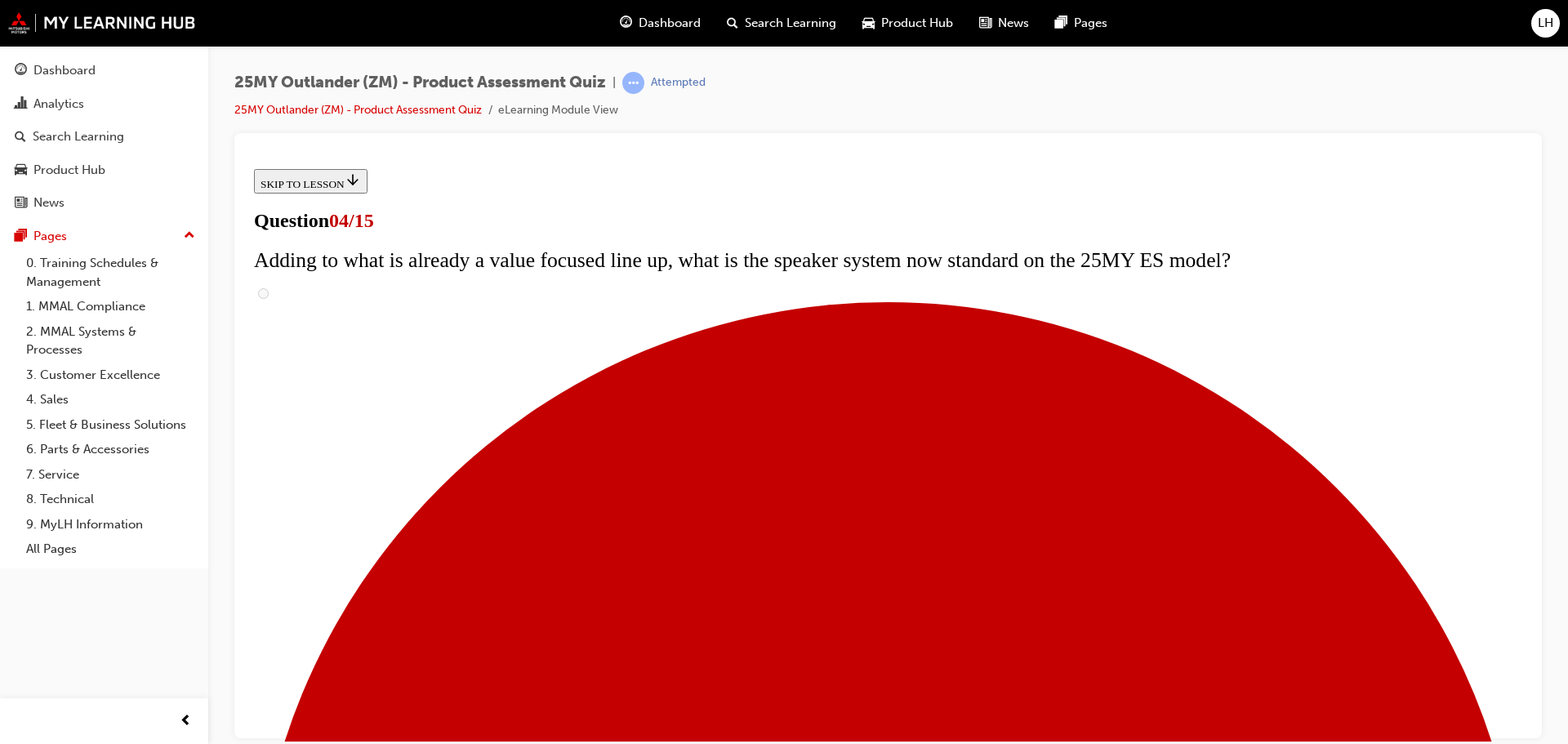
checkbox input "true"
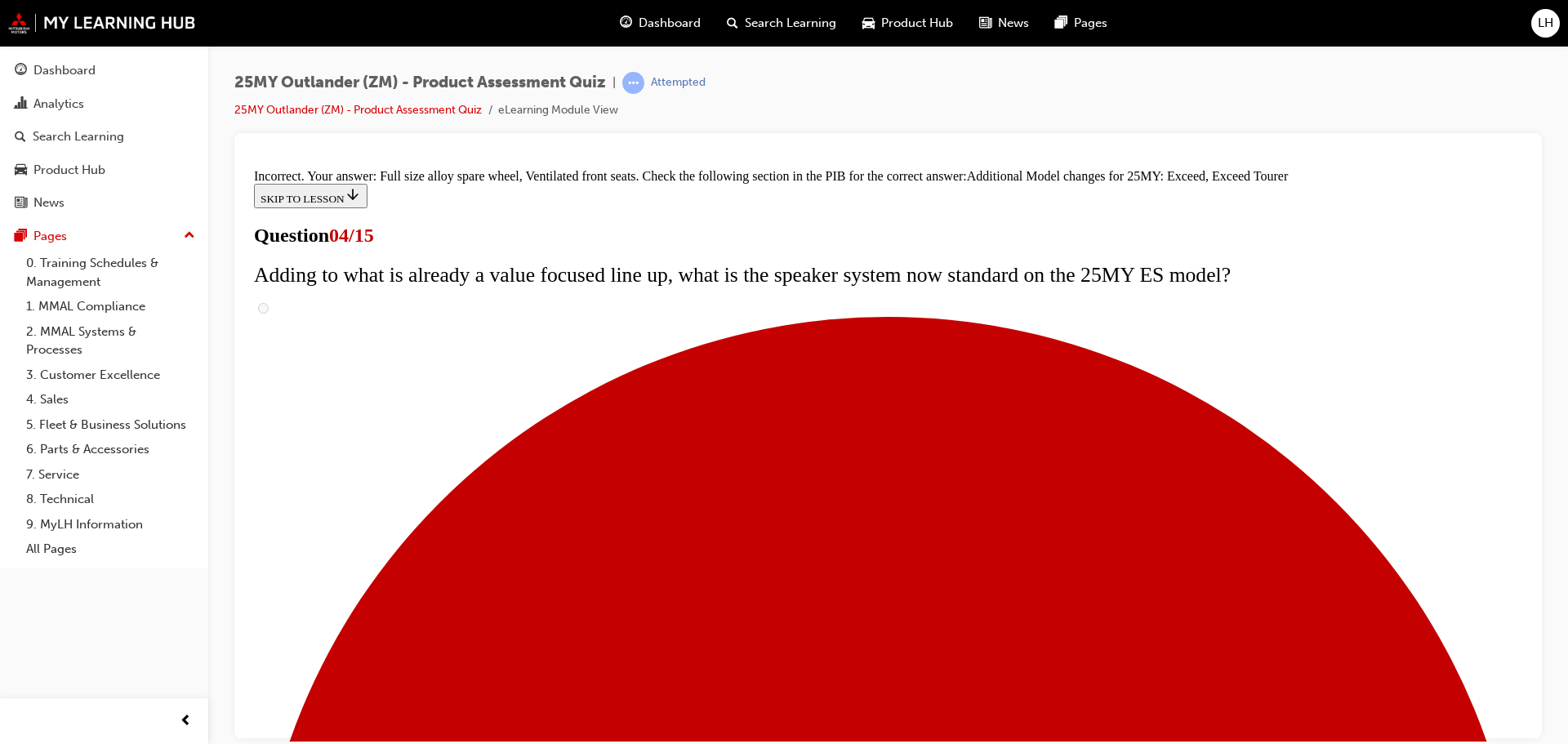
scroll to position [608, 0]
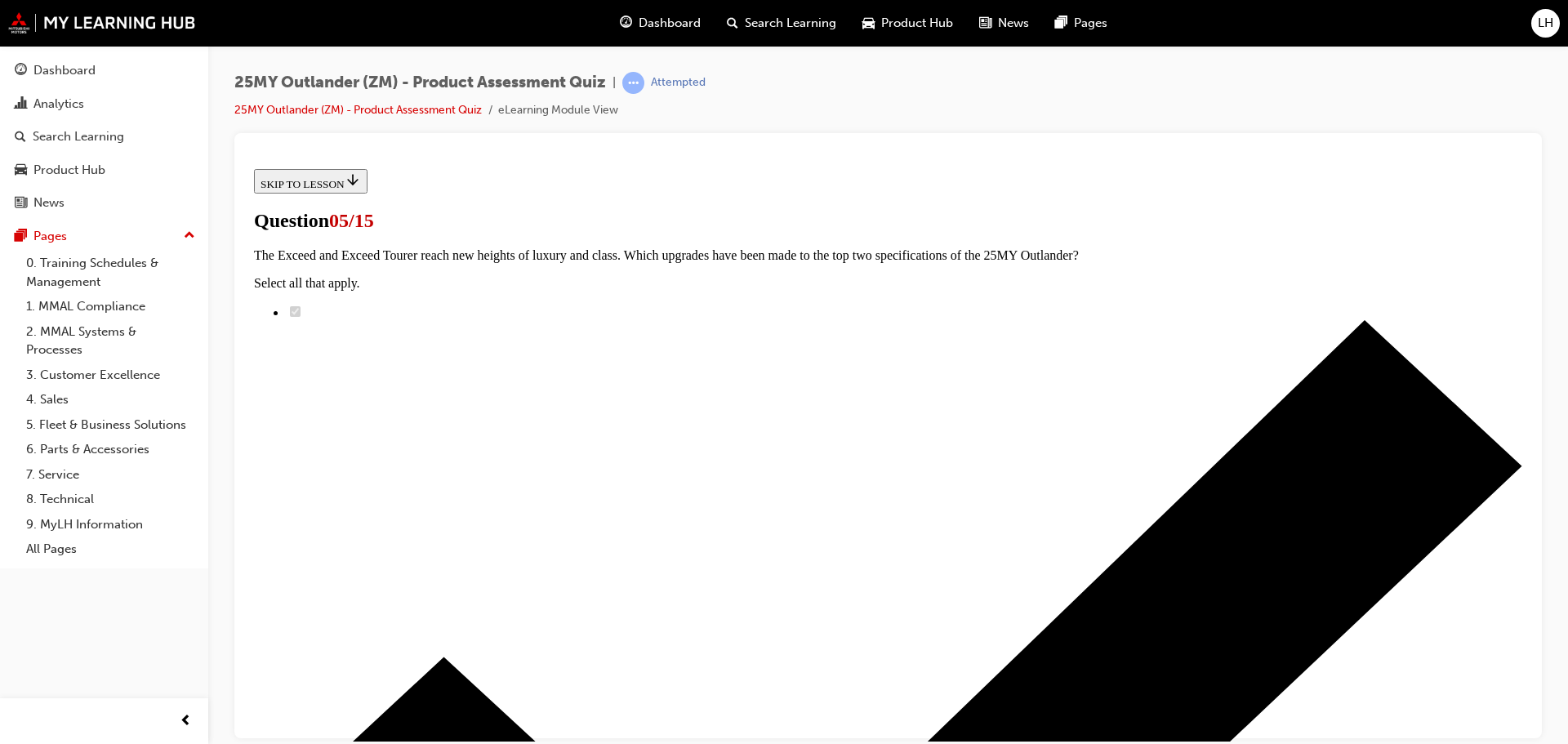
scroll to position [164, 0]
radio input "true"
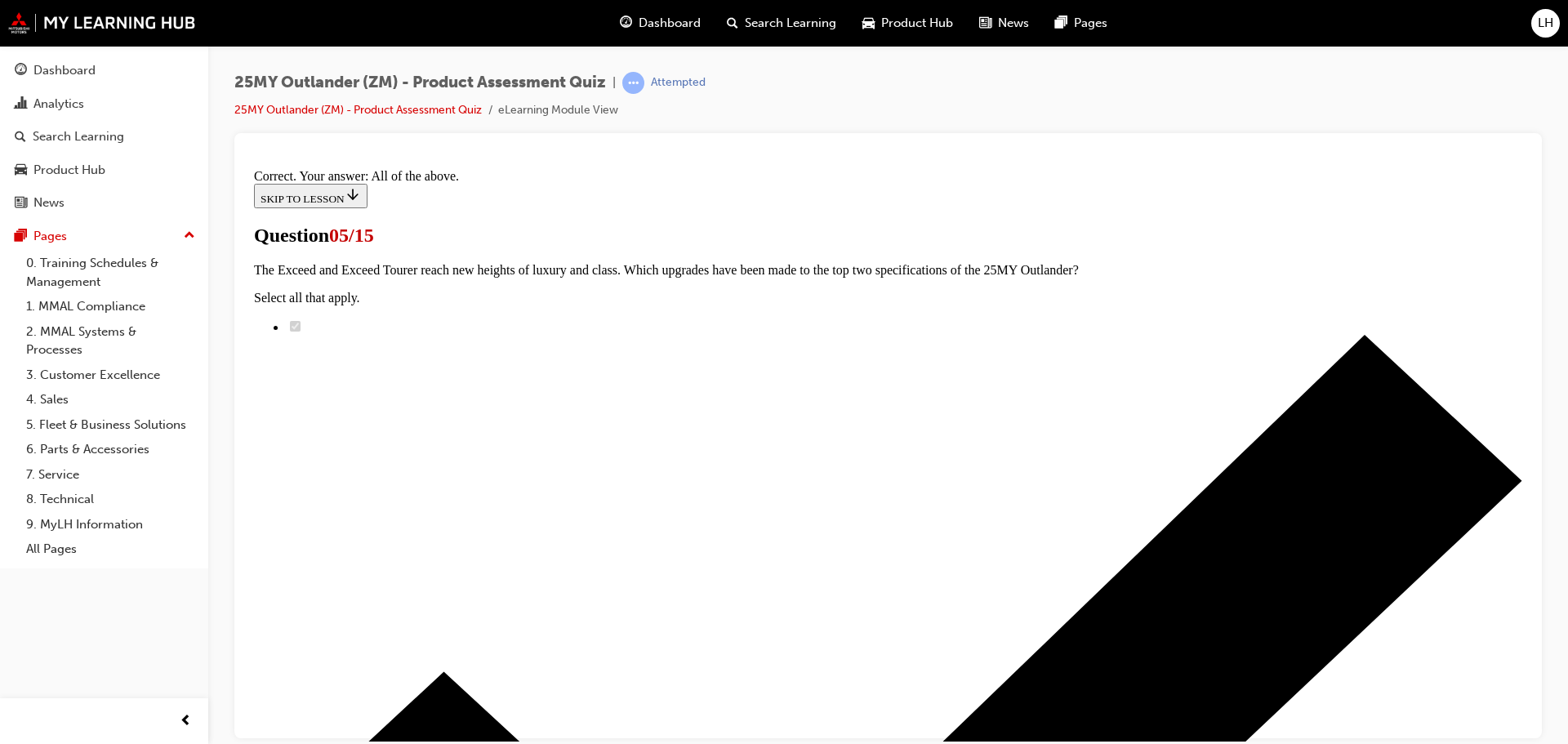
scroll to position [404, 0]
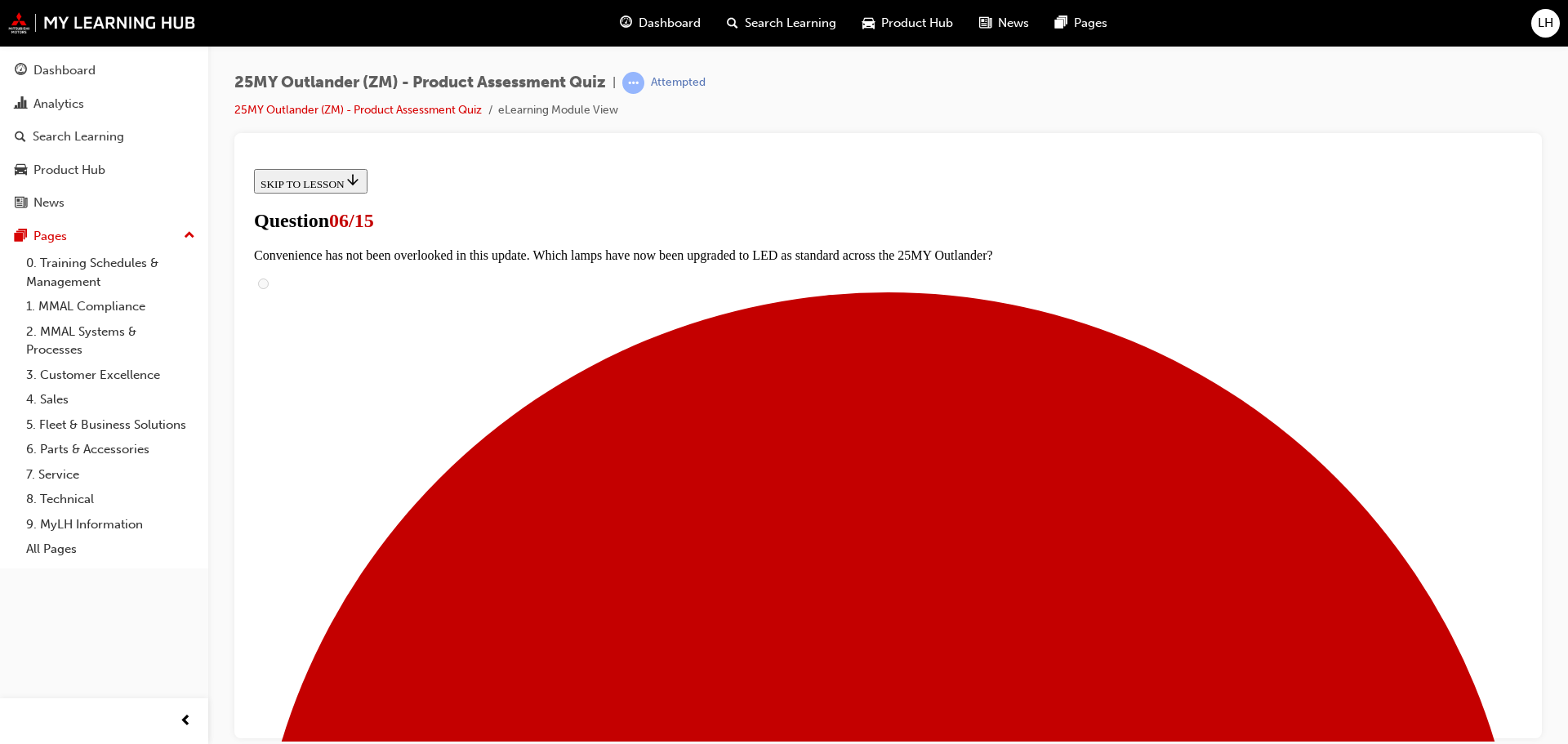
scroll to position [327, 0]
radio input "true"
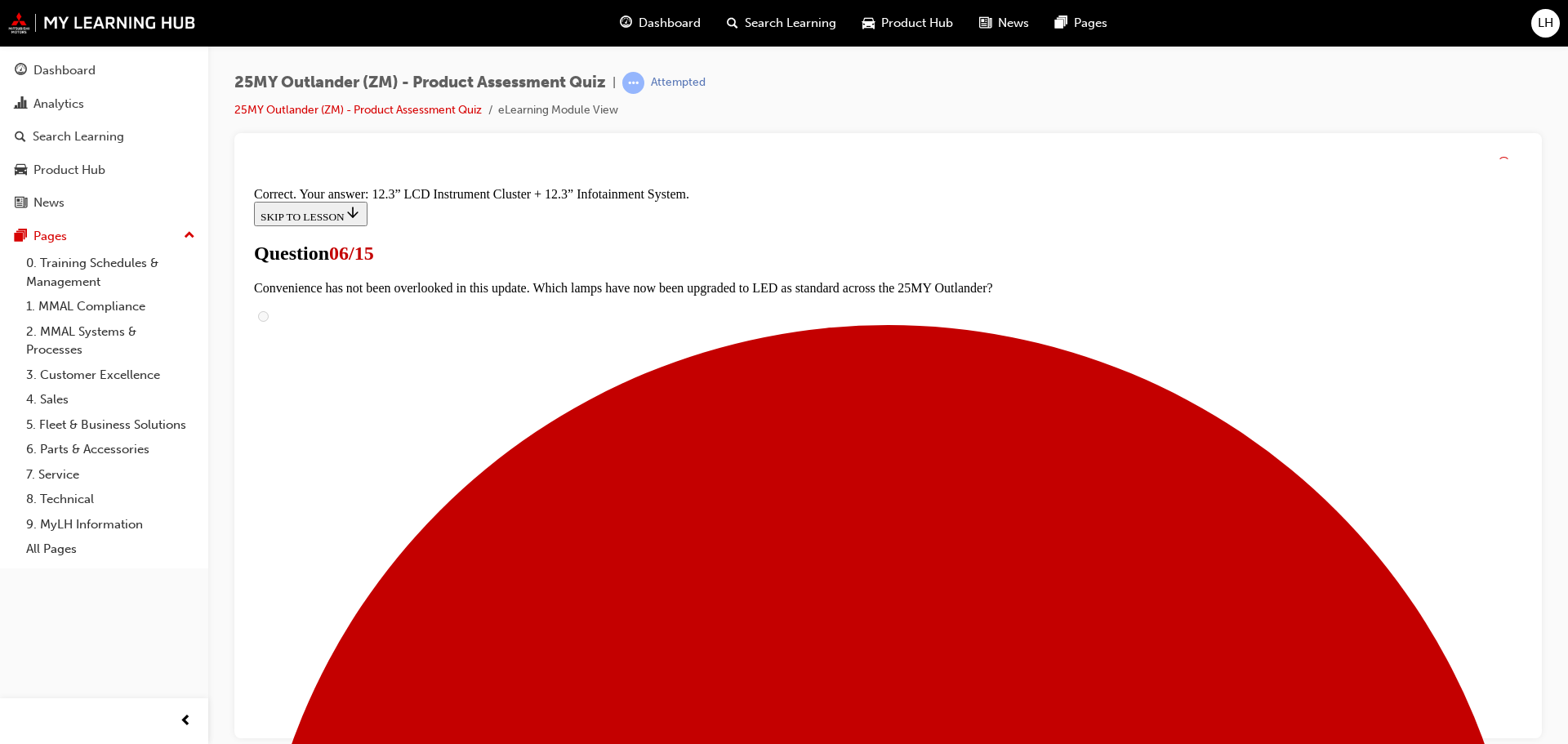
scroll to position [558, 0]
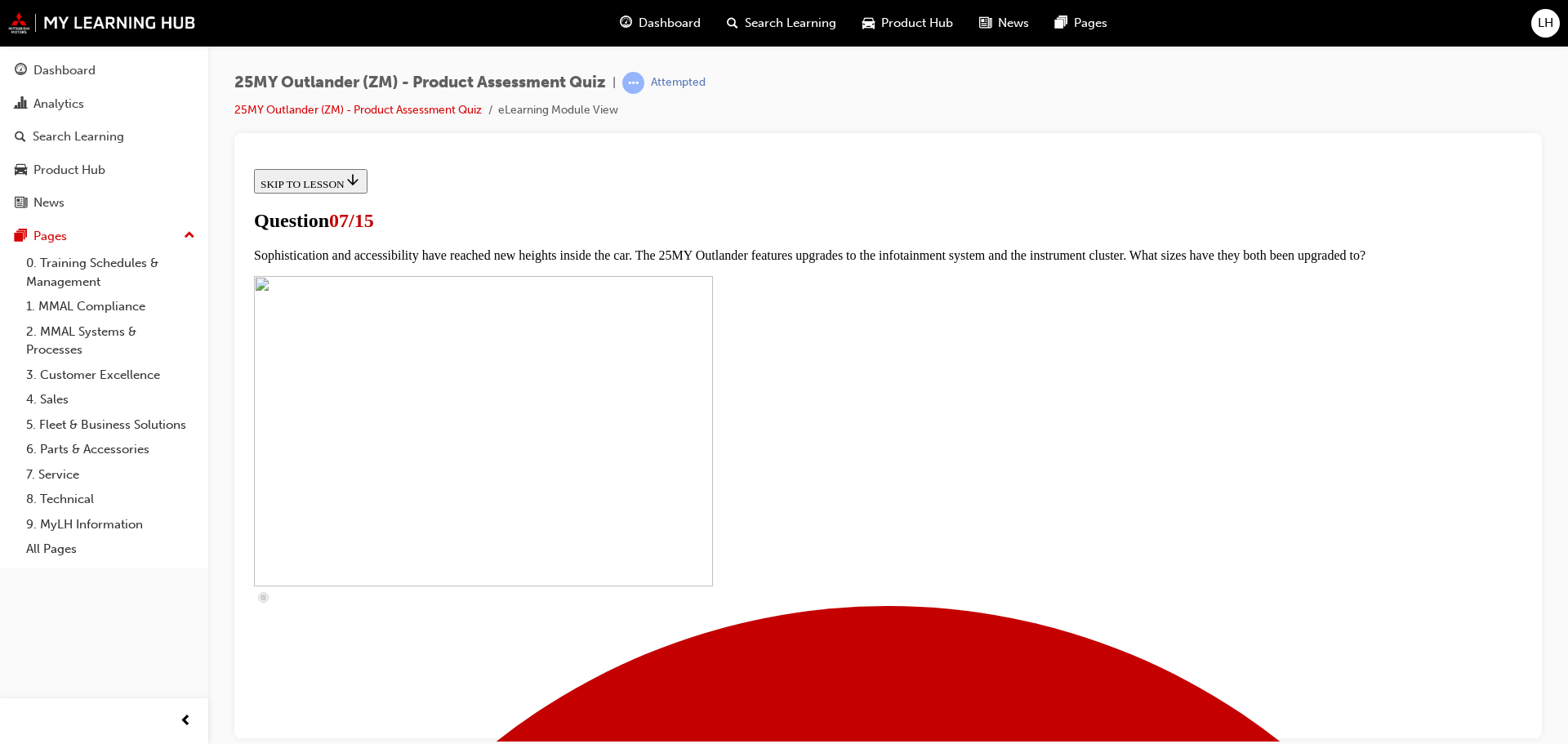
scroll to position [164, 0]
checkbox input "true"
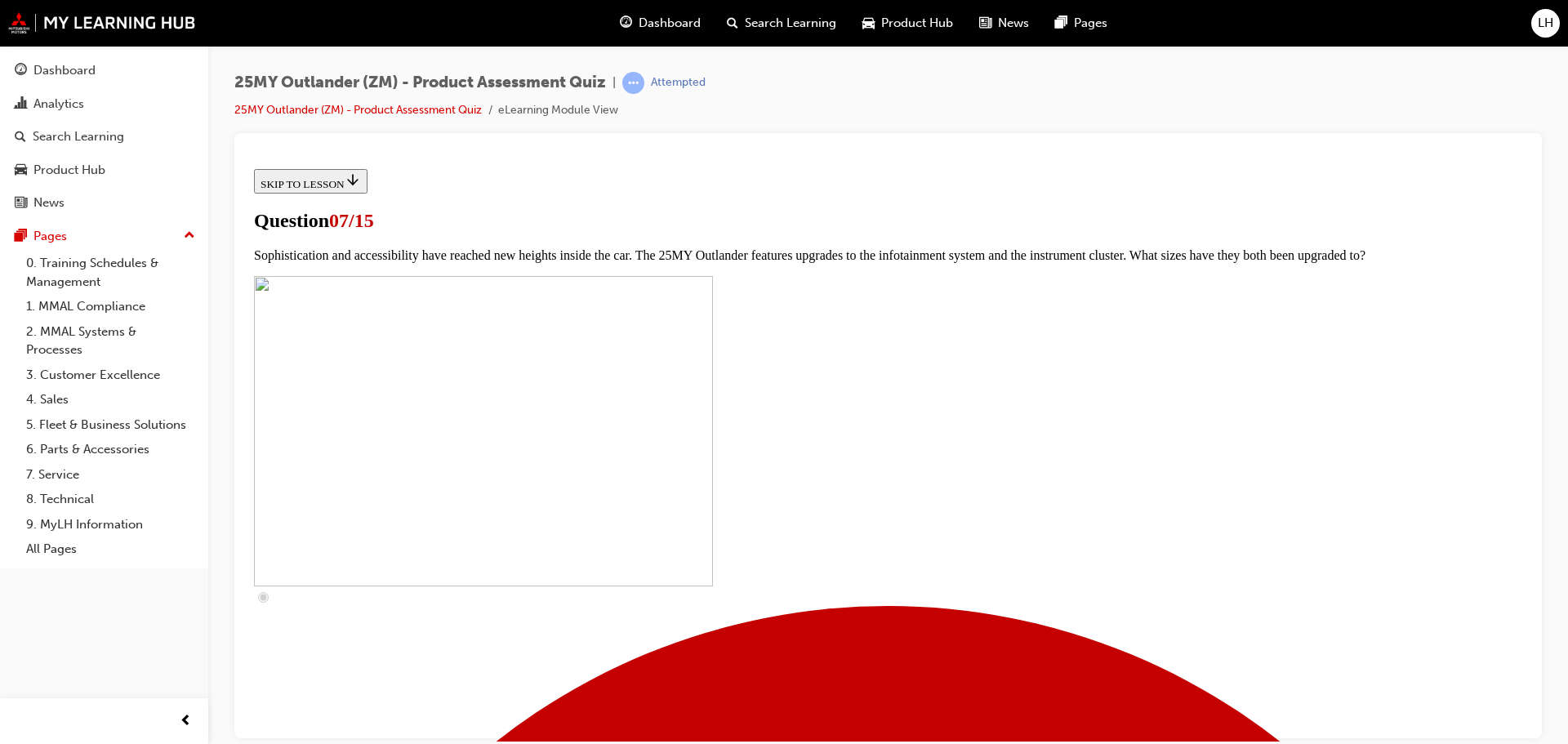
checkbox input "true"
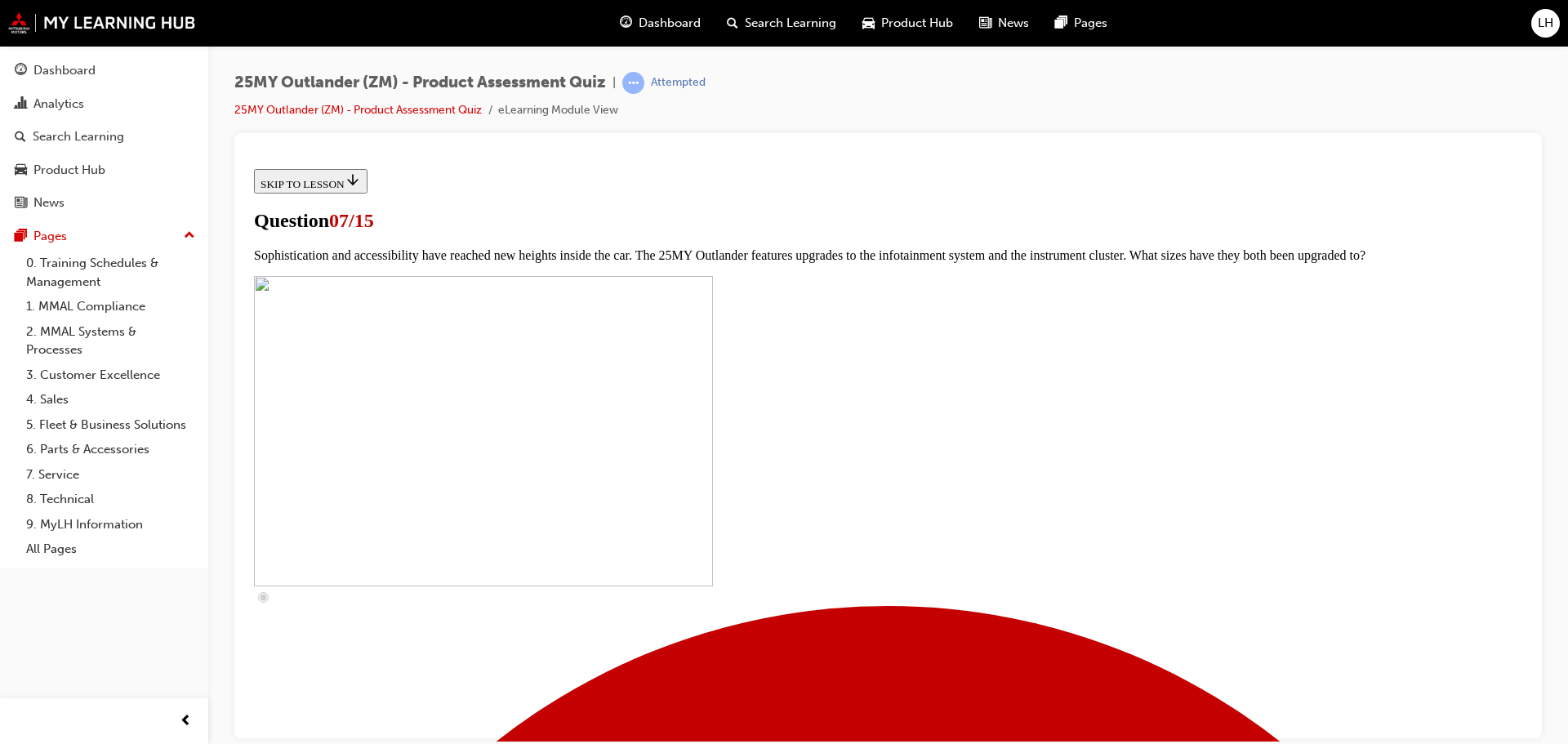
checkbox input "true"
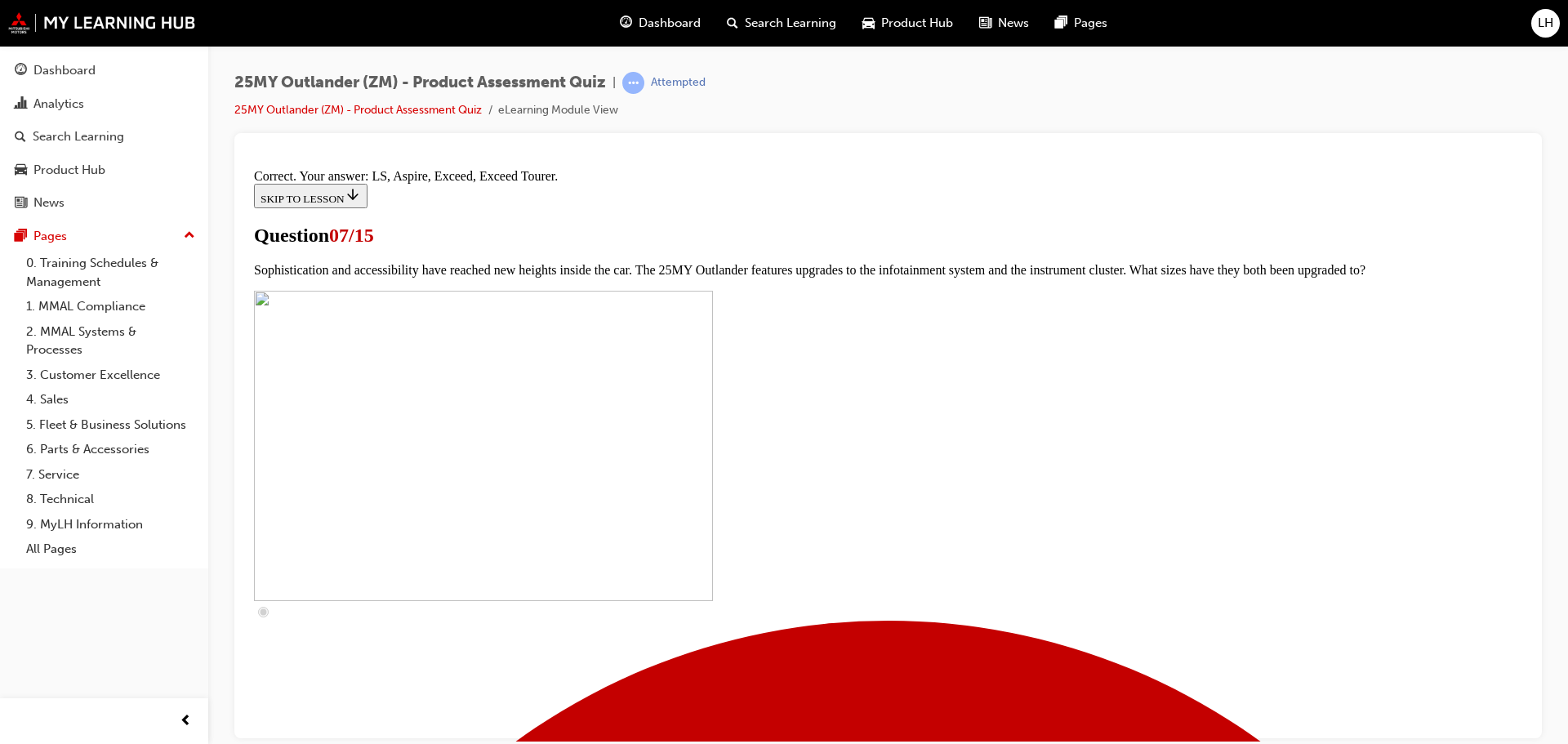
scroll to position [744, 0]
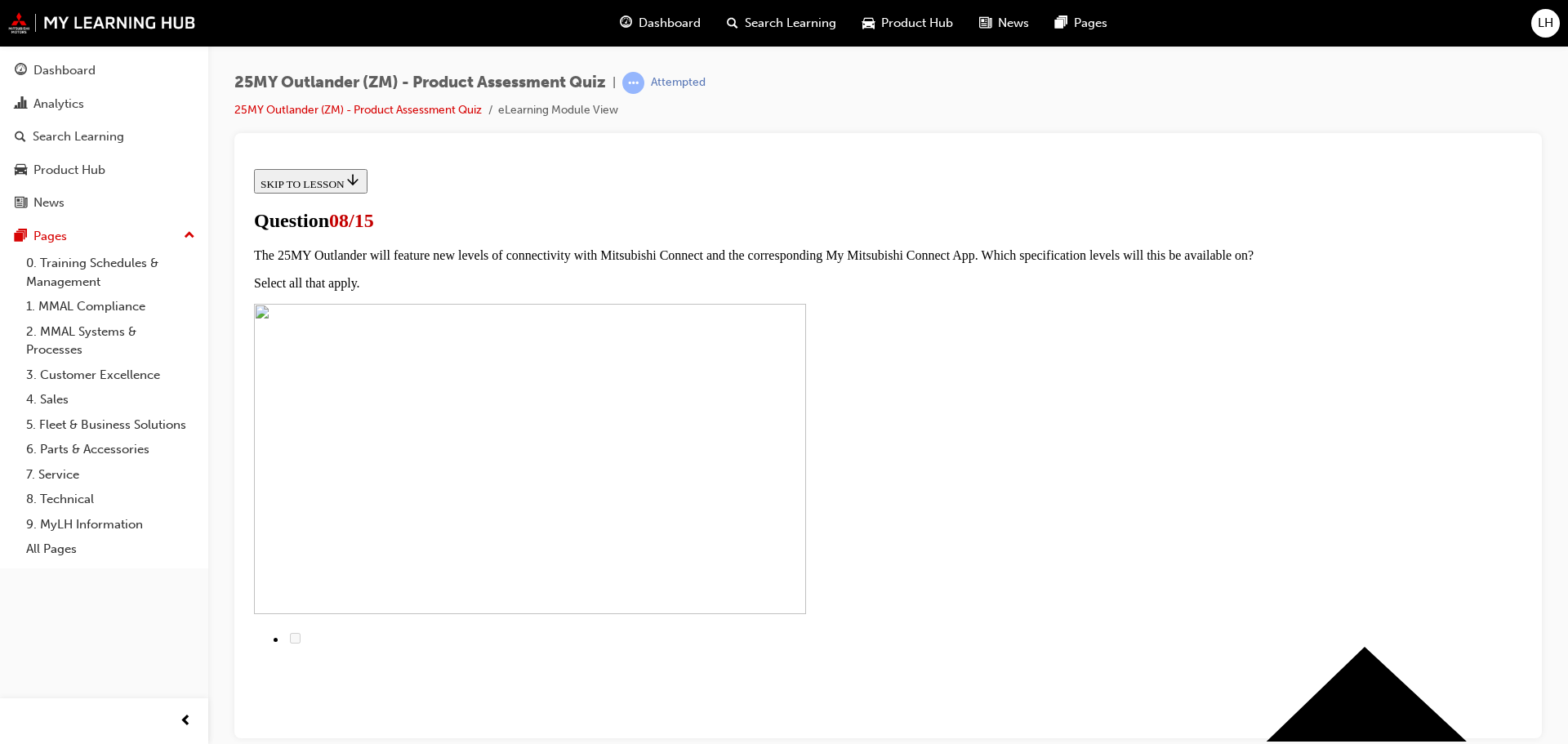
scroll to position [82, 0]
radio input "true"
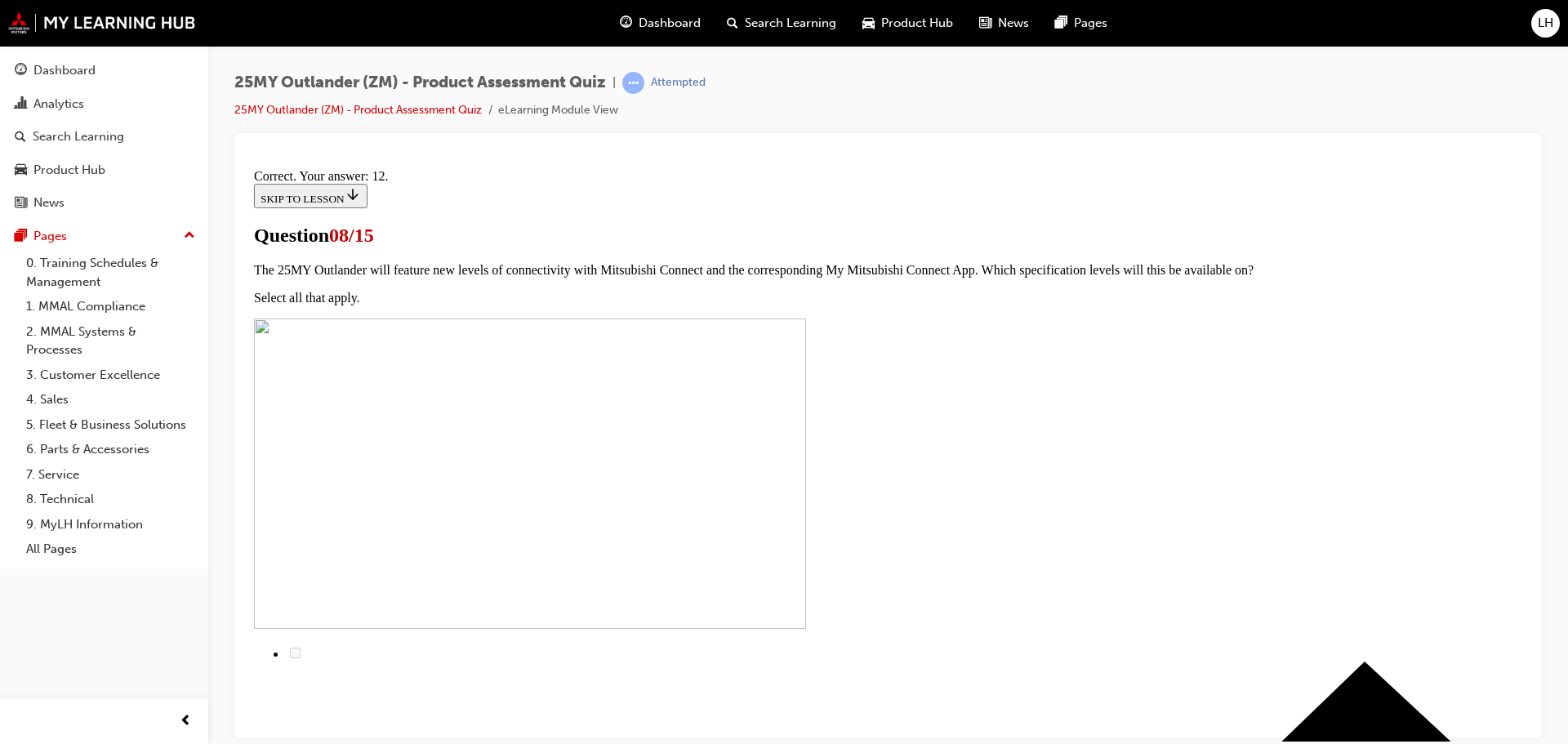
scroll to position [273, 0]
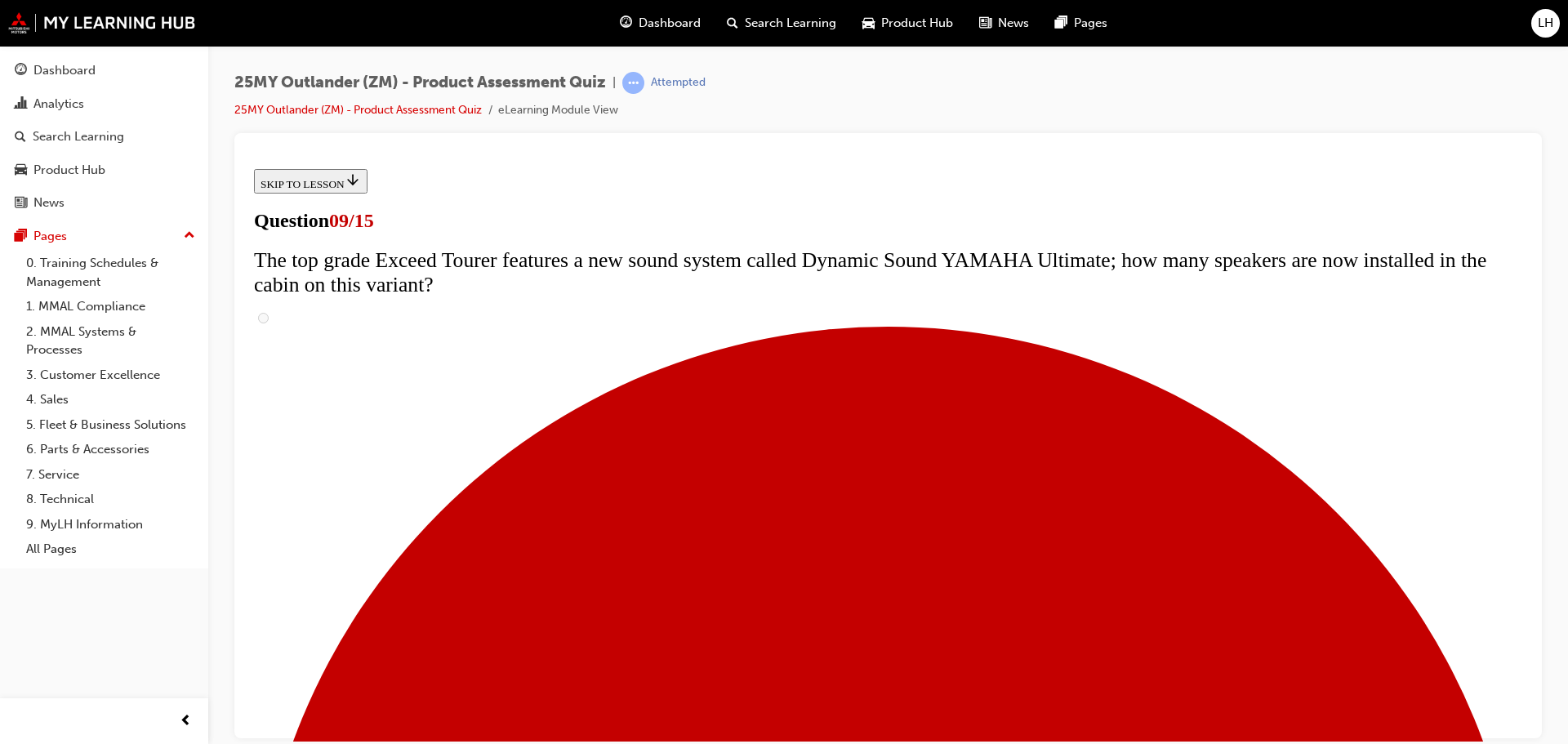
scroll to position [408, 0]
radio input "true"
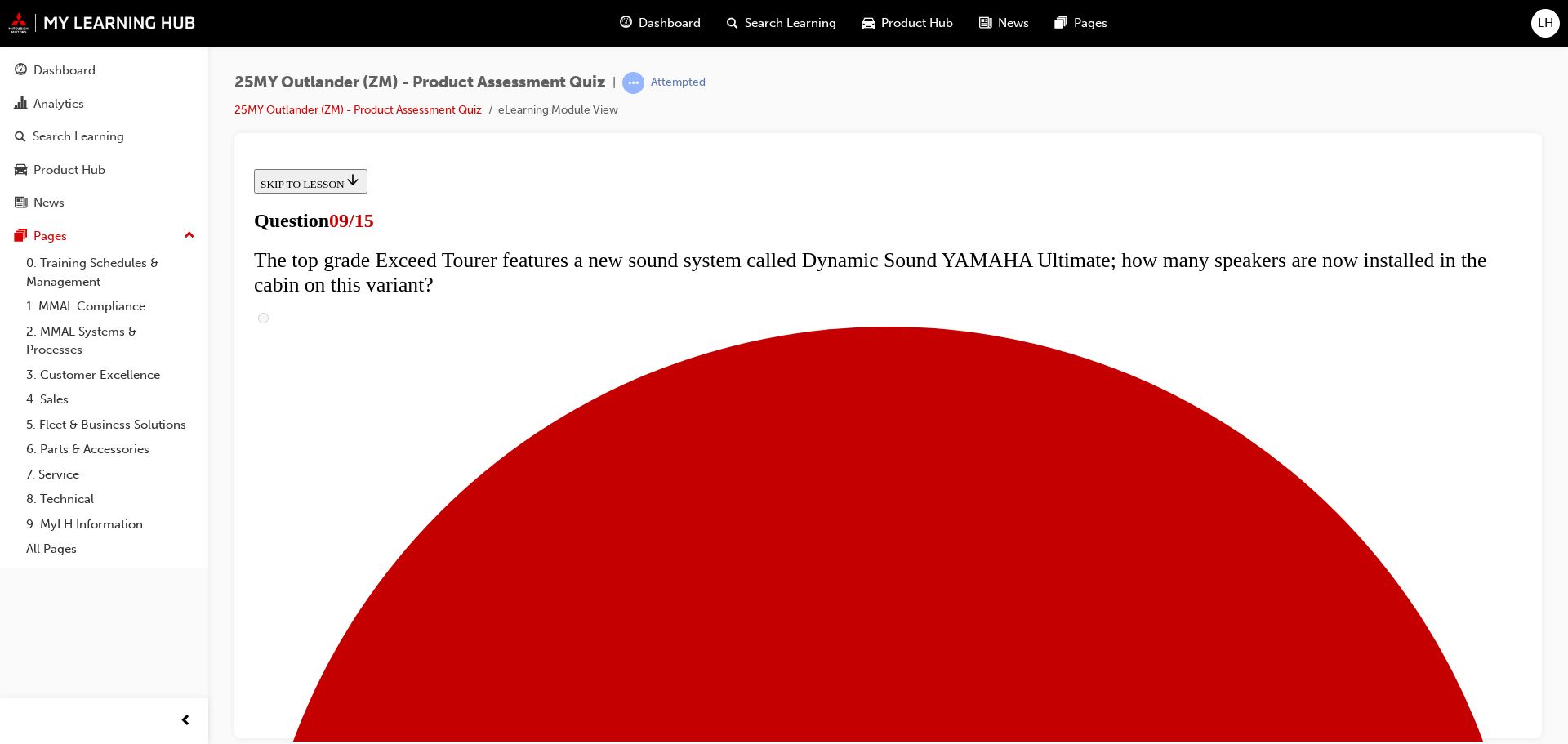
radio input "true"
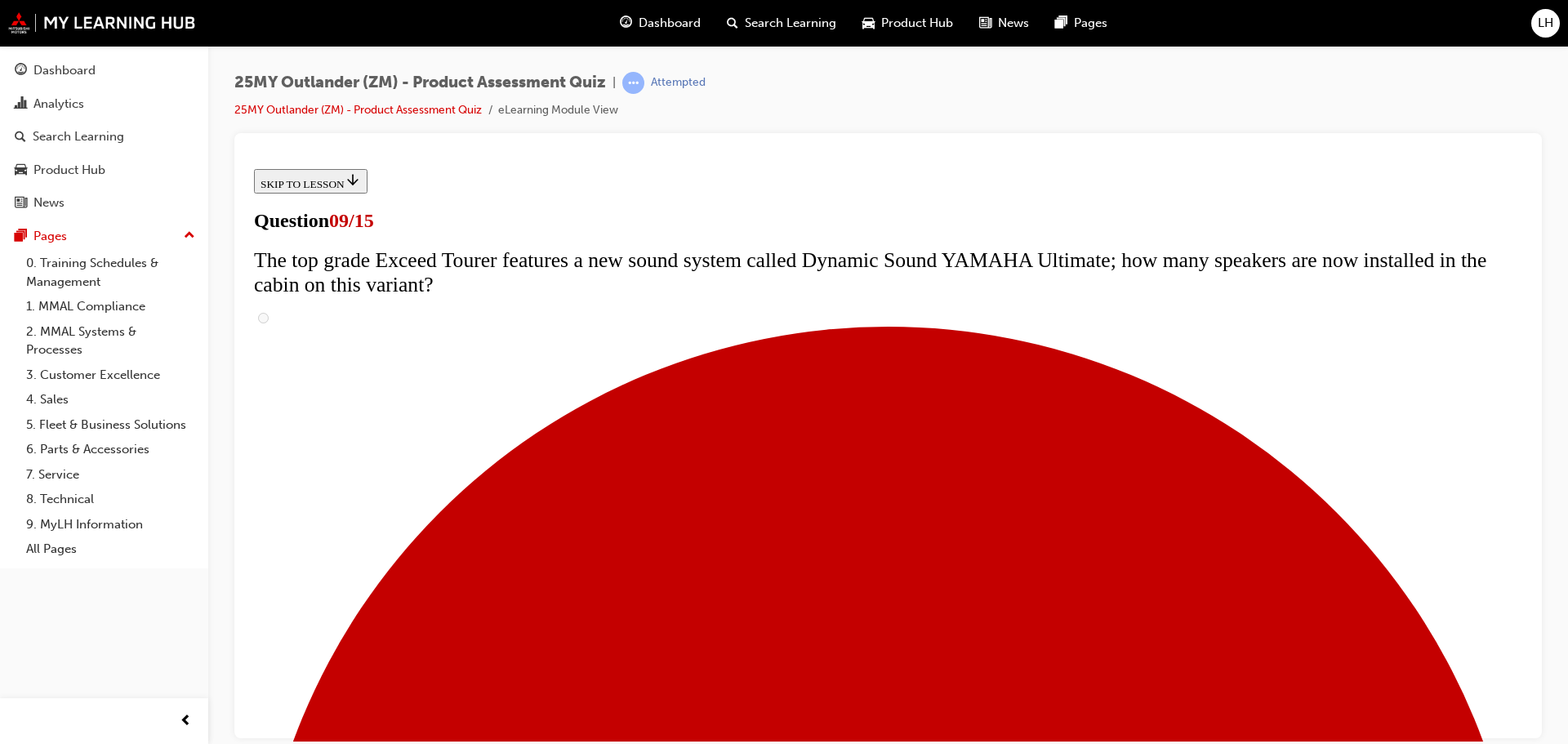
radio input "true"
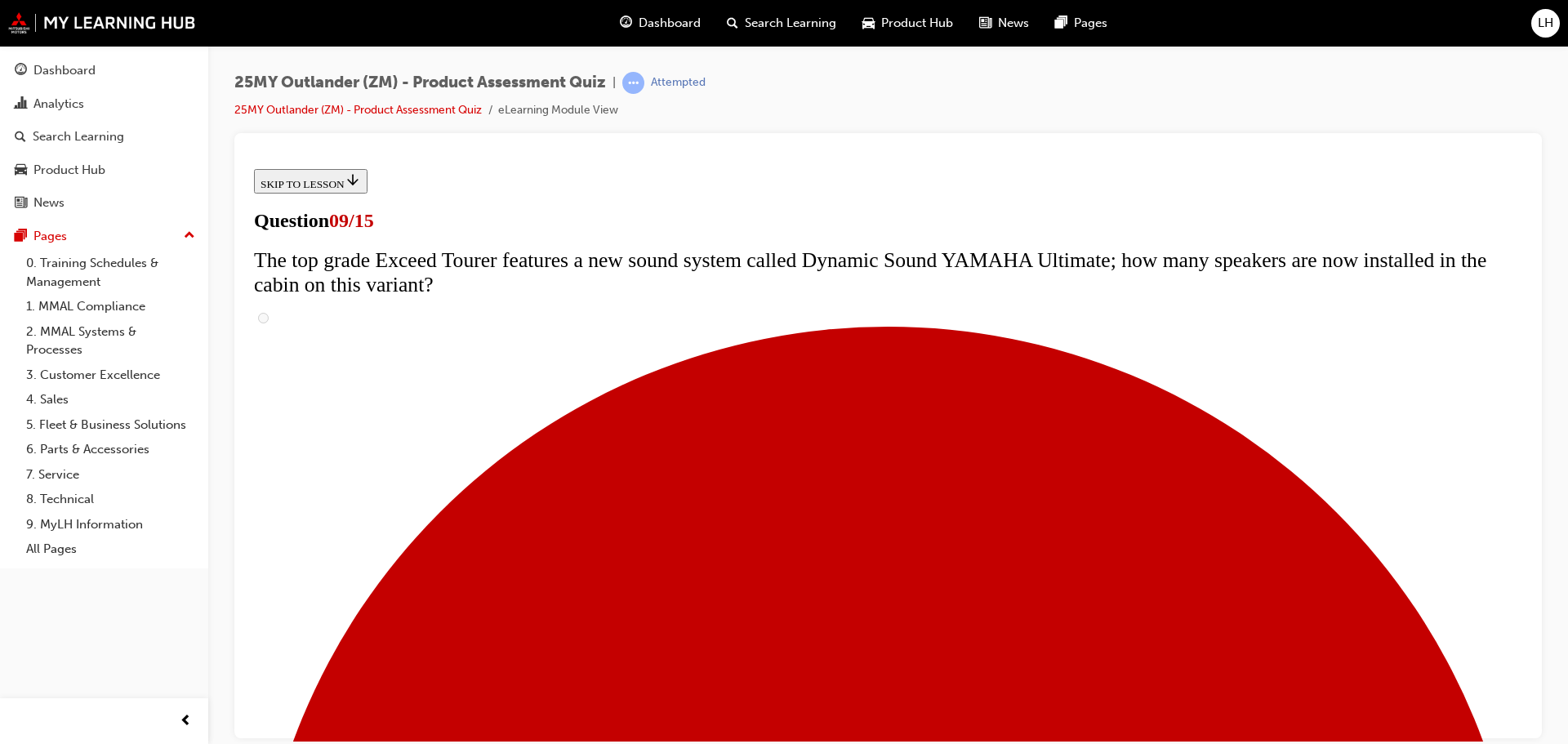
scroll to position [490, 0]
radio input "true"
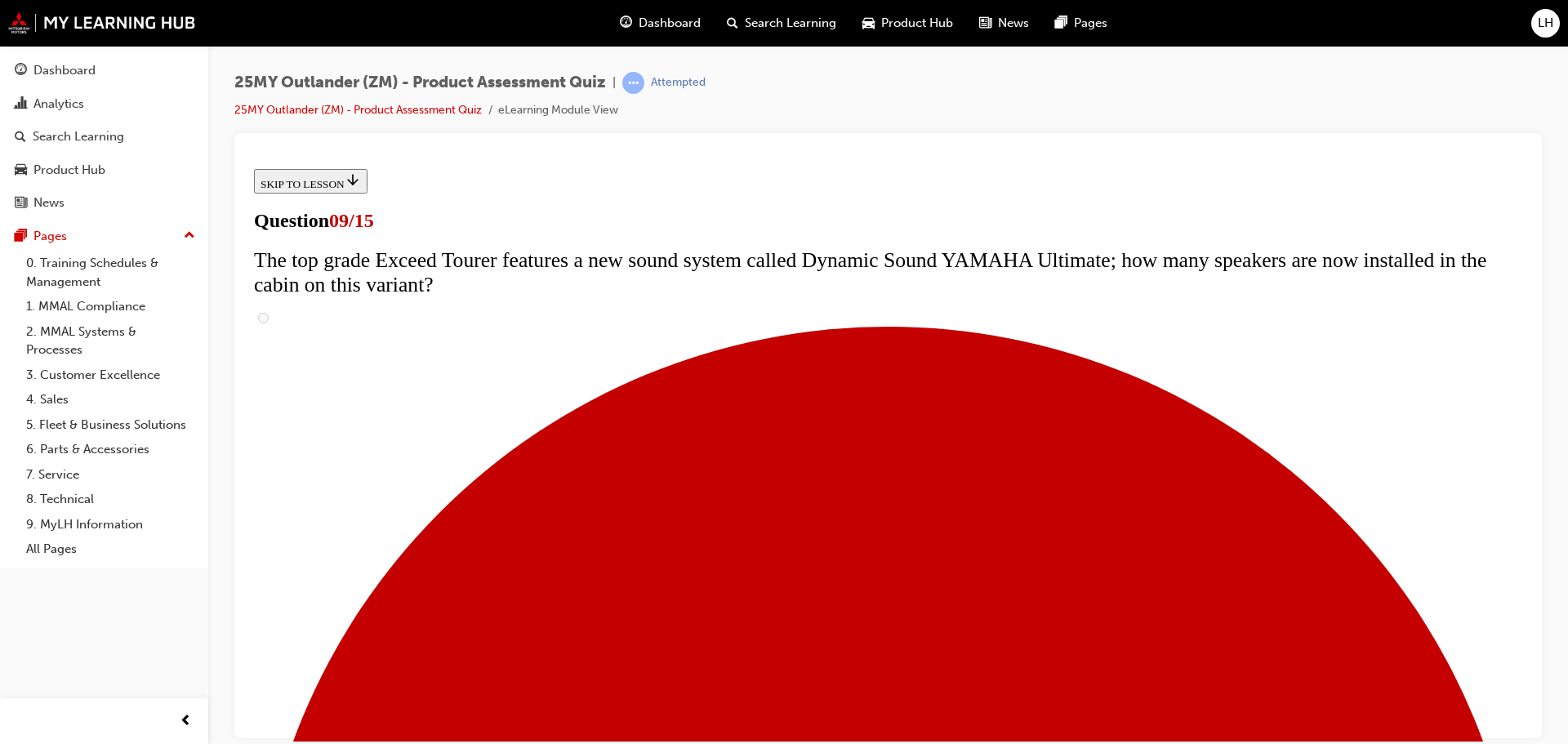
radio input "true"
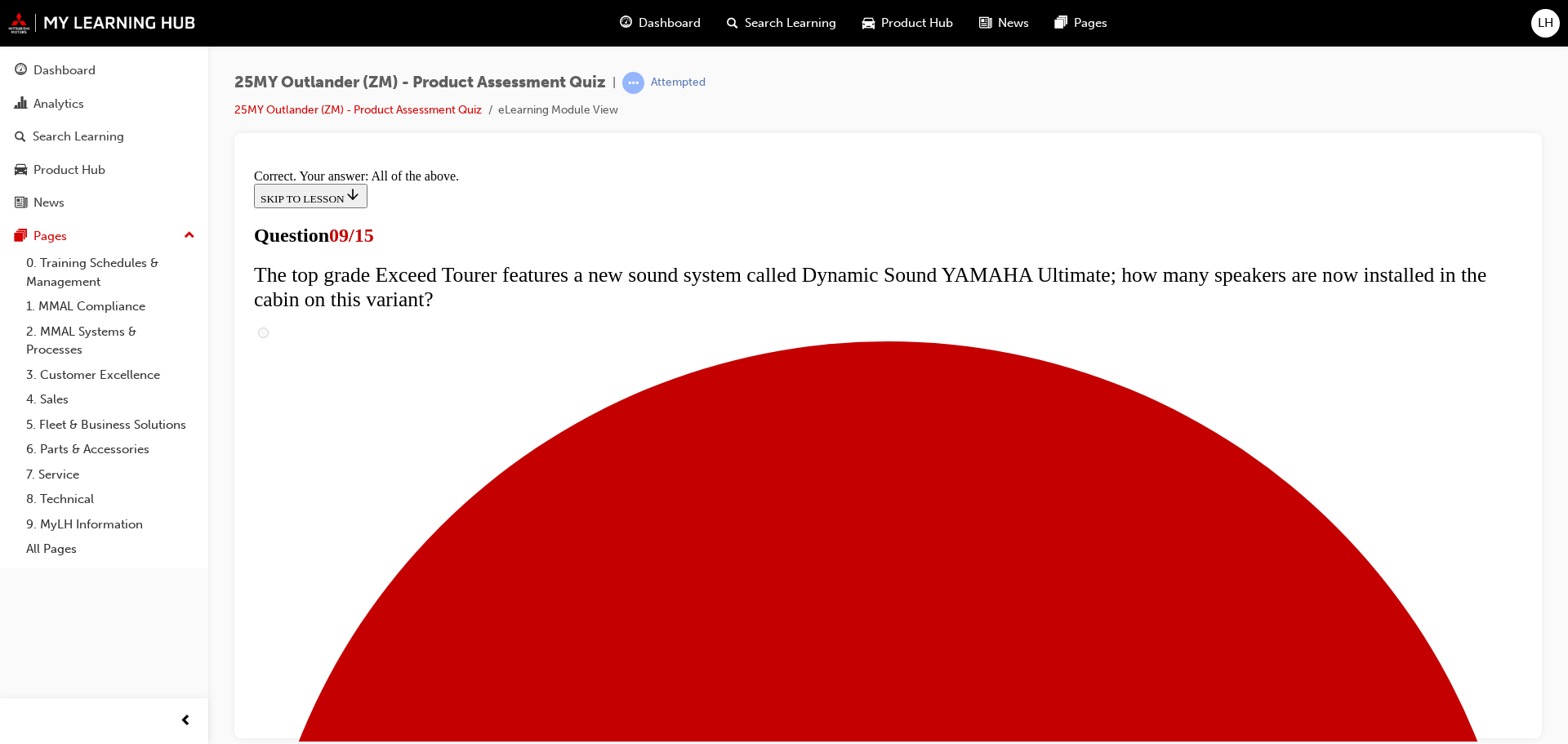
scroll to position [857, 0]
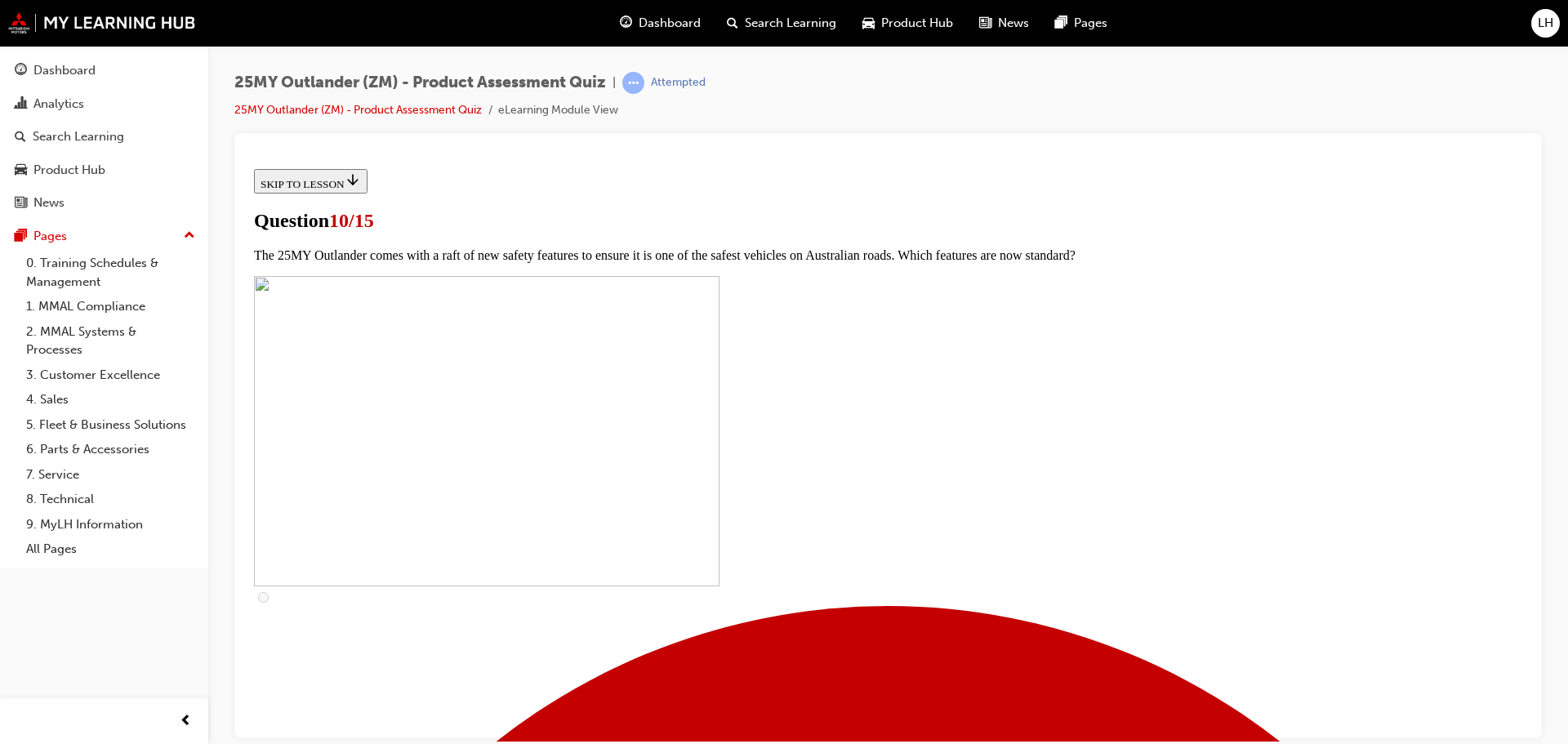
scroll to position [327, 0]
checkbox input "true"
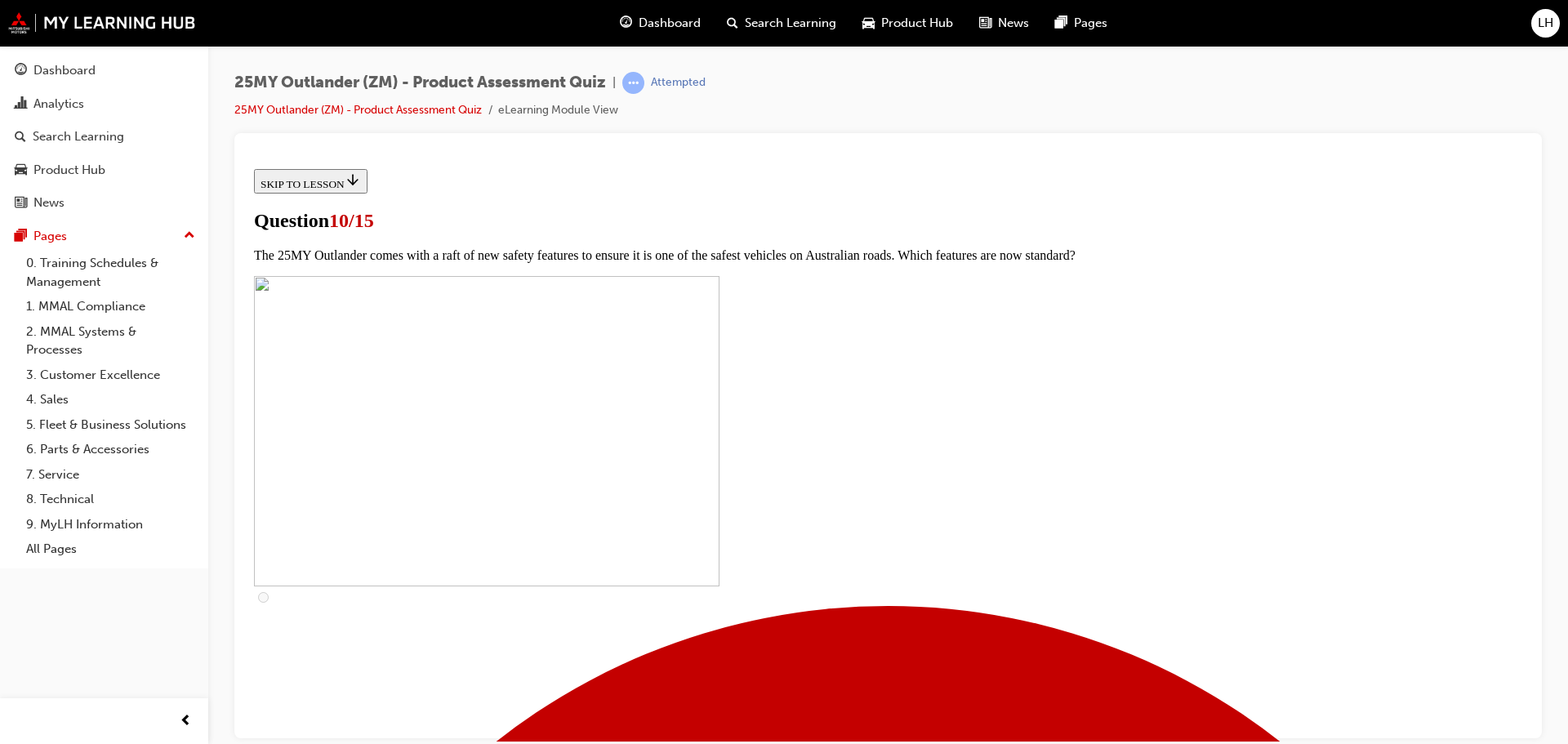
checkbox input "true"
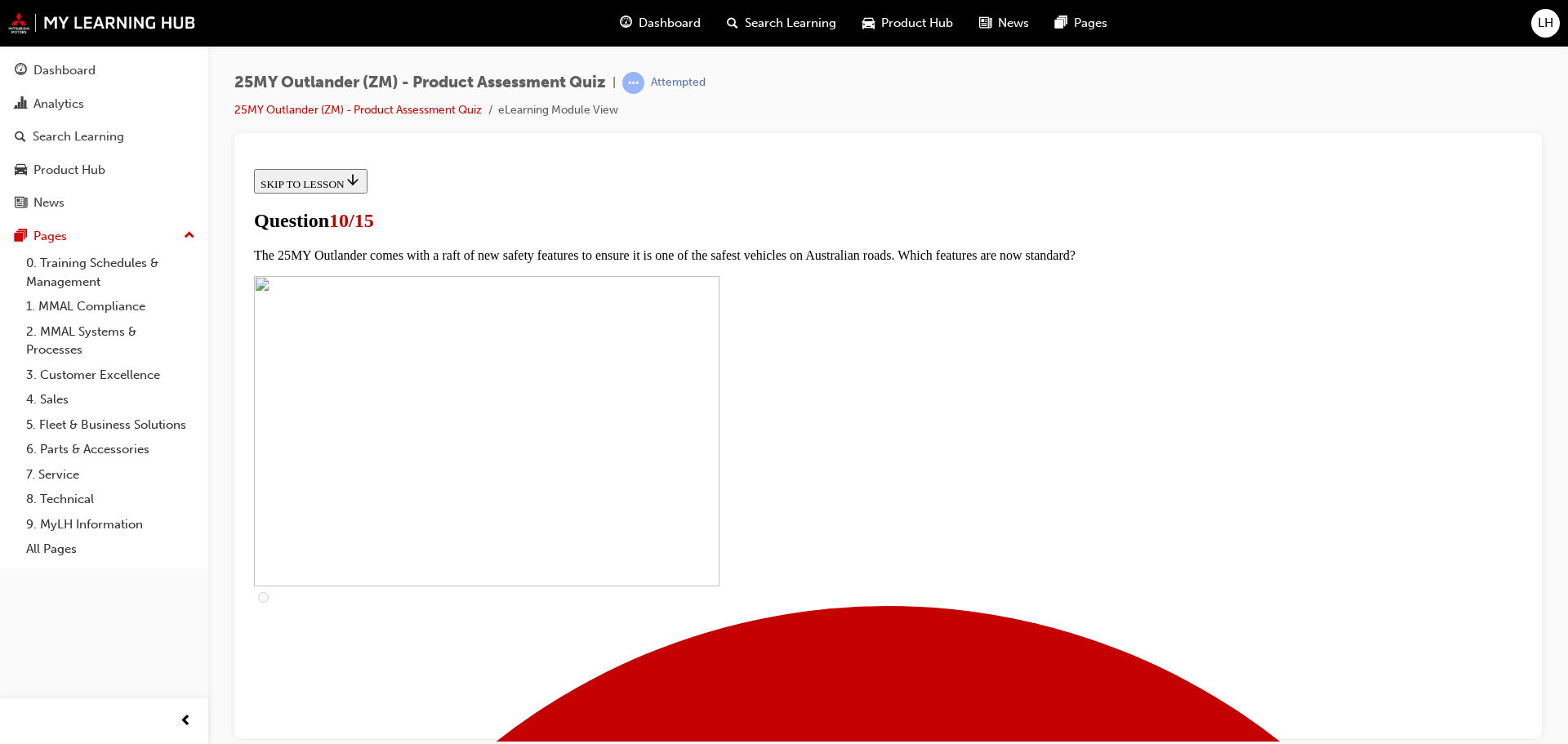
checkbox input "true"
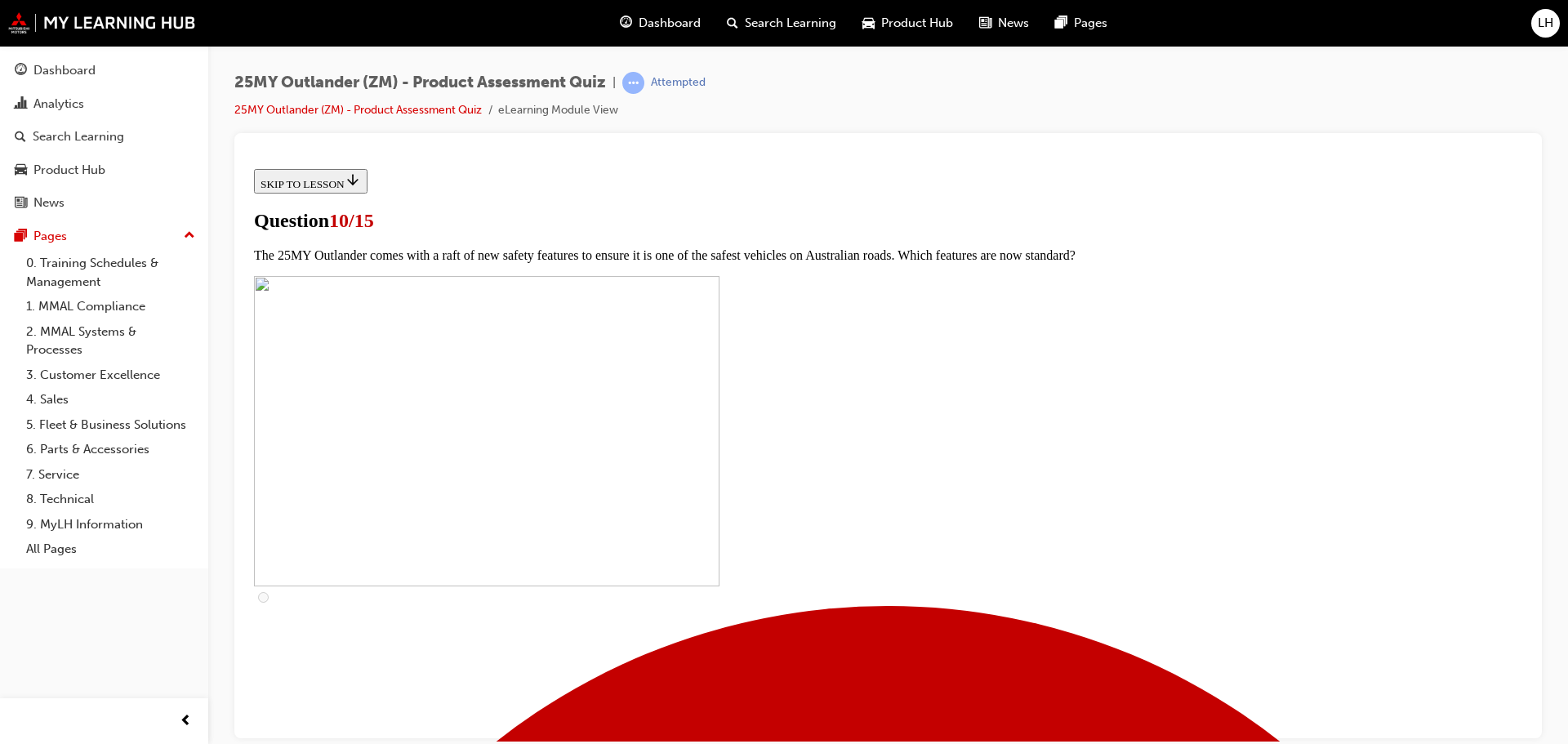
checkbox input "true"
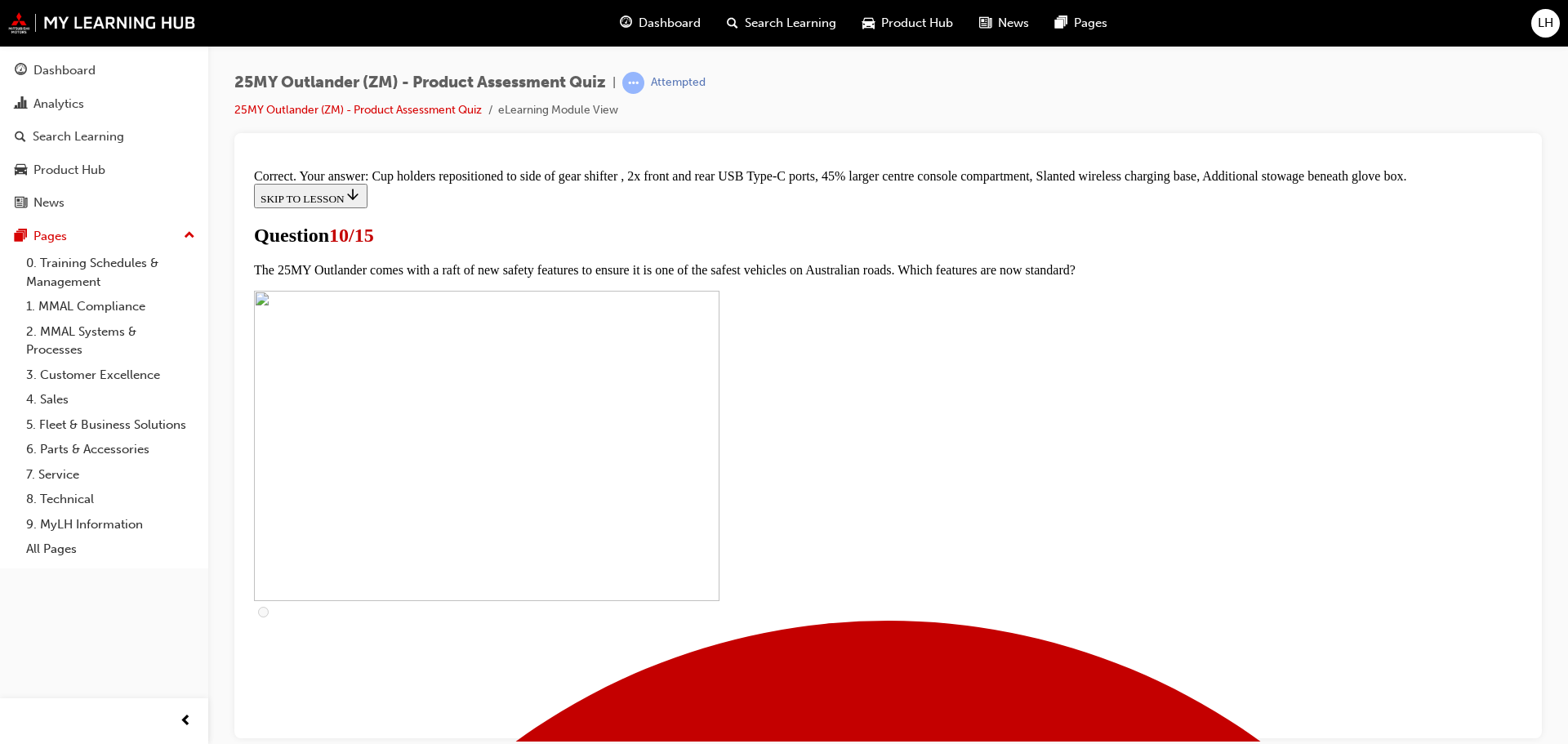
scroll to position [704, 0]
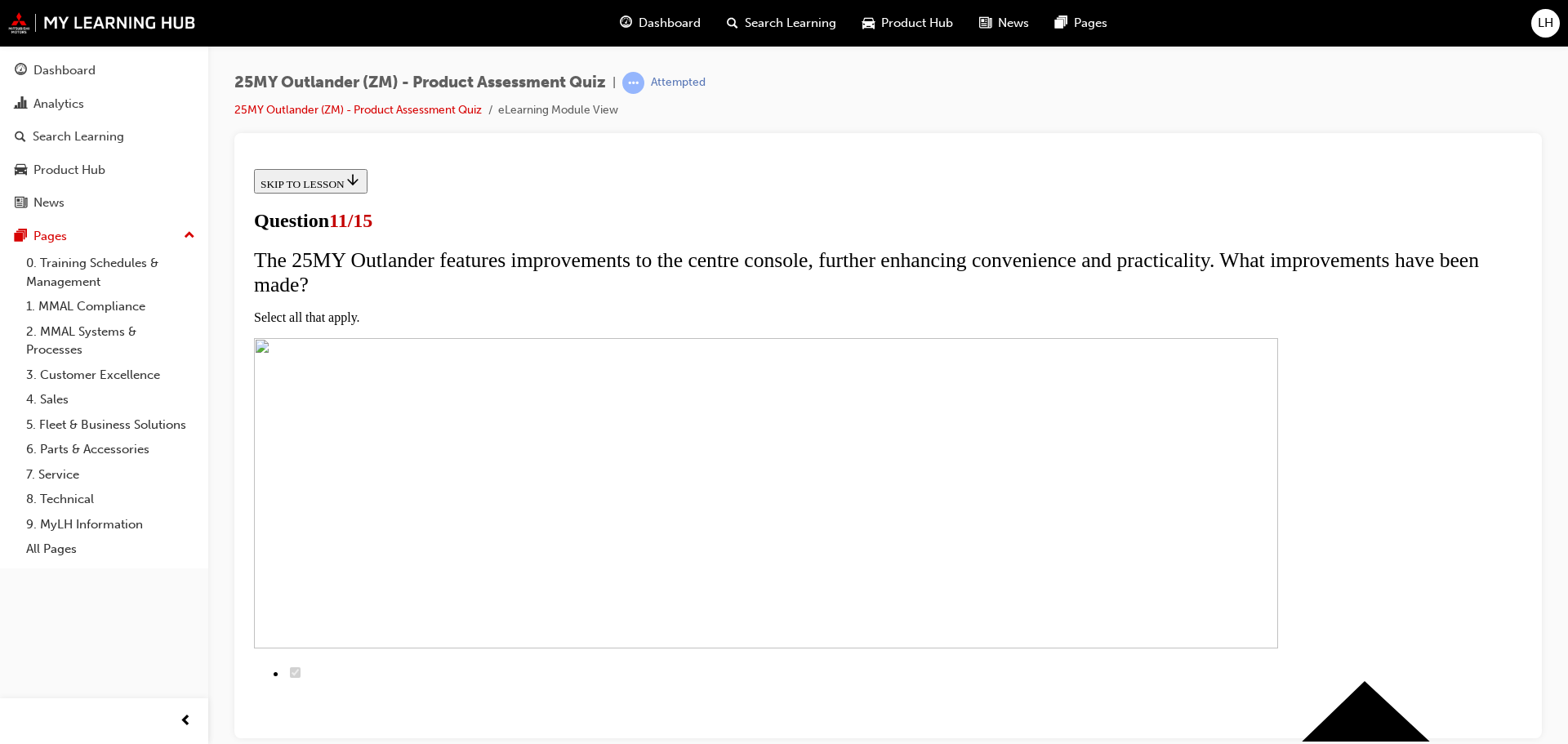
scroll to position [164, 0]
checkbox input "true"
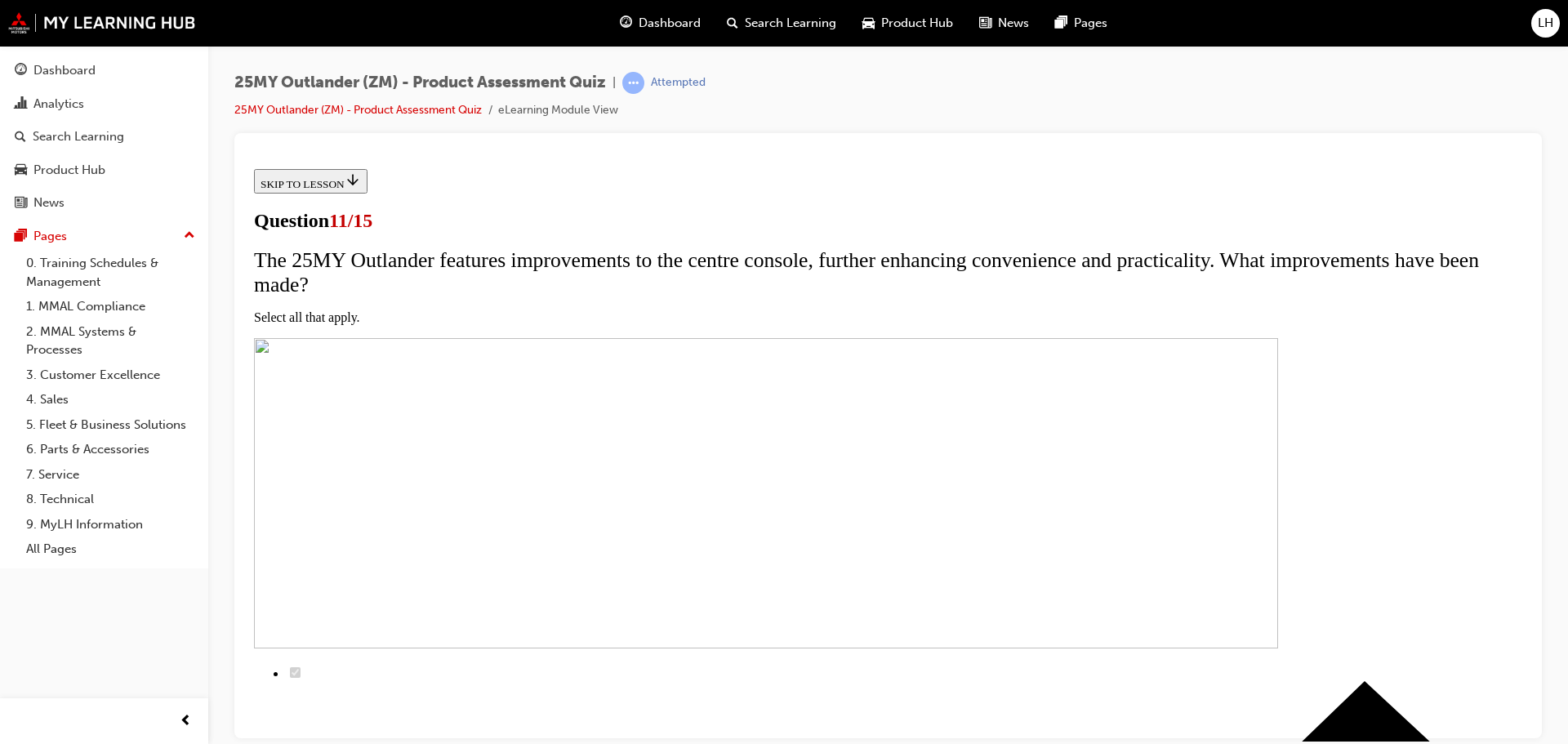
checkbox input "true"
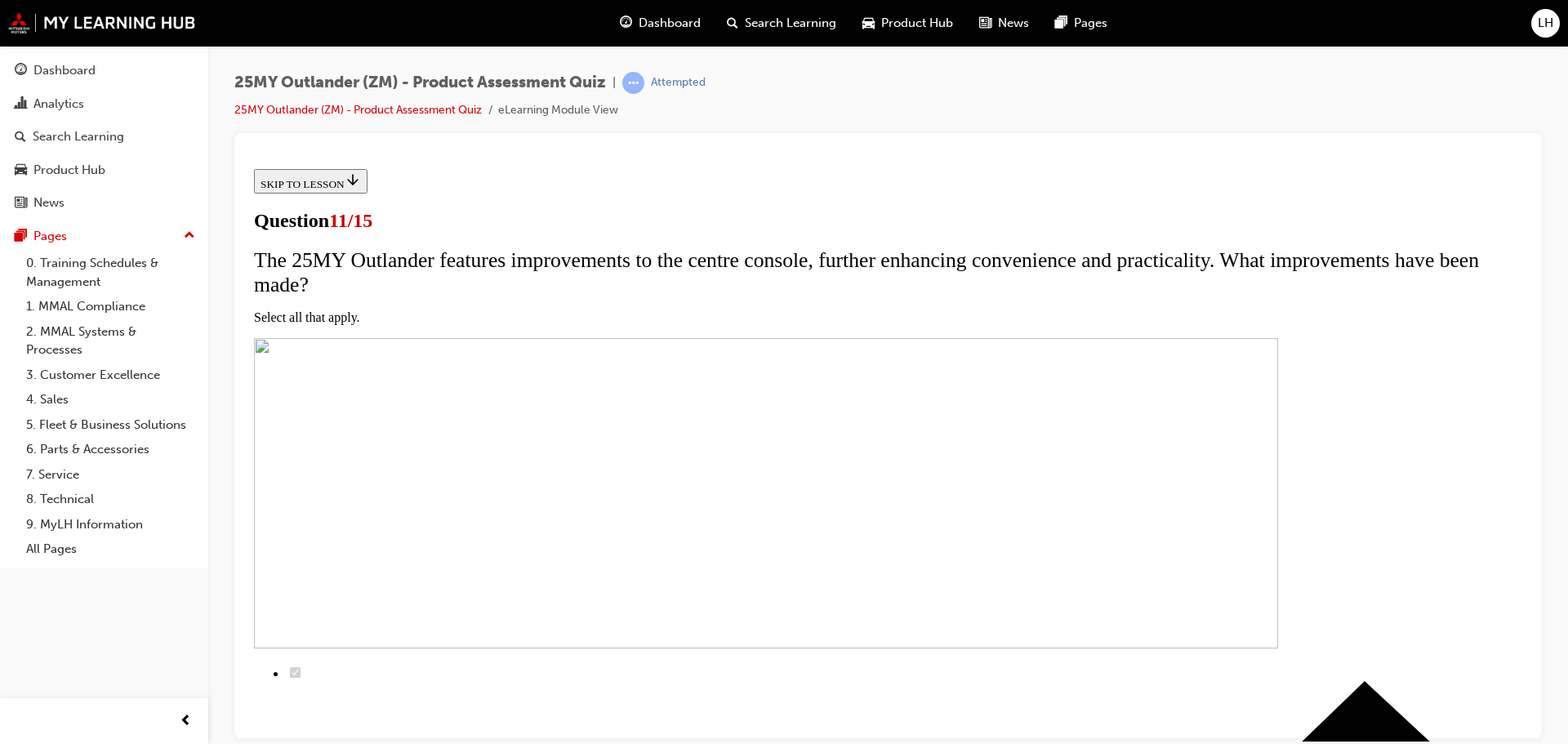
checkbox input "true"
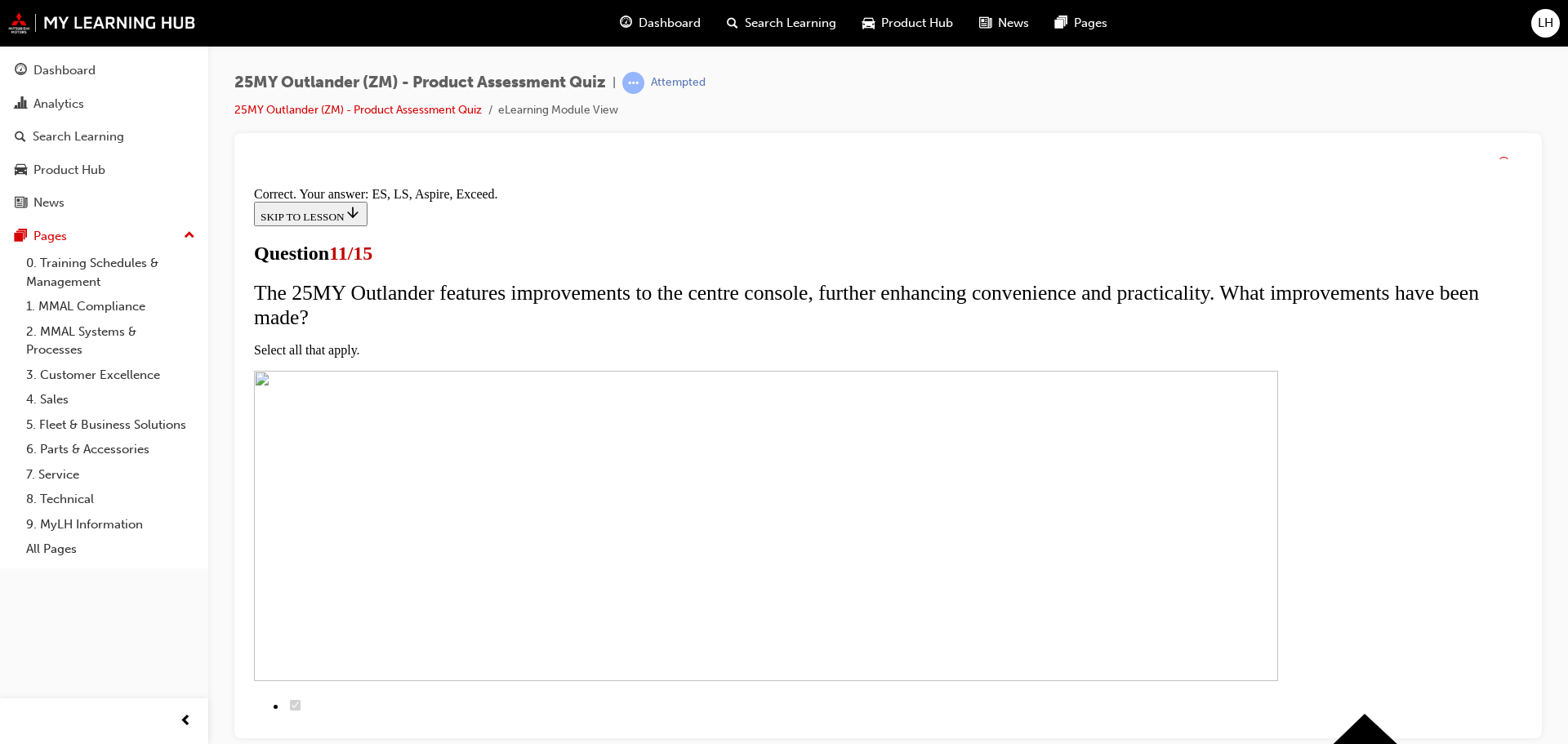
scroll to position [394, 0]
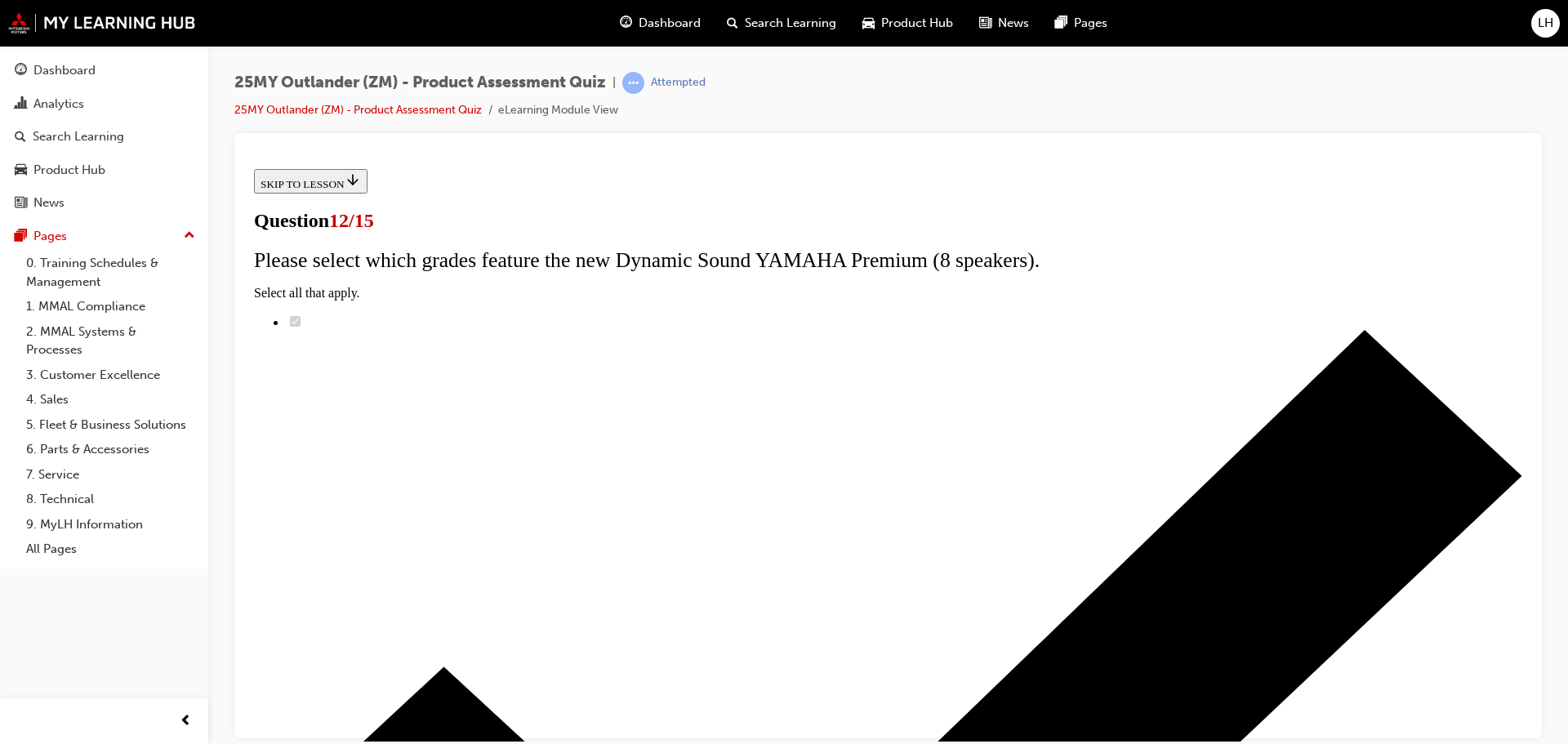
scroll to position [130, 0]
radio input "true"
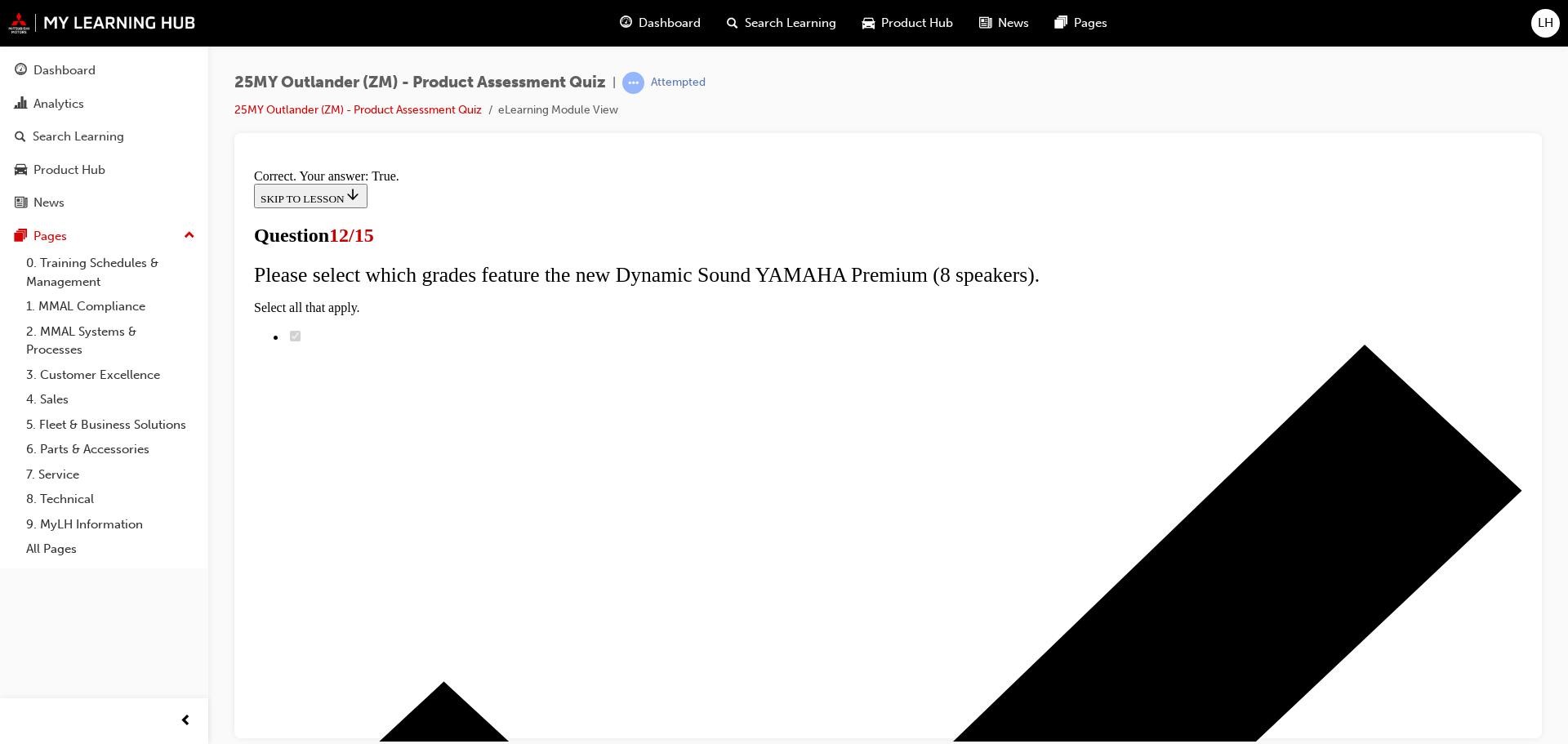
scroll to position [198, 0]
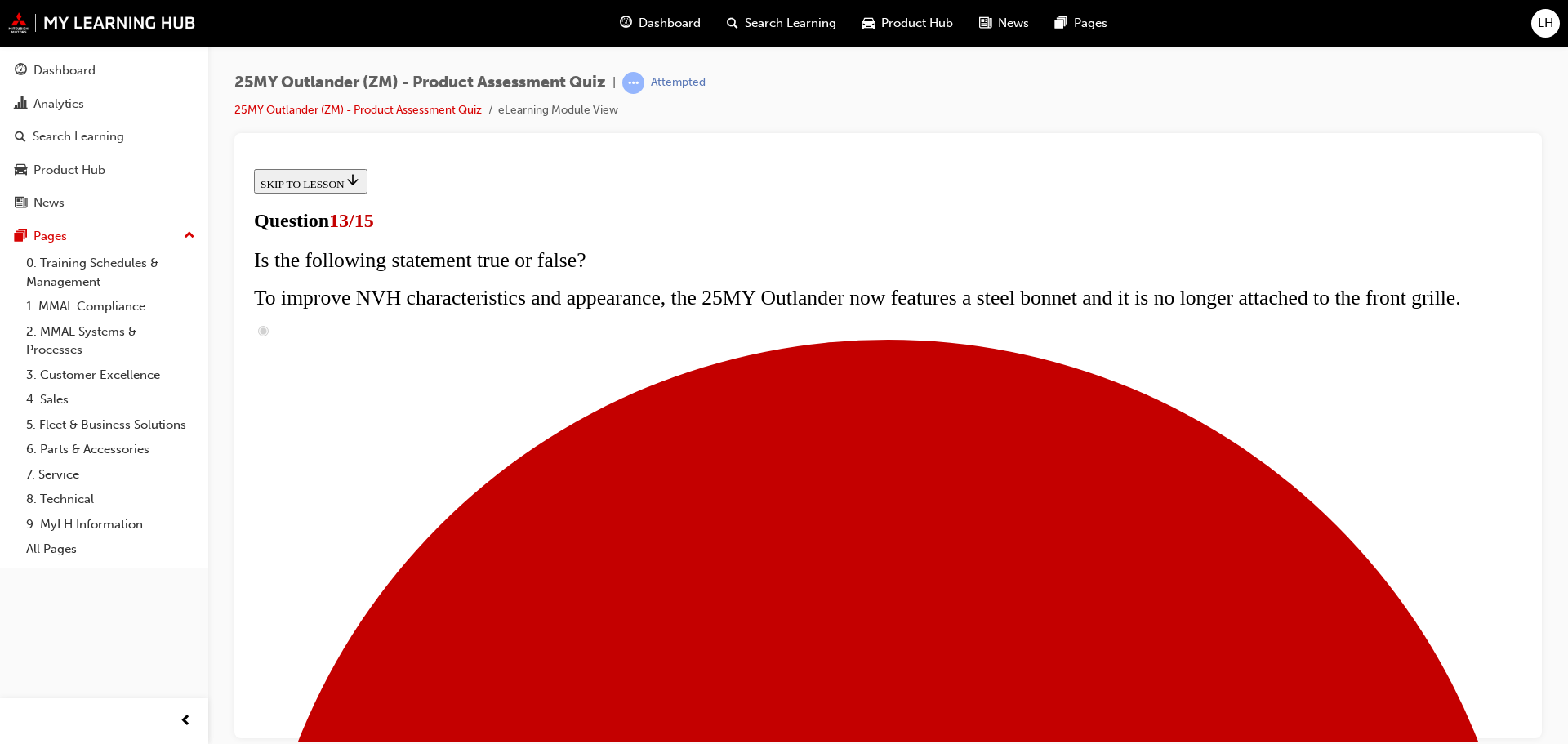
scroll to position [245, 0]
radio input "true"
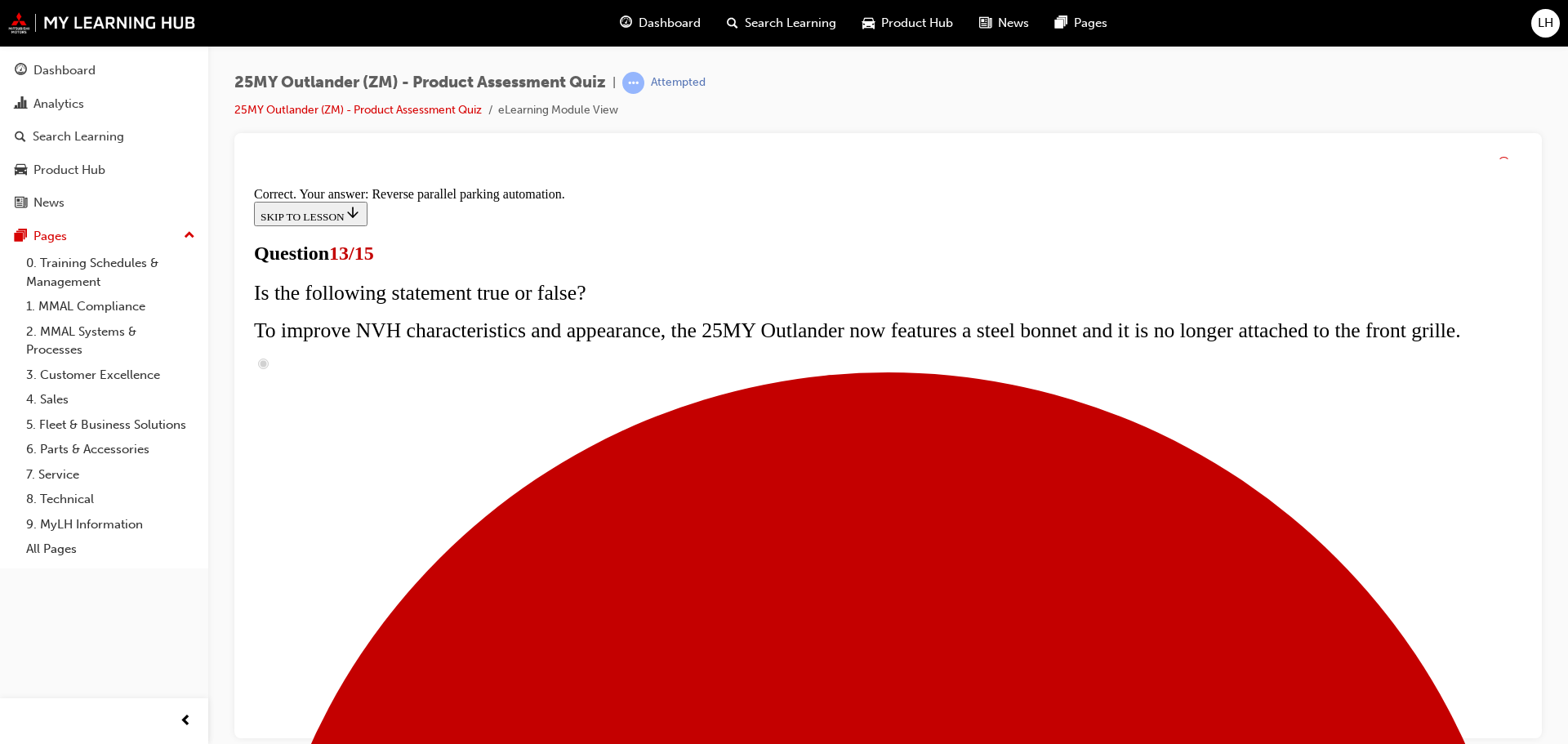
scroll to position [432, 0]
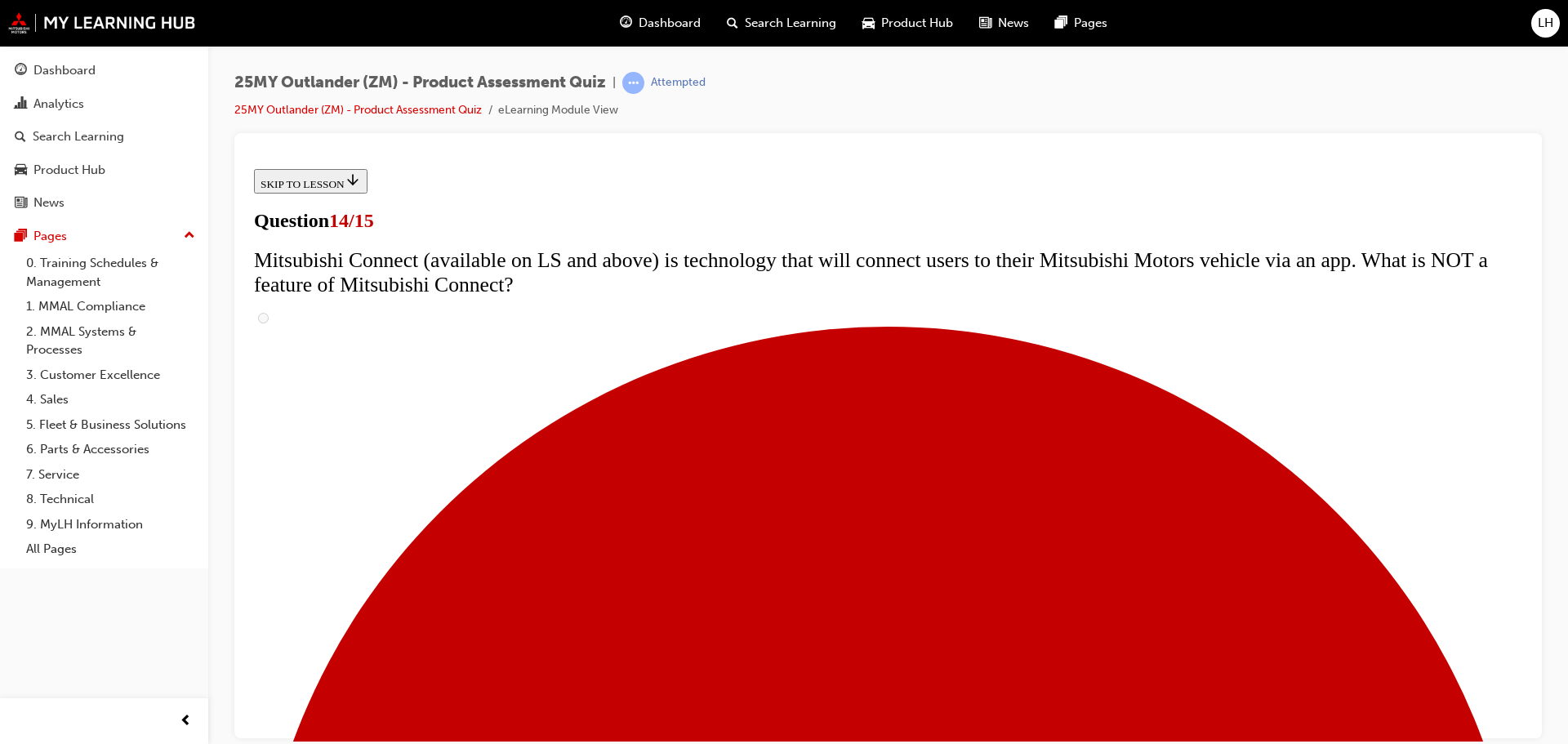
scroll to position [82, 0]
radio input "true"
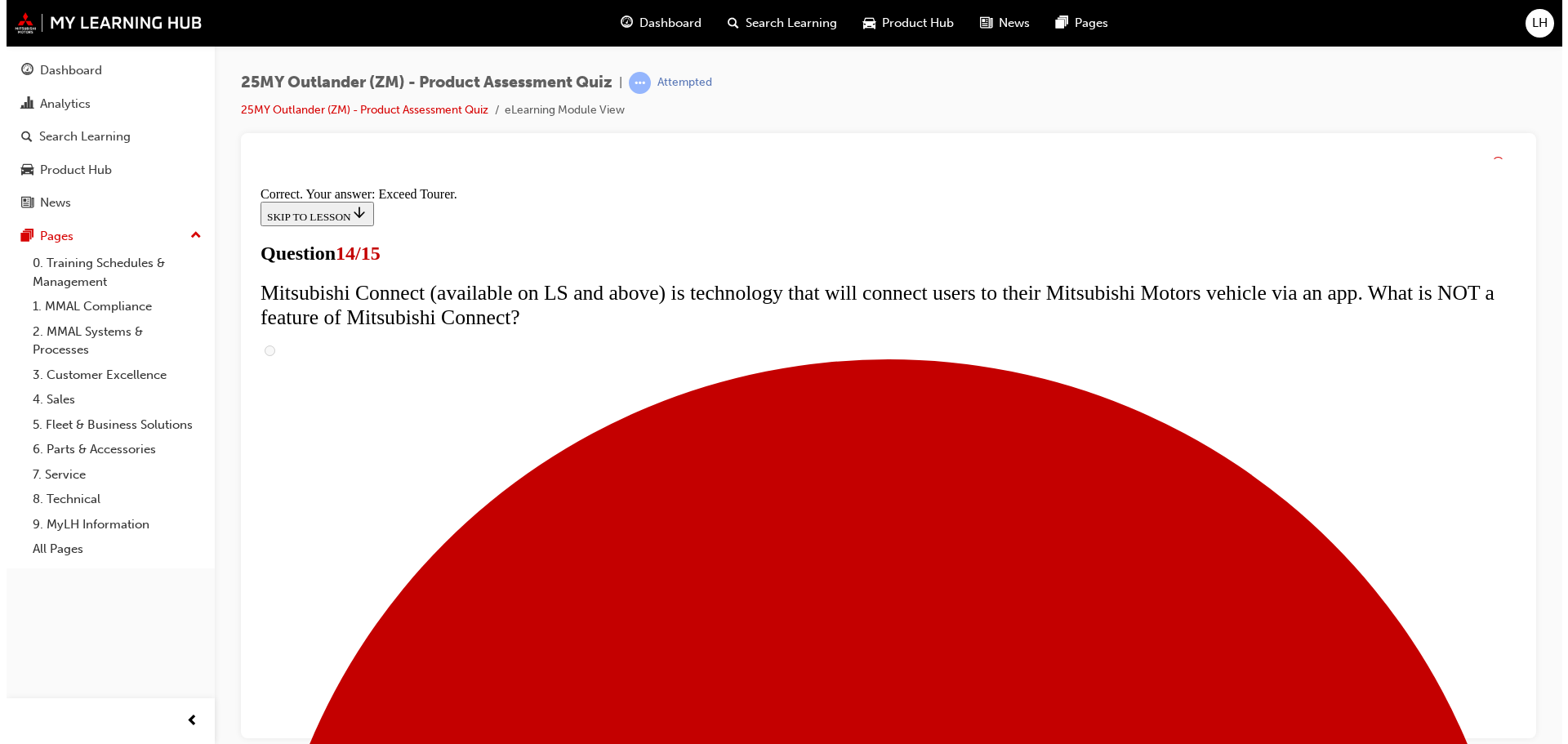
scroll to position [689, 0]
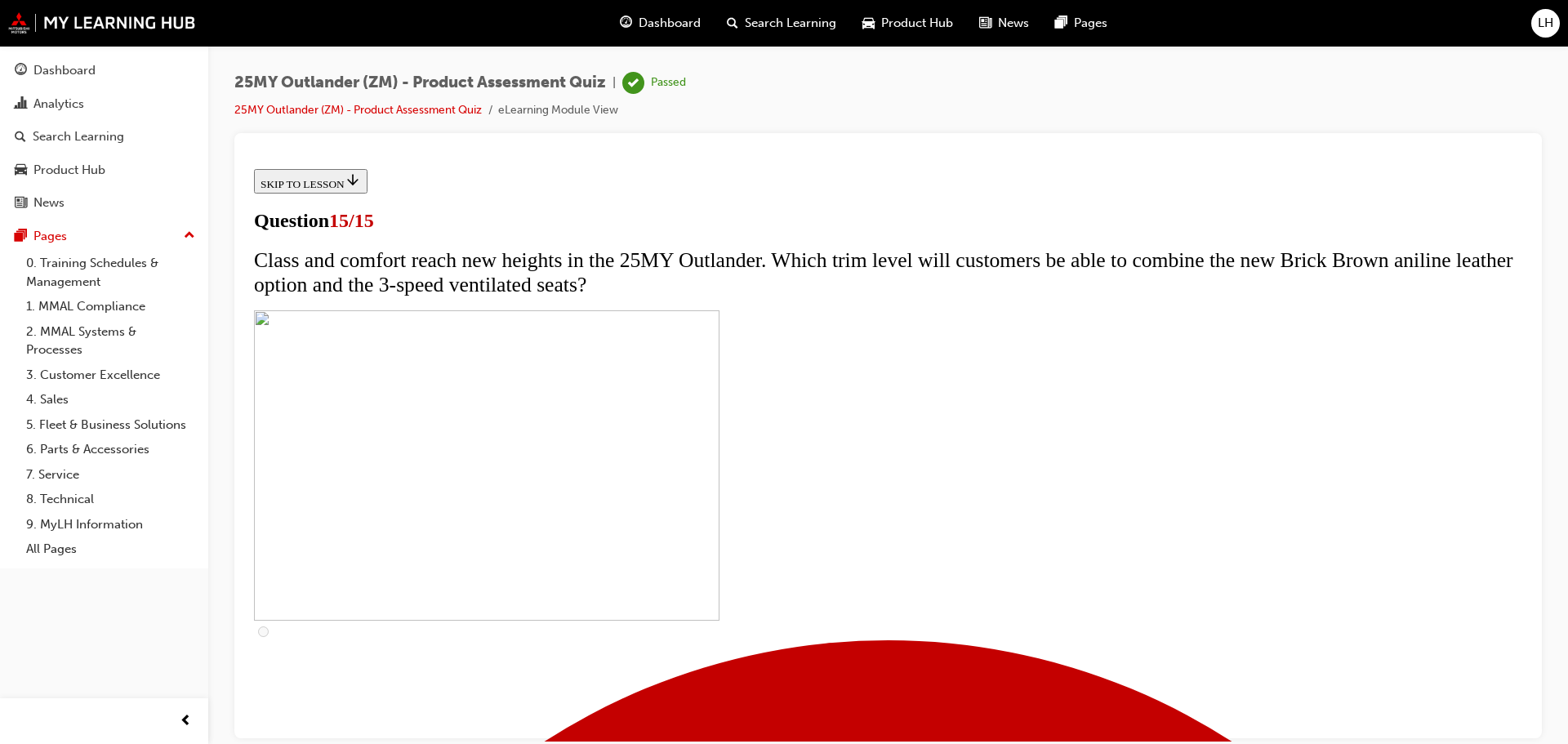
scroll to position [245, 0]
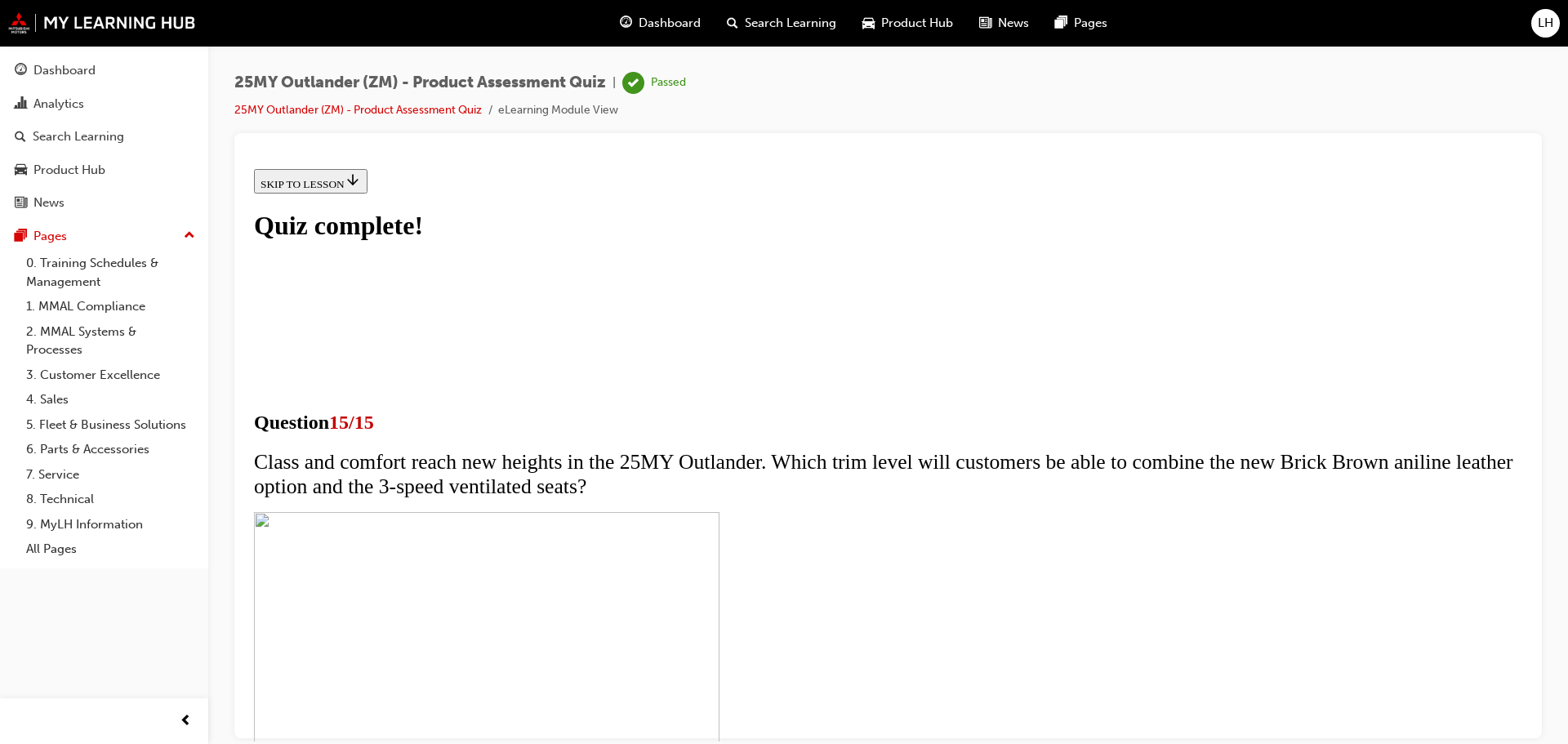
scroll to position [254, 0]
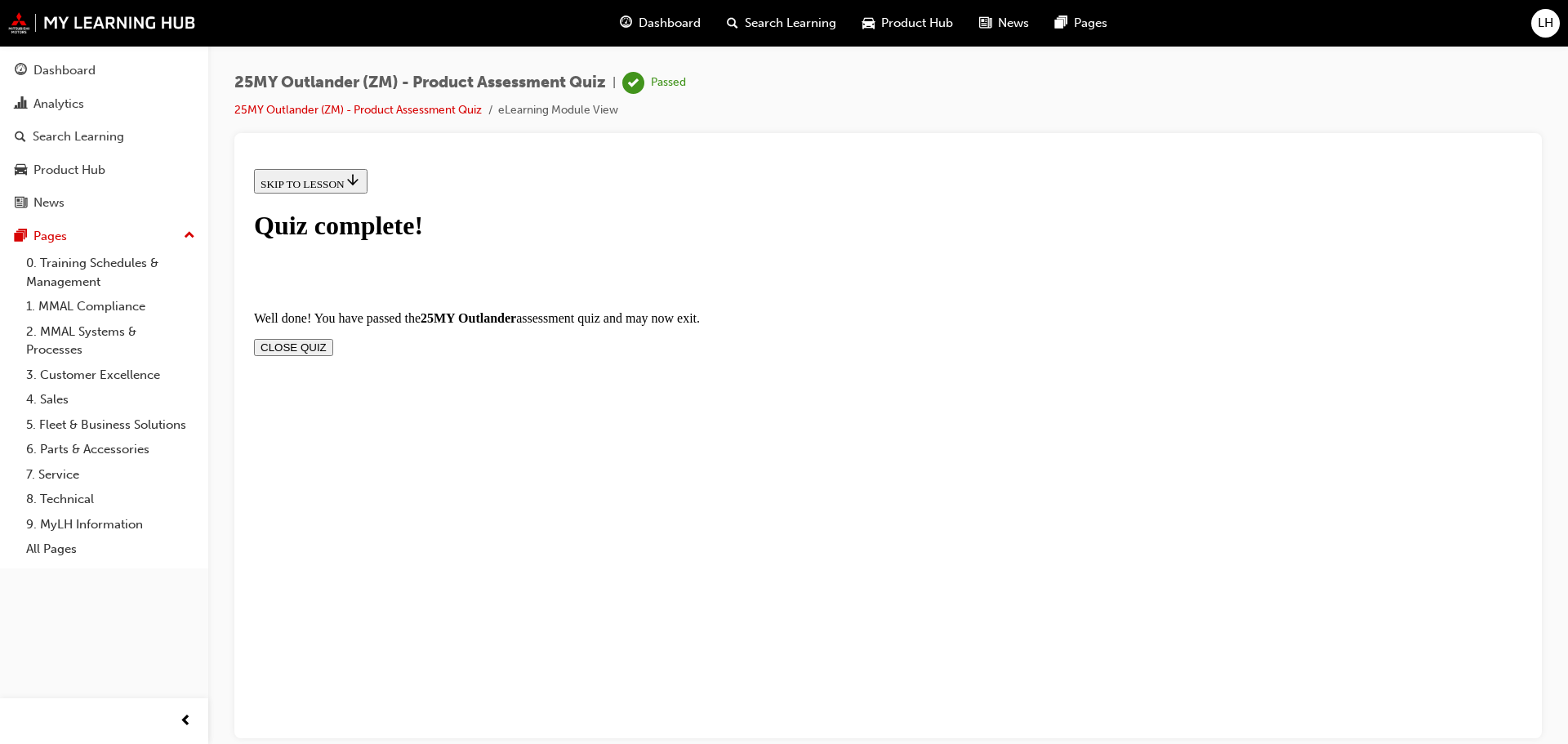
click at [1086, 310] on section "Well done! You have passed the 25MY Outlander assessment quiz and may now exit.…" at bounding box center [887, 333] width 1269 height 45
click at [334, 338] on button "CLOSE QUIZ" at bounding box center [293, 346] width 79 height 17
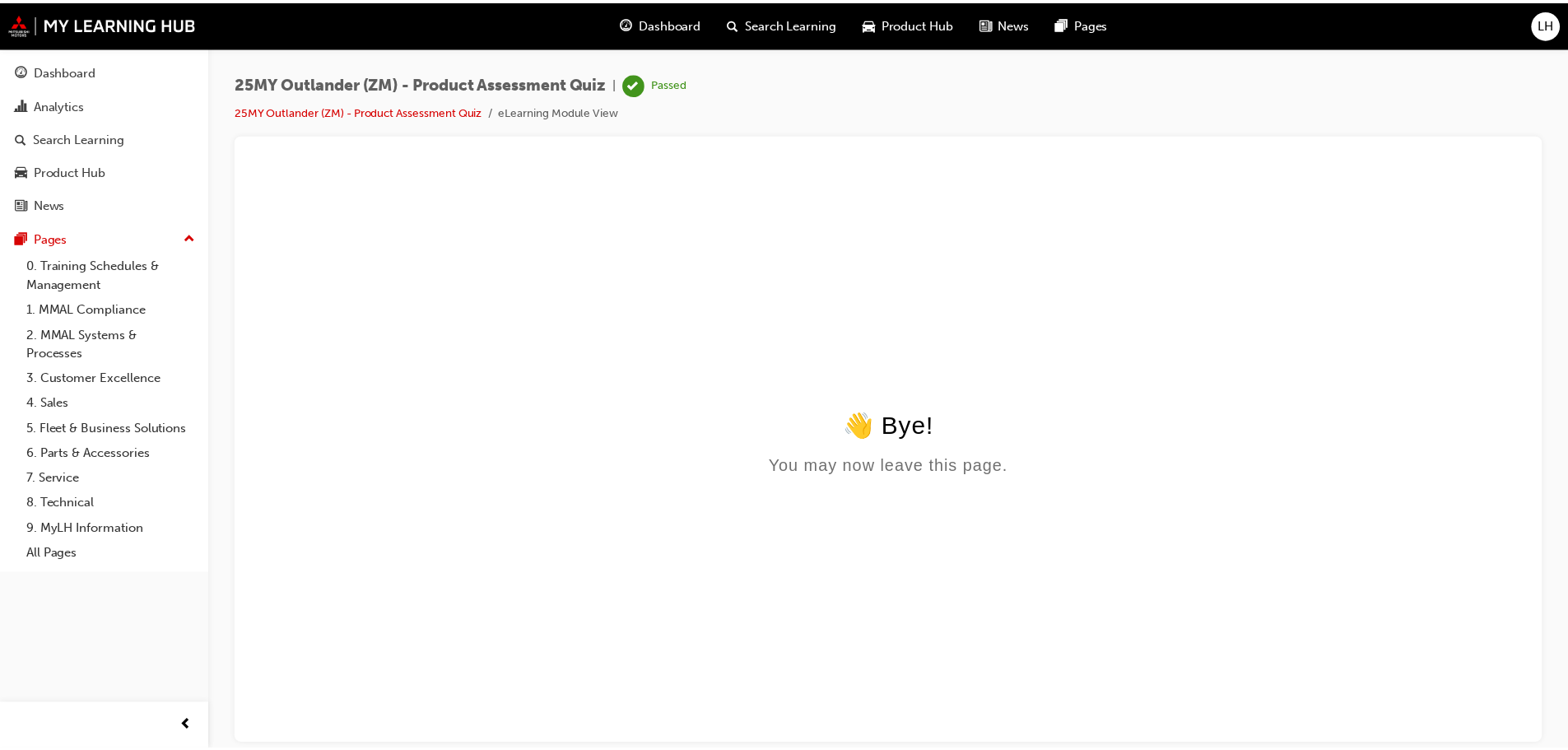
scroll to position [0, 0]
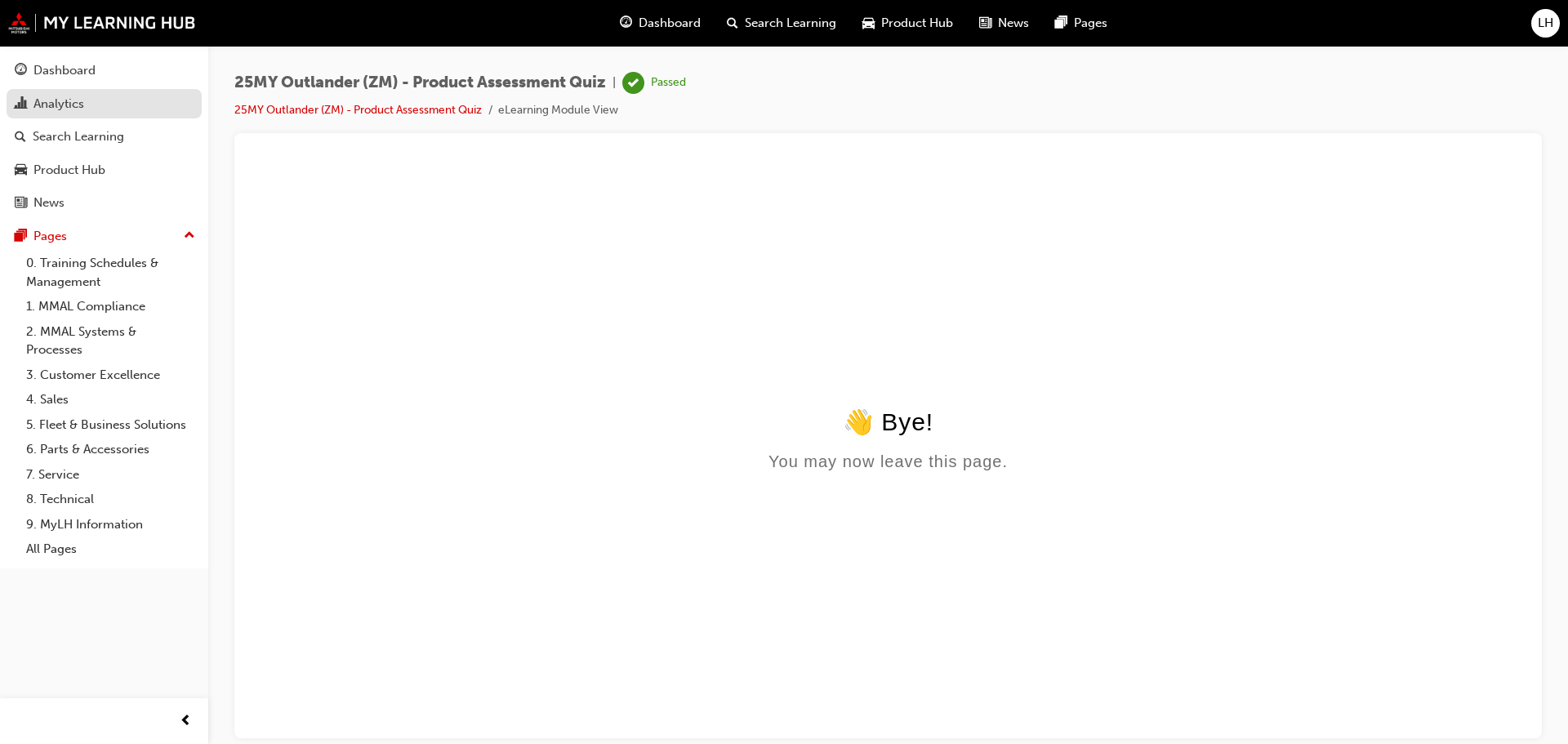
click at [155, 103] on div "Analytics" at bounding box center [103, 103] width 179 height 21
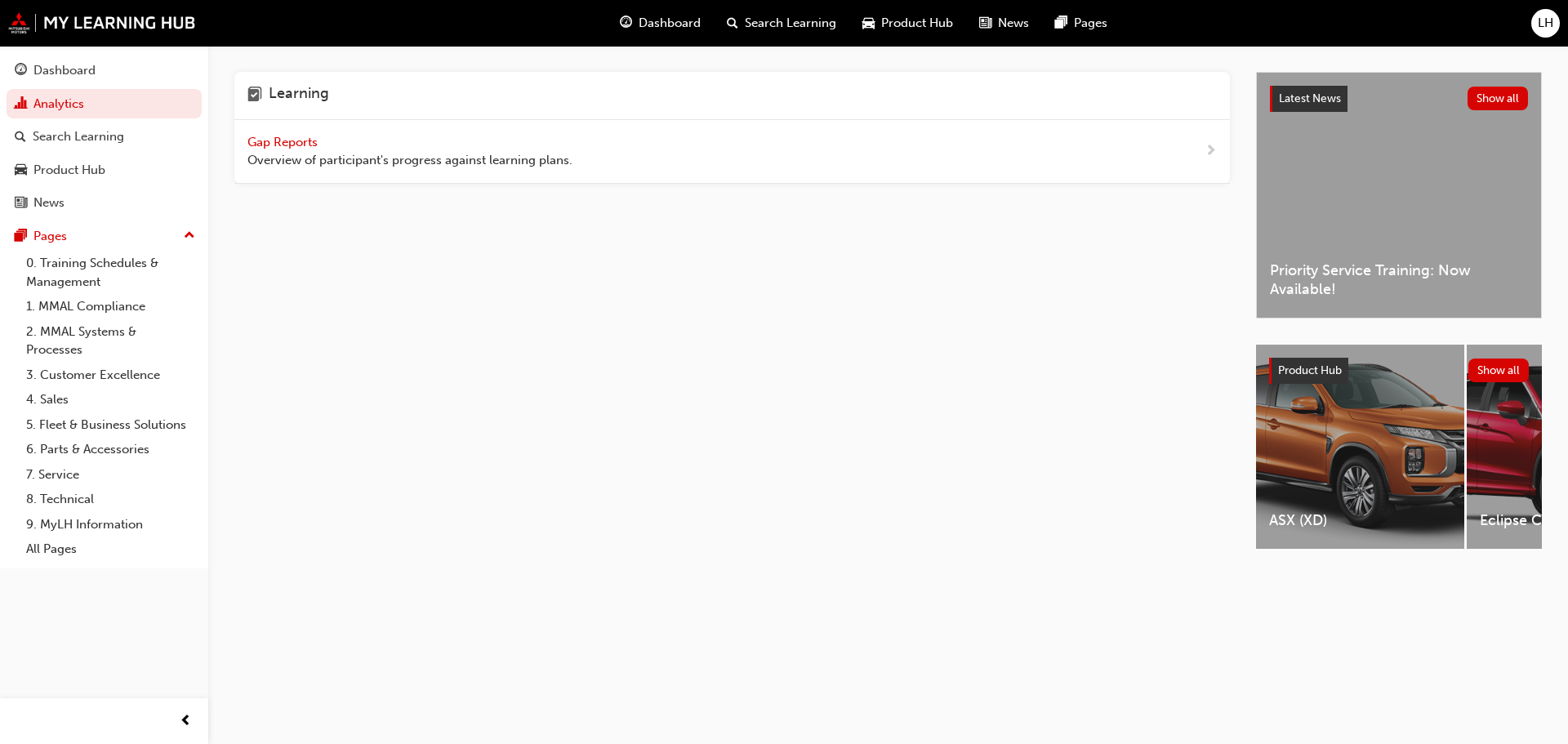
click at [263, 138] on span "Gap Reports" at bounding box center [284, 142] width 74 height 14
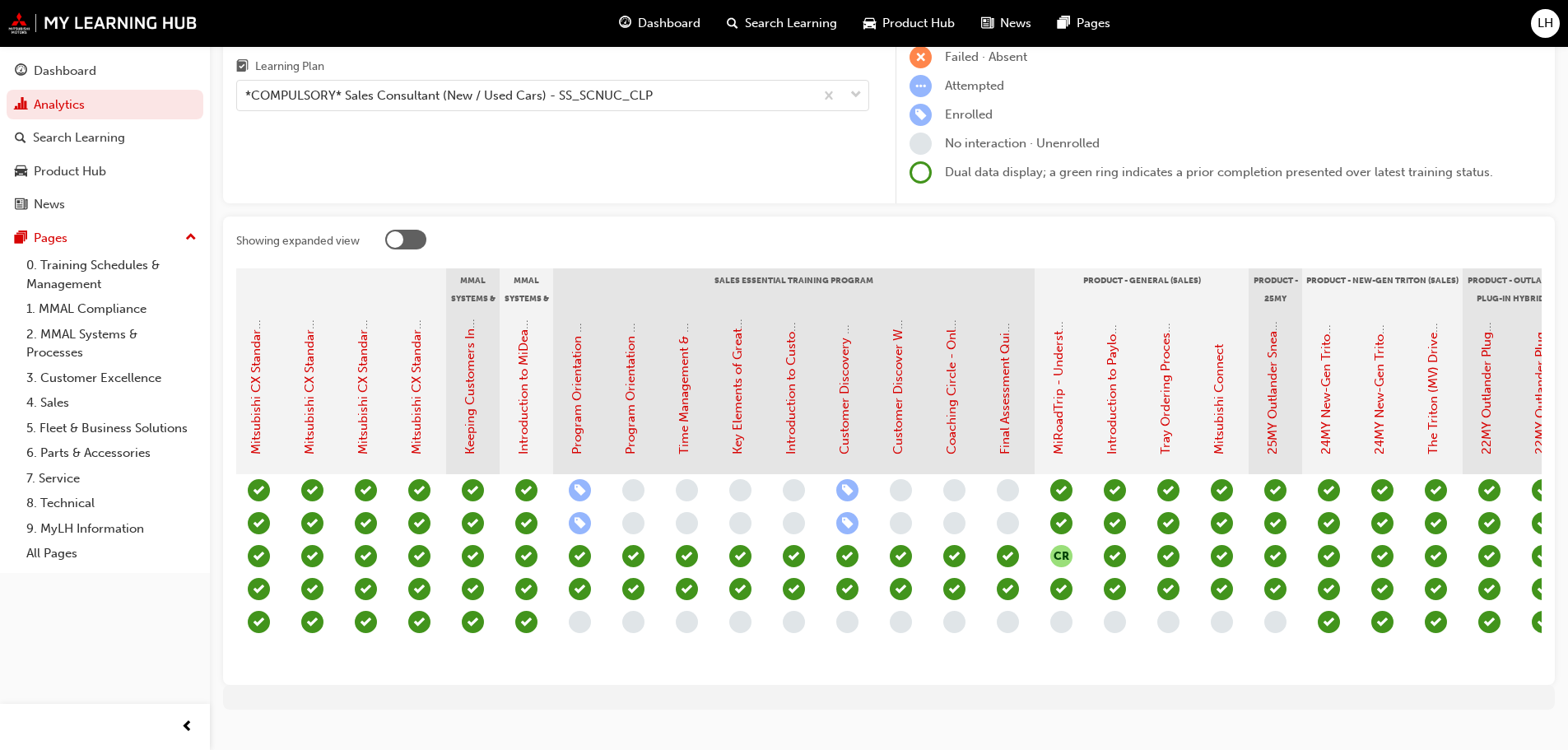
scroll to position [0, 1286]
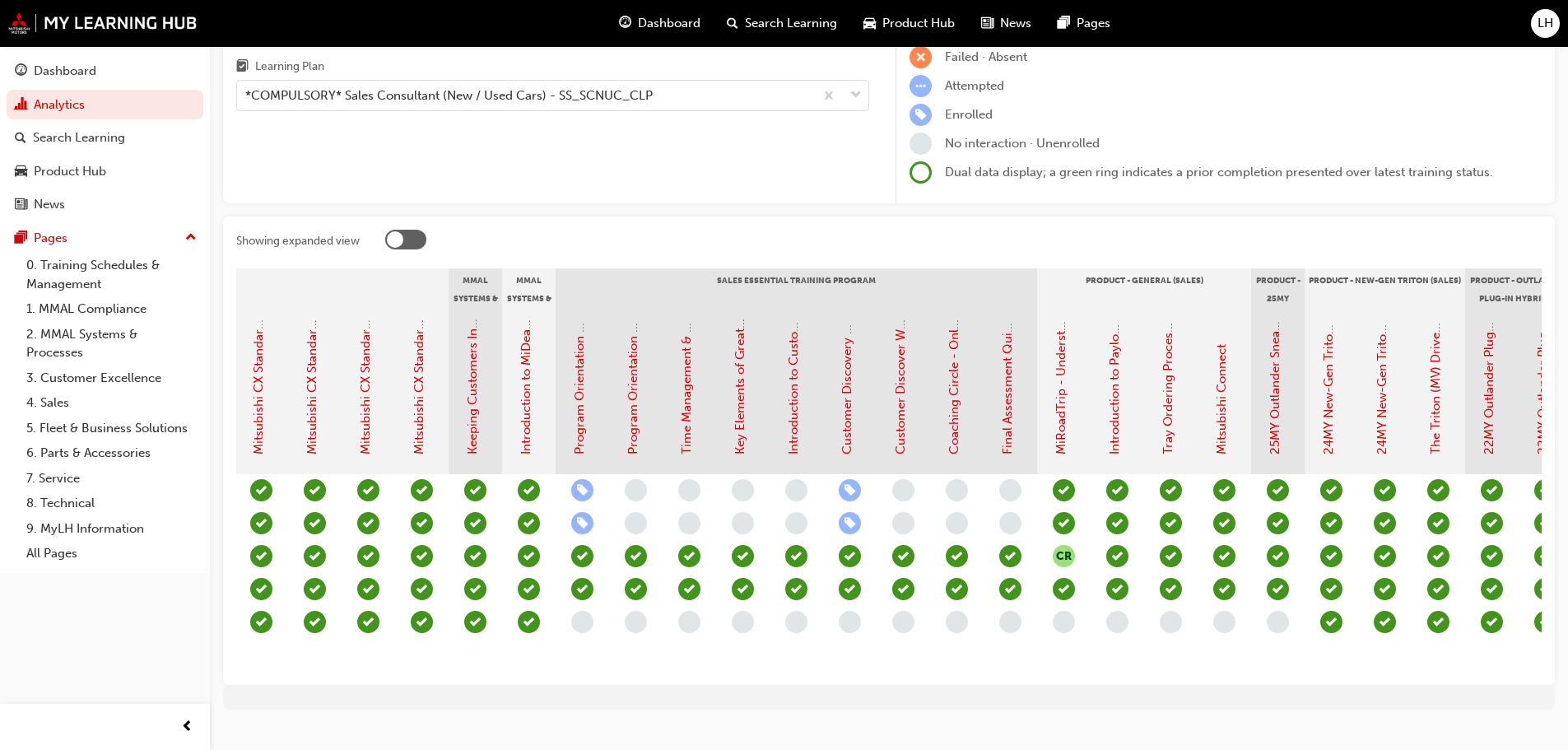
click at [568, 388] on div "Program Orientation & Sales Essentials - Face to Face Instructor Led Training (…" at bounding box center [582, 393] width 53 height 165
click at [586, 391] on link "Program Orientation & Sales Essentials - Face to Face Instructor Led Training (…" at bounding box center [579, 129] width 15 height 651
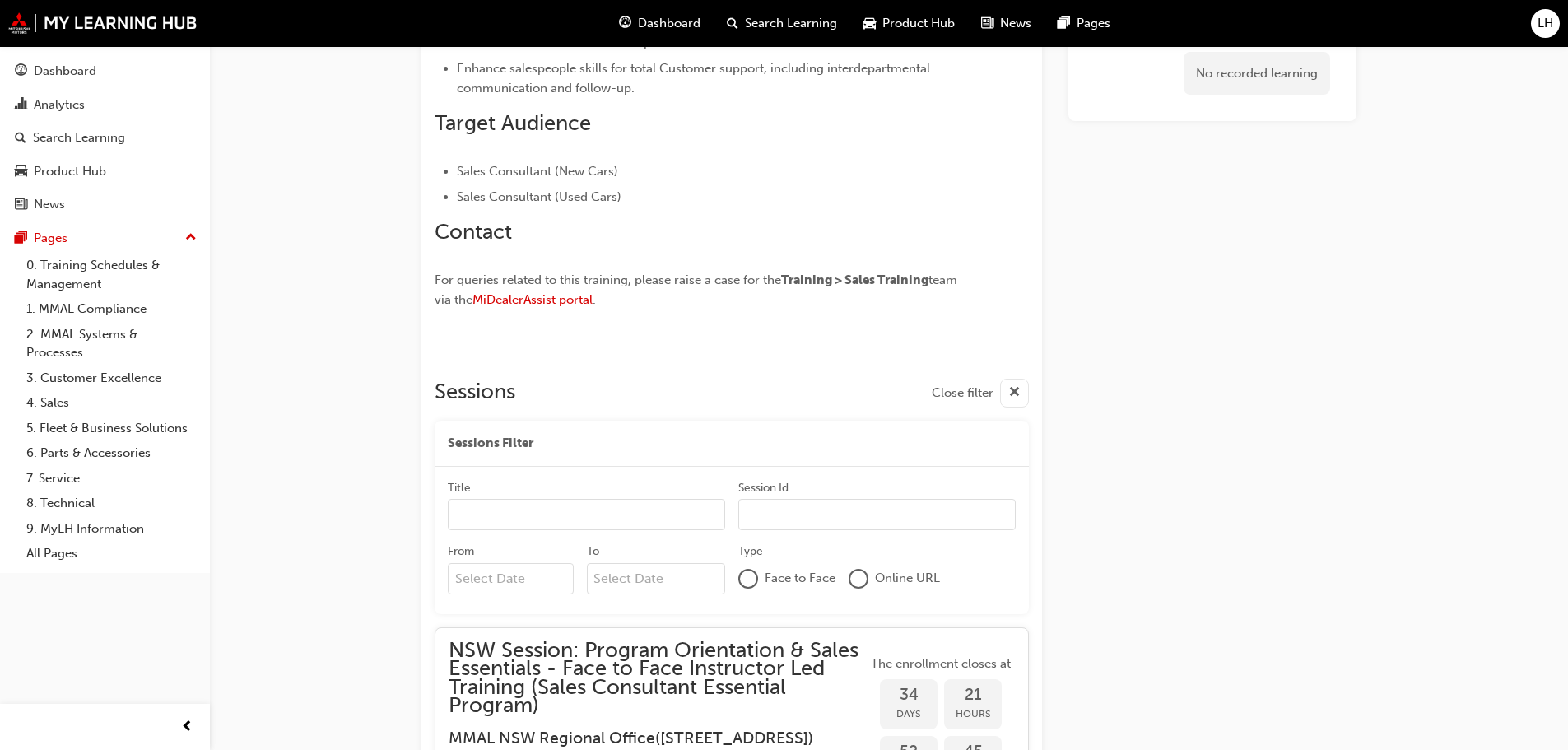
scroll to position [1199, 0]
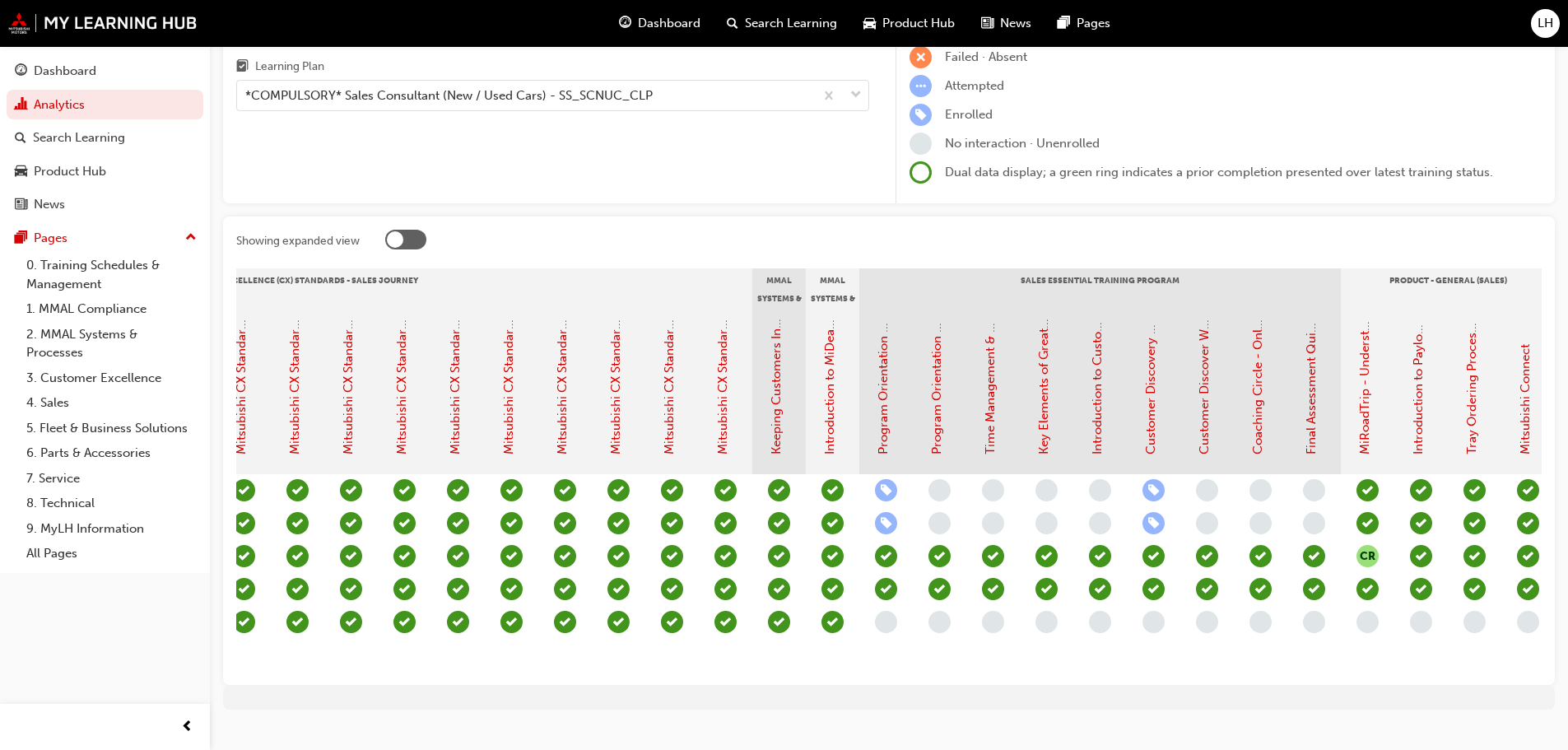
scroll to position [0, 984]
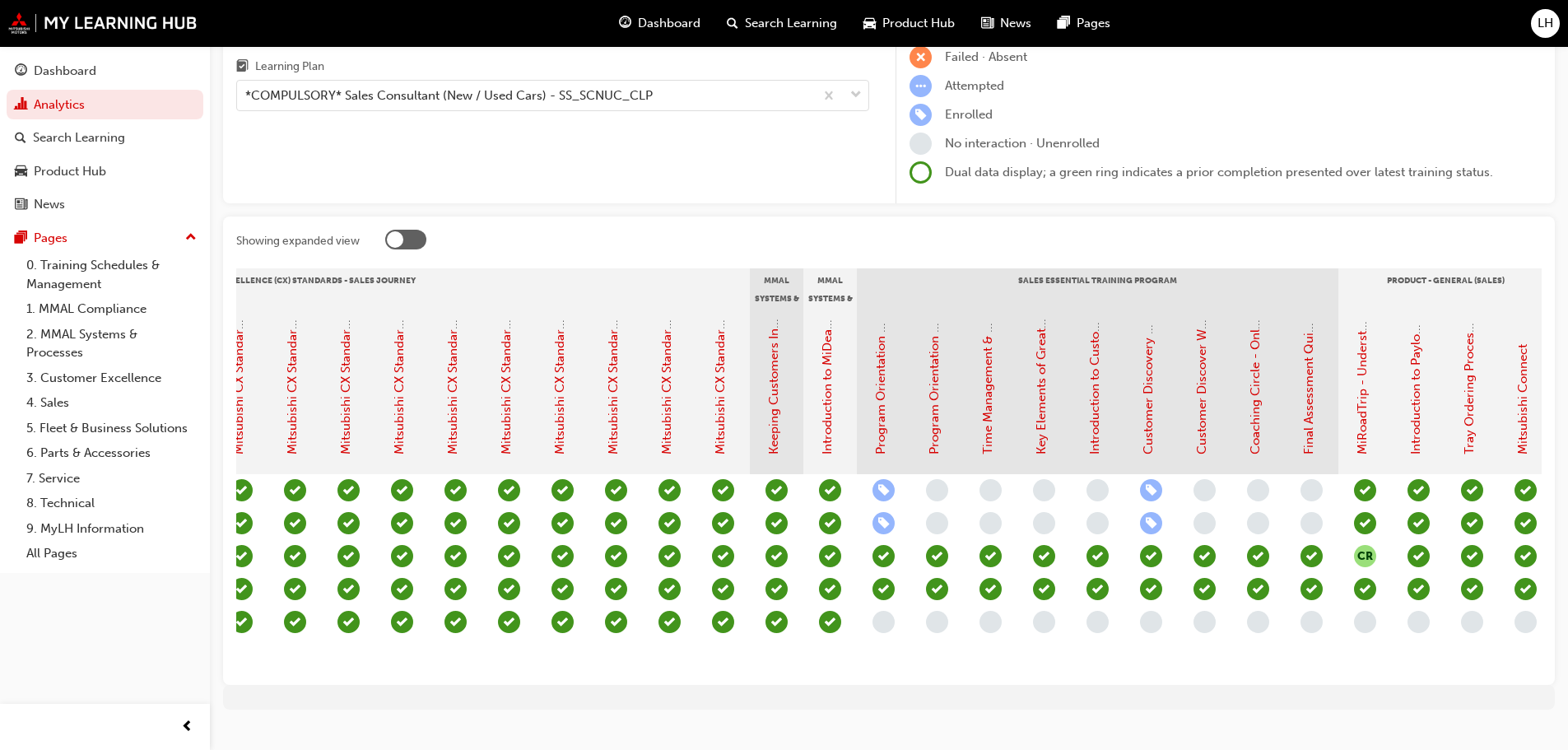
drag, startPoint x: 1158, startPoint y: 684, endPoint x: 1198, endPoint y: 669, distance: 42.7
click at [1198, 669] on section "Induction - Dealer Staff MMAL Compliance 2024 Diamond Advantage - Sales Mitsubi…" at bounding box center [889, 470] width 1306 height 404
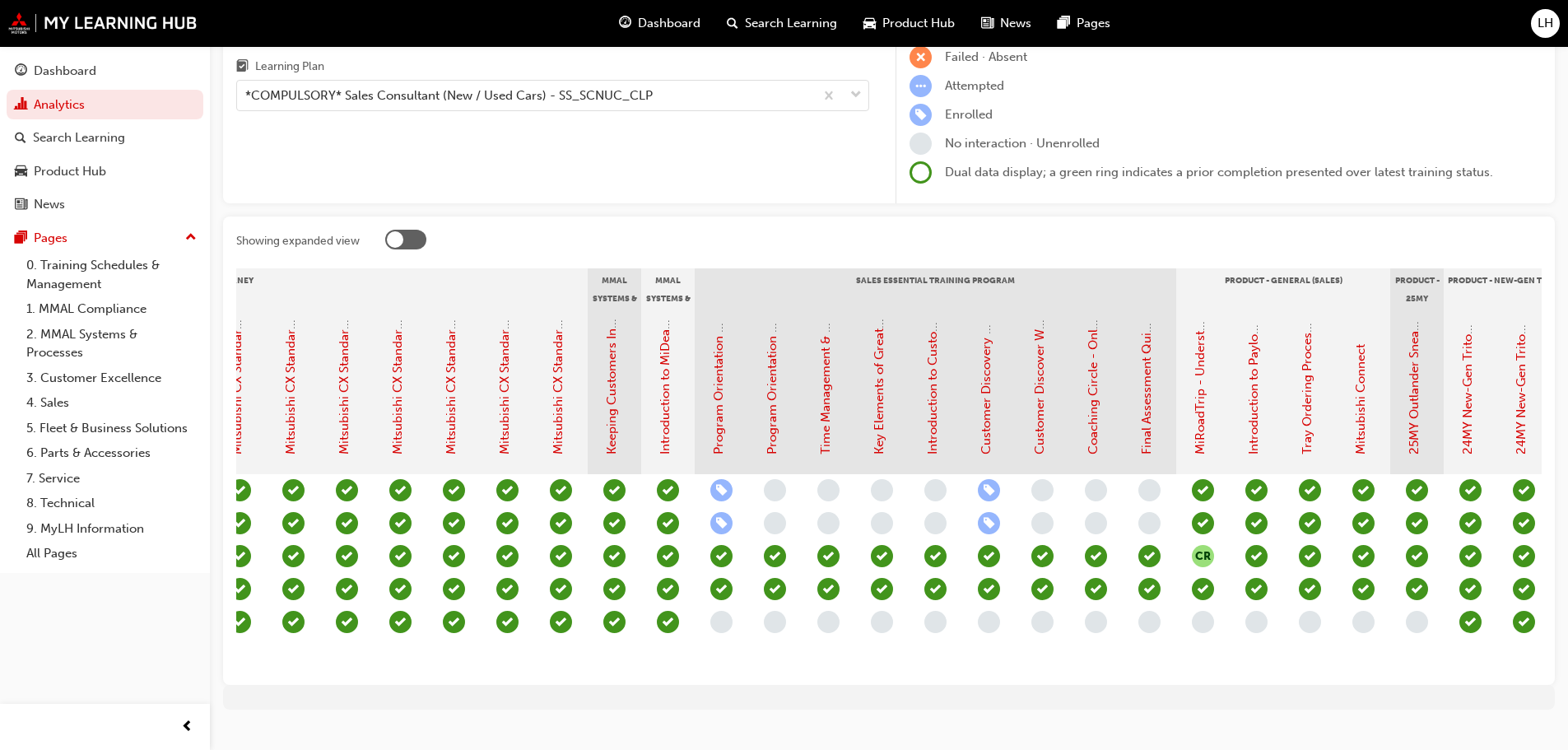
scroll to position [0, 1147]
click at [1202, 409] on link "MiRoadTrip - Understanding our Plug-In Hybrid EV Technology: Session Recording" at bounding box center [1199, 218] width 15 height 473
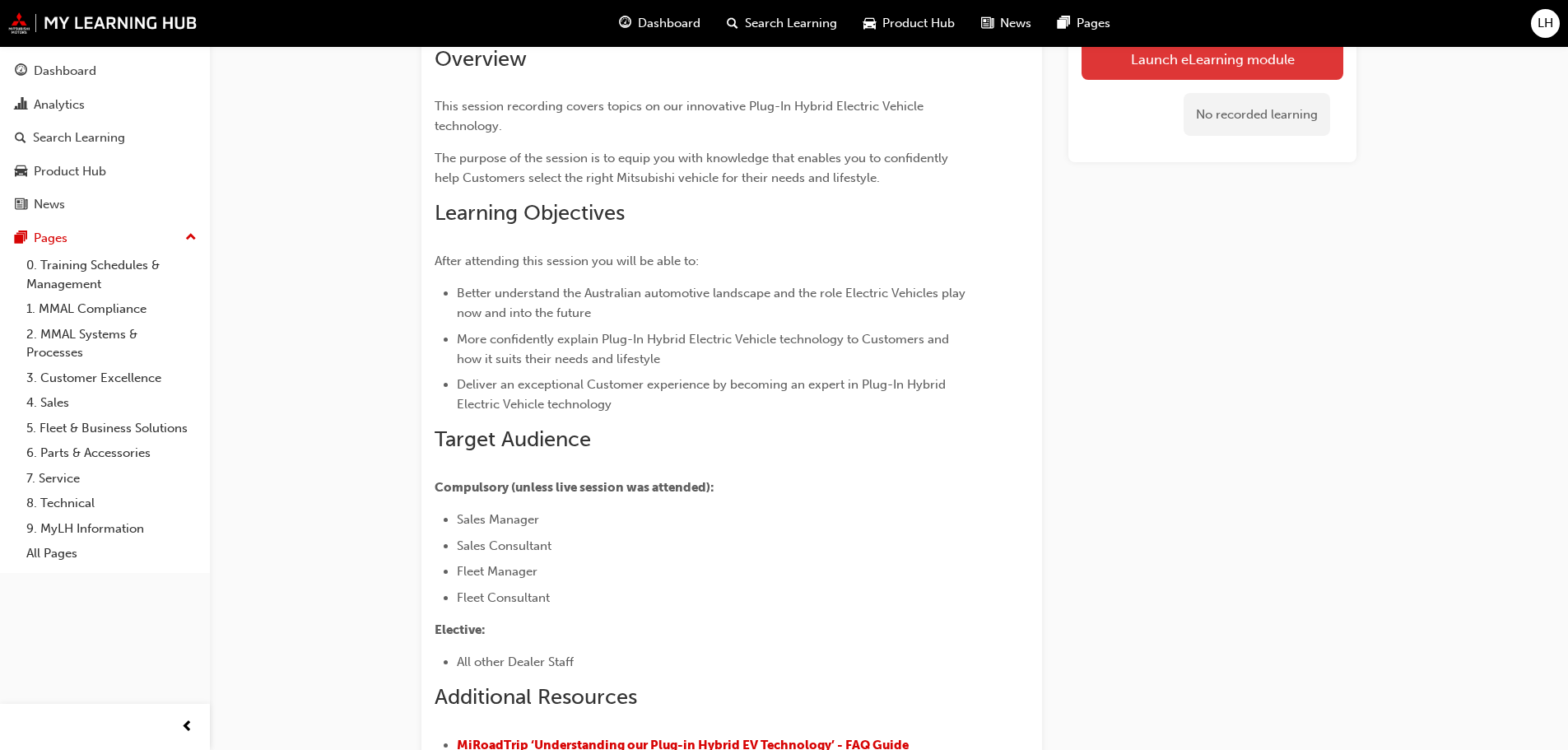
click at [1166, 59] on link "Launch eLearning module" at bounding box center [1212, 58] width 262 height 41
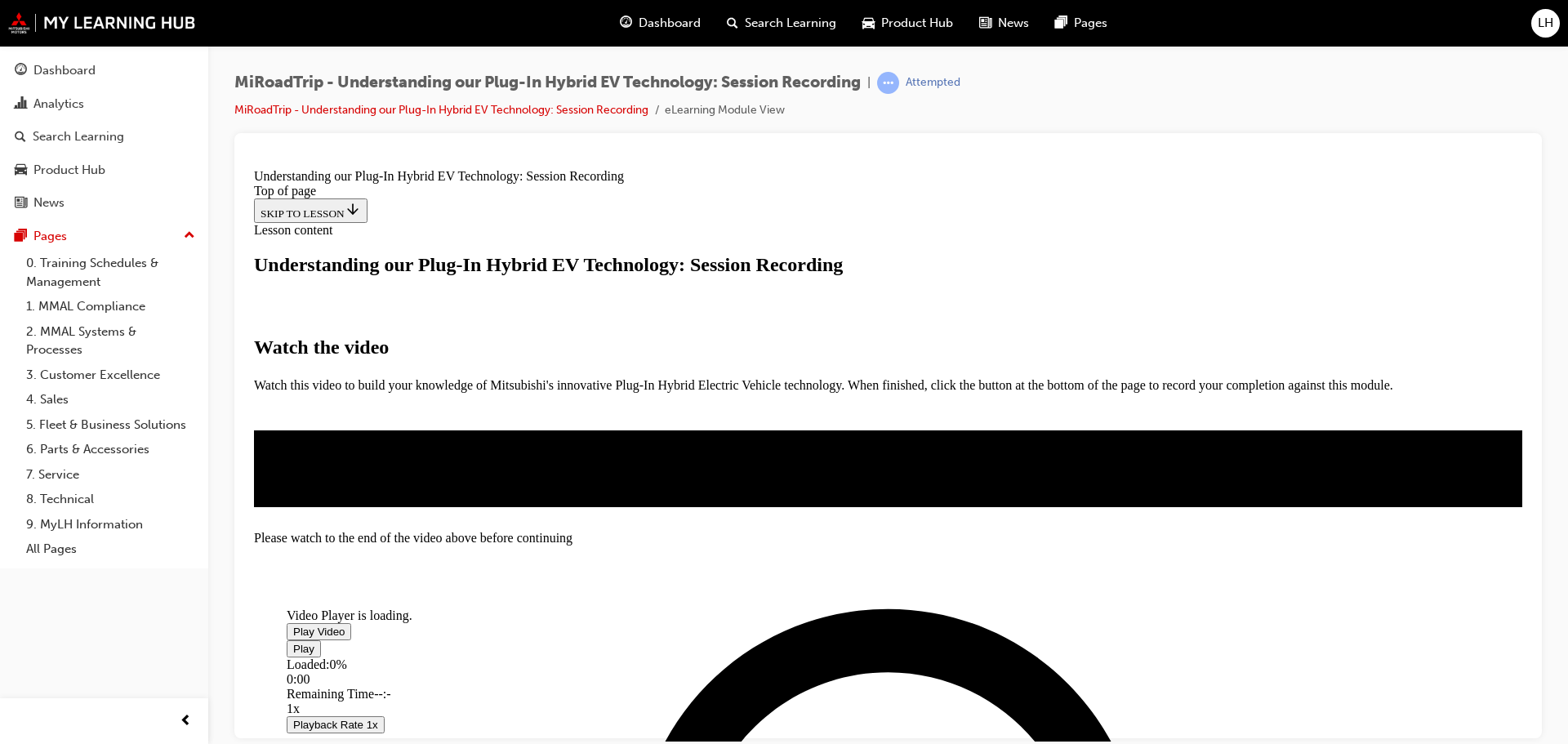
drag, startPoint x: 919, startPoint y: 616, endPoint x: 911, endPoint y: 618, distance: 8.2
click at [293, 625] on span "Video player" at bounding box center [293, 632] width 0 height 13
click at [1047, 701] on div "Loaded : 1.61% 47:49 00:00" at bounding box center [809, 678] width 1046 height 44
click at [1047, 701] on div "Loaded : 1.61% 47:49 00:01" at bounding box center [809, 678] width 1046 height 44
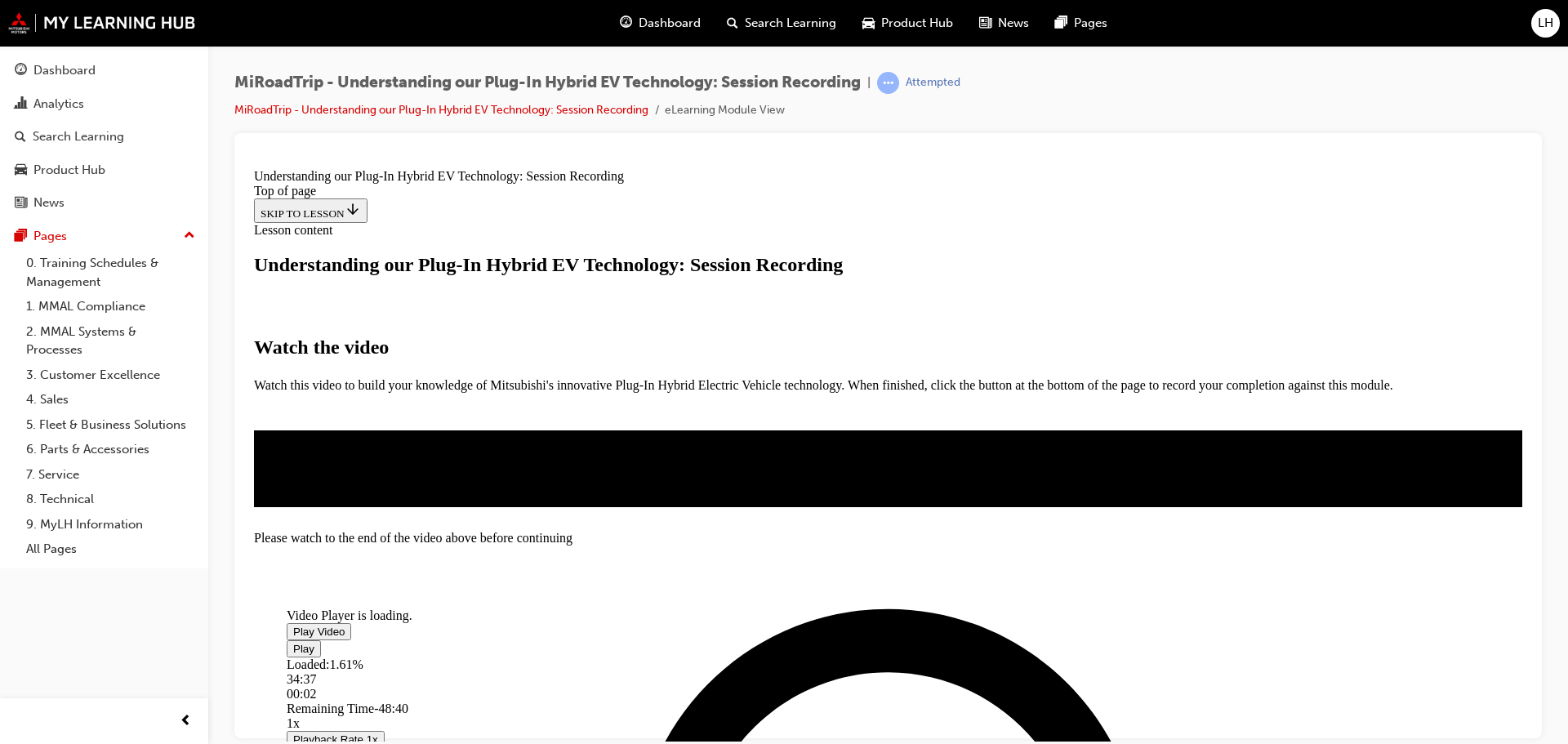
drag, startPoint x: 494, startPoint y: 711, endPoint x: 914, endPoint y: 721, distance: 420.1
click at [915, 701] on div "Loaded : 1.61% 34:37 00:02" at bounding box center [809, 678] width 1046 height 44
click at [979, 657] on div "Loaded : 2.17% 41:53 00:14" at bounding box center [809, 678] width 1046 height 44
click at [771, 657] on div "Loaded : 2.20% 22:19 00:15" at bounding box center [809, 678] width 1046 height 44
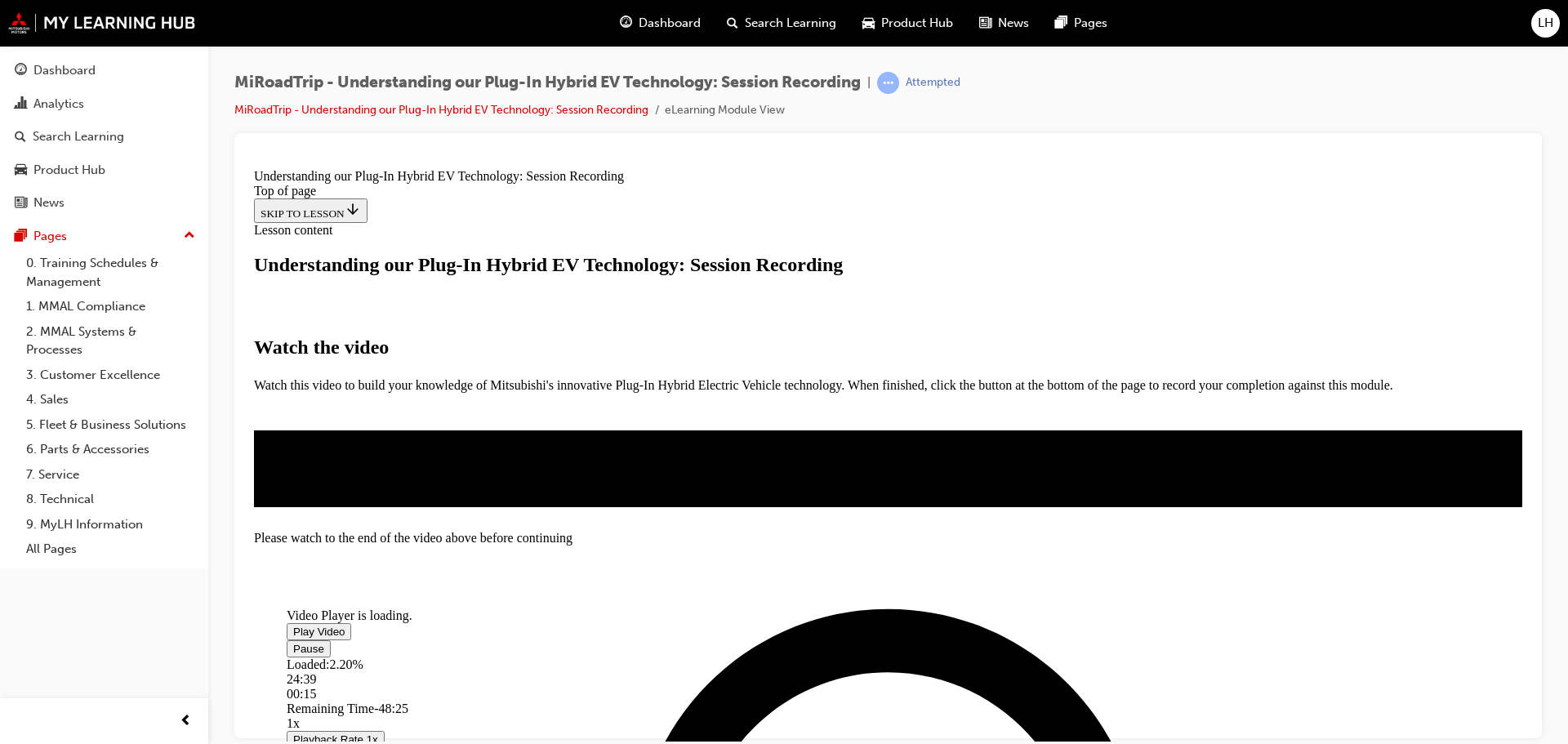
click at [780, 657] on div "Loaded : 2.20% 24:39 00:15" at bounding box center [809, 678] width 1046 height 44
click at [806, 657] on div "Loaded : 2.20% 26:50 00:15" at bounding box center [809, 678] width 1046 height 44
drag, startPoint x: 847, startPoint y: 579, endPoint x: 873, endPoint y: 576, distance: 26.2
click at [849, 657] on div "Loaded : 2.20% 28:28 00:15" at bounding box center [809, 678] width 1046 height 44
drag, startPoint x: 873, startPoint y: 576, endPoint x: 931, endPoint y: 569, distance: 58.4
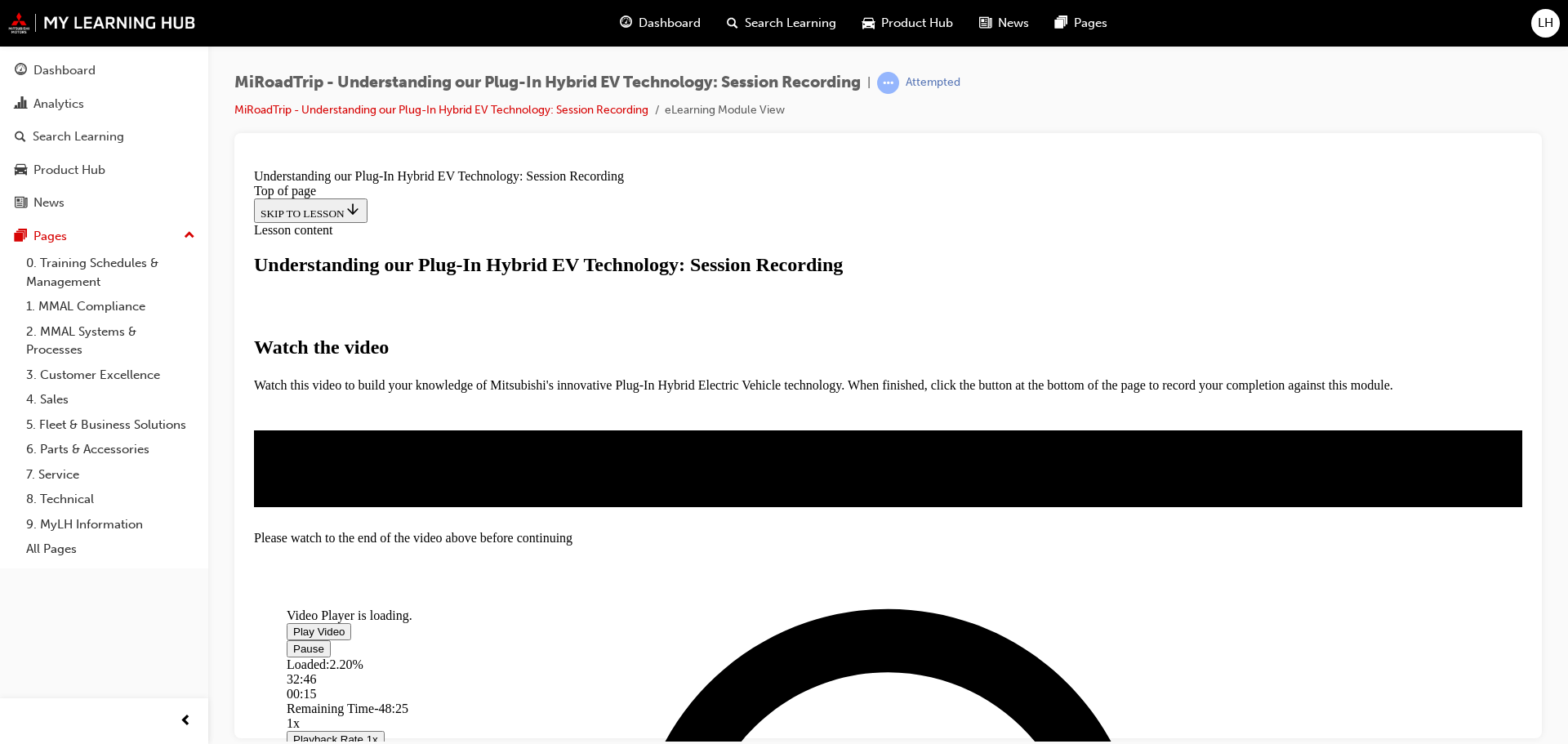
click at [876, 657] on div "Loaded : 2.20% 32:46 00:15" at bounding box center [809, 678] width 1046 height 44
